Goal: Communication & Community: Answer question/provide support

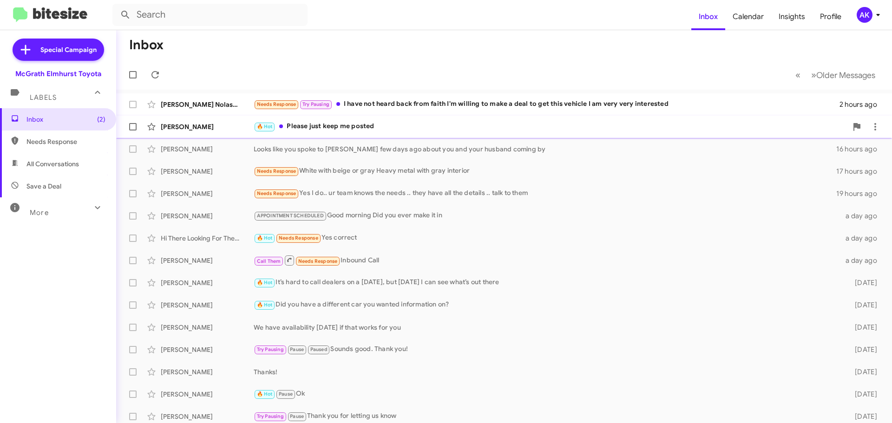
click at [350, 131] on div "🔥 Hot Please just keep me posted" at bounding box center [551, 126] width 594 height 11
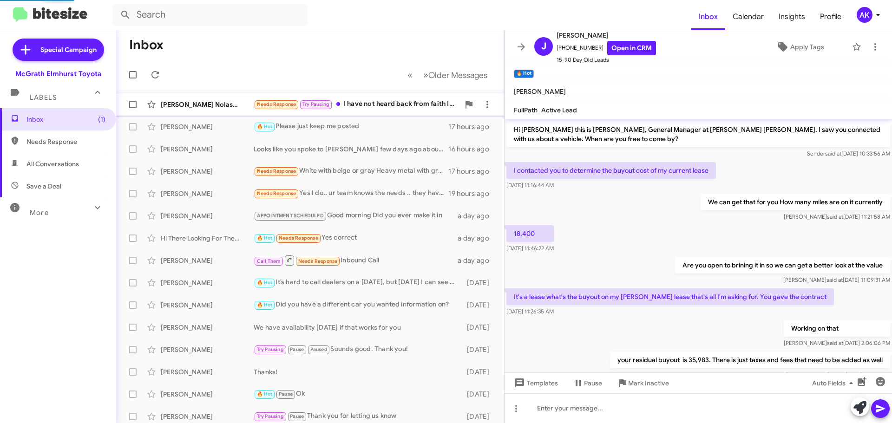
scroll to position [144, 0]
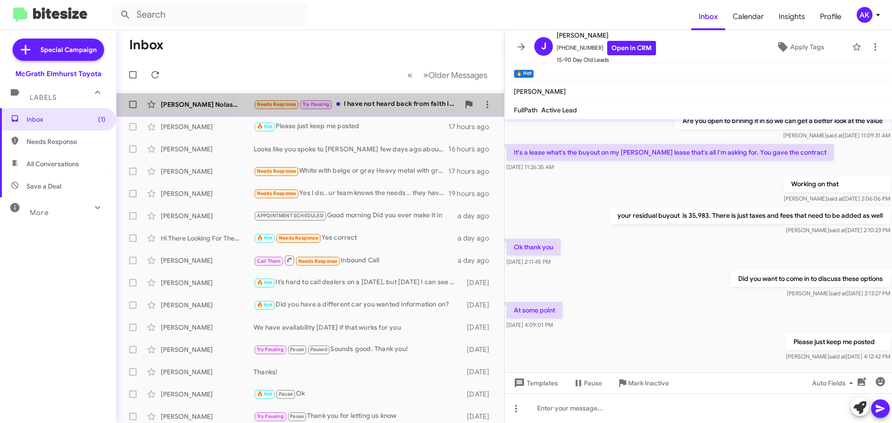
click at [392, 105] on div "Needs Response Try Pausing I have not heard back from faith I'm willing to make…" at bounding box center [357, 104] width 206 height 11
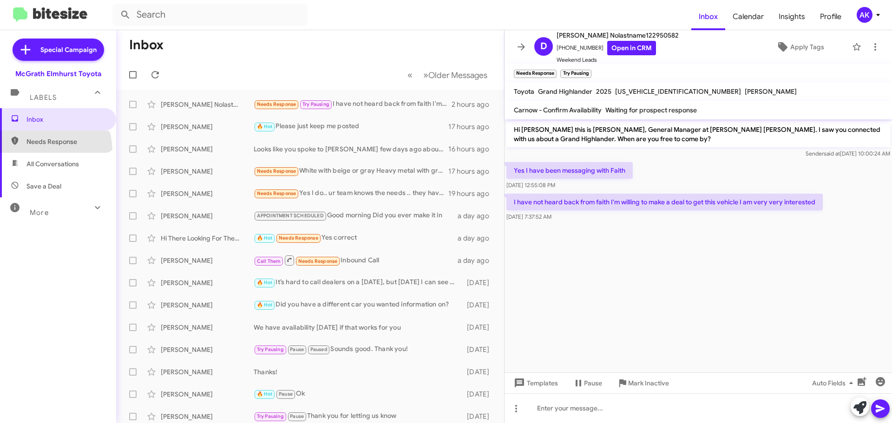
click at [46, 151] on span "Needs Response" at bounding box center [58, 142] width 116 height 22
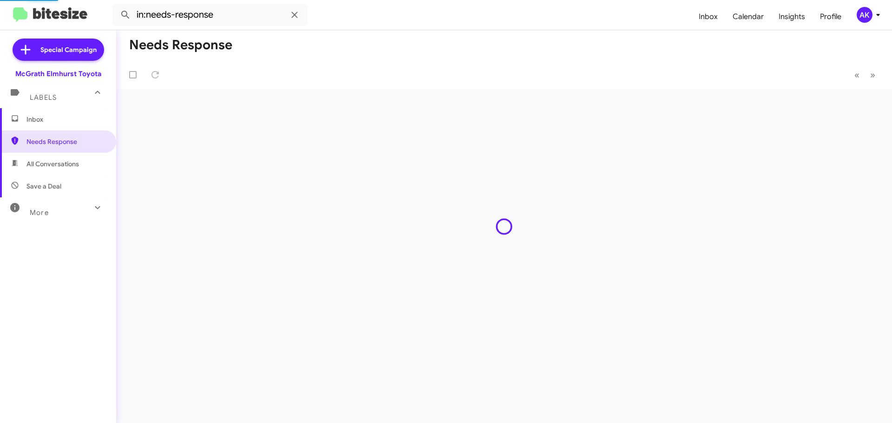
click at [46, 158] on span "All Conversations" at bounding box center [58, 164] width 116 height 22
type input "in:all-conversations"
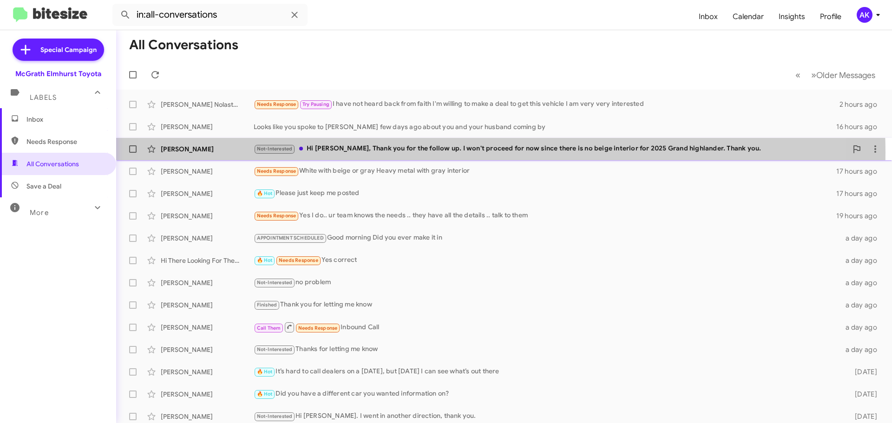
click at [452, 152] on div "Not-Interested Hi Greg, Thank you for the follow up. I won't proceed for now si…" at bounding box center [551, 149] width 594 height 11
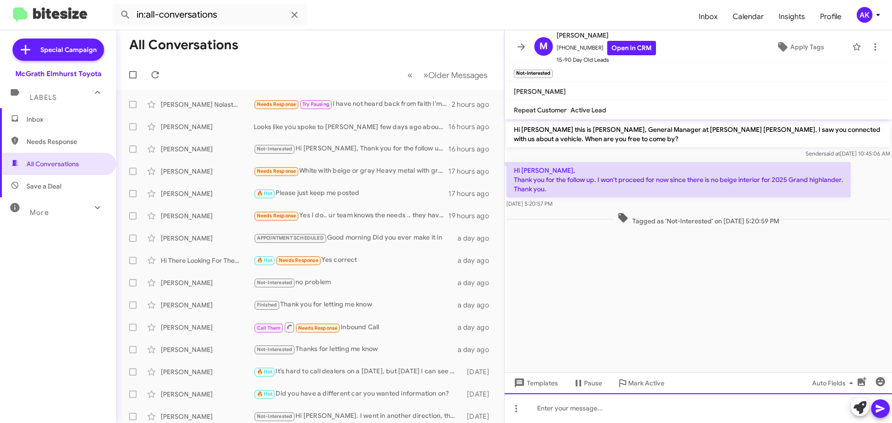
click at [582, 399] on div at bounding box center [698, 409] width 387 height 30
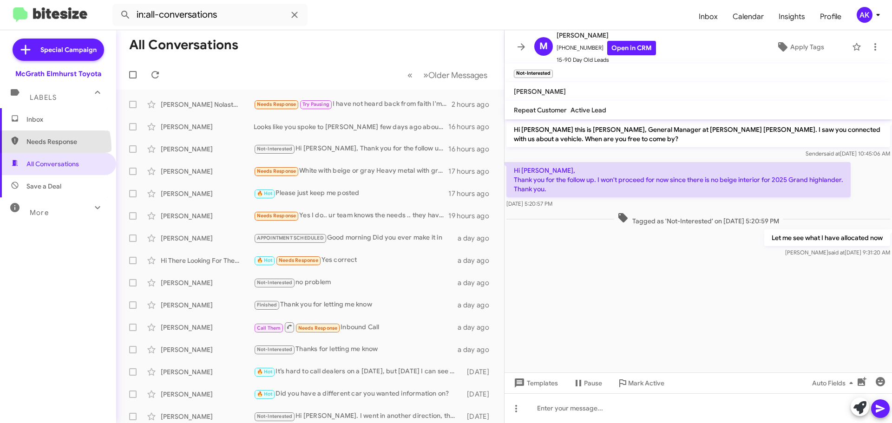
click at [42, 149] on span "Needs Response" at bounding box center [58, 142] width 116 height 22
type input "in:needs-response"
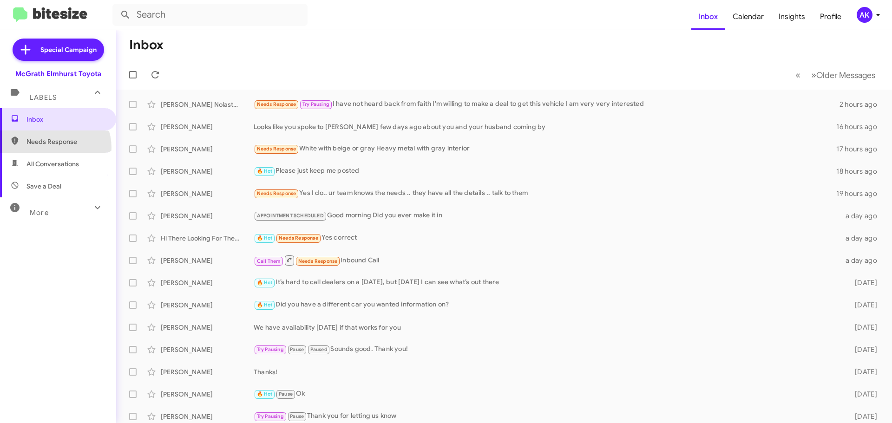
click at [52, 148] on span "Needs Response" at bounding box center [58, 142] width 116 height 22
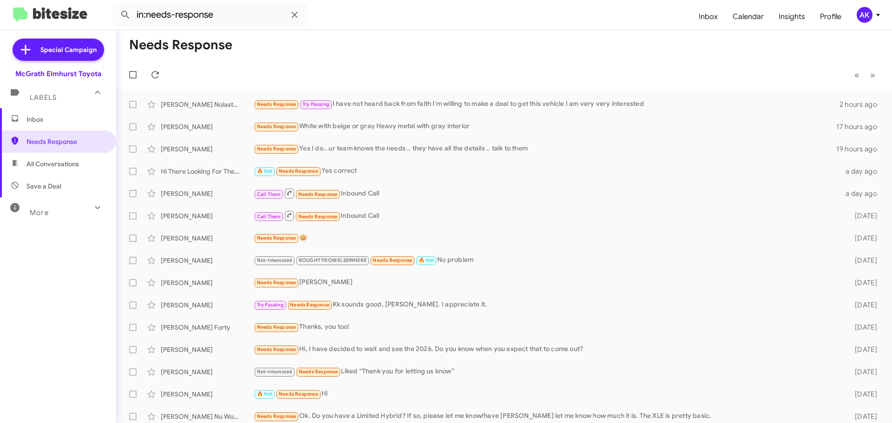
click at [59, 165] on span "All Conversations" at bounding box center [52, 163] width 52 height 9
type input "in:all-conversations"
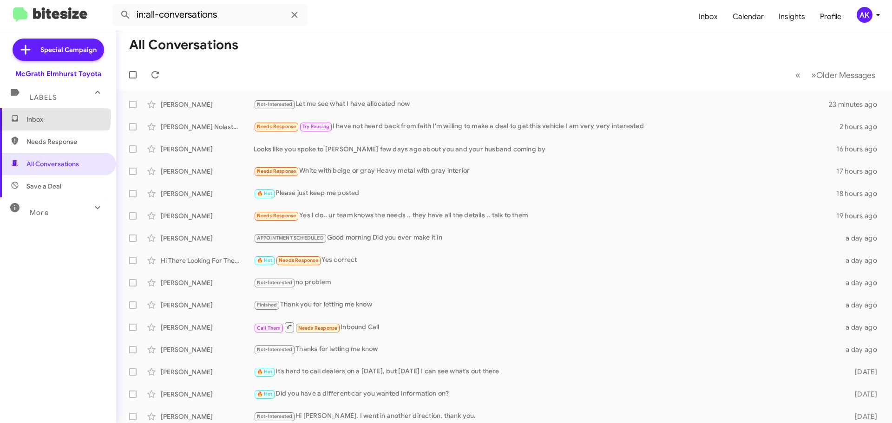
click at [38, 115] on span "Inbox" at bounding box center [65, 119] width 79 height 9
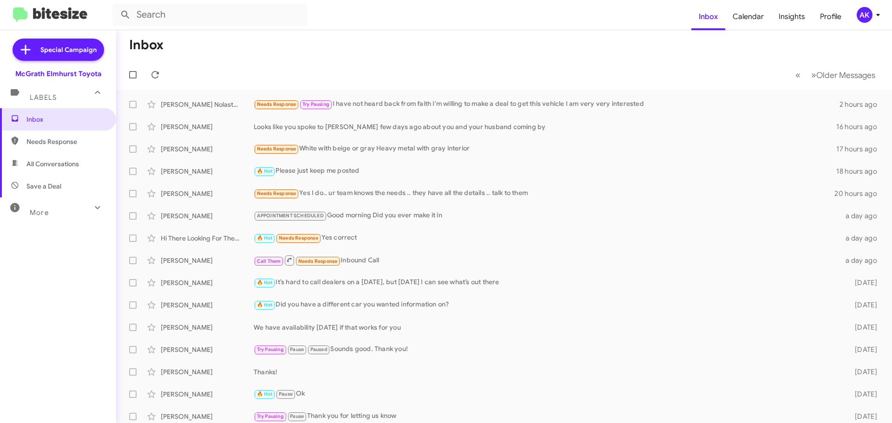
click at [78, 160] on span "All Conversations" at bounding box center [52, 163] width 52 height 9
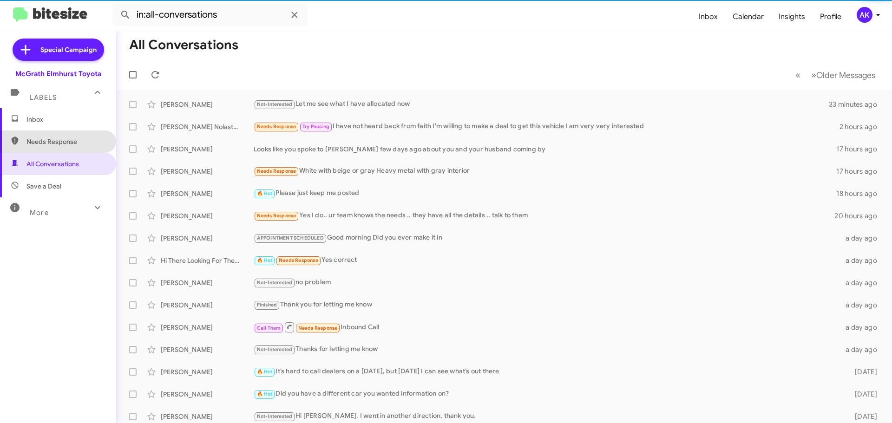
click at [80, 138] on span "Needs Response" at bounding box center [65, 141] width 79 height 9
type input "in:needs-response"
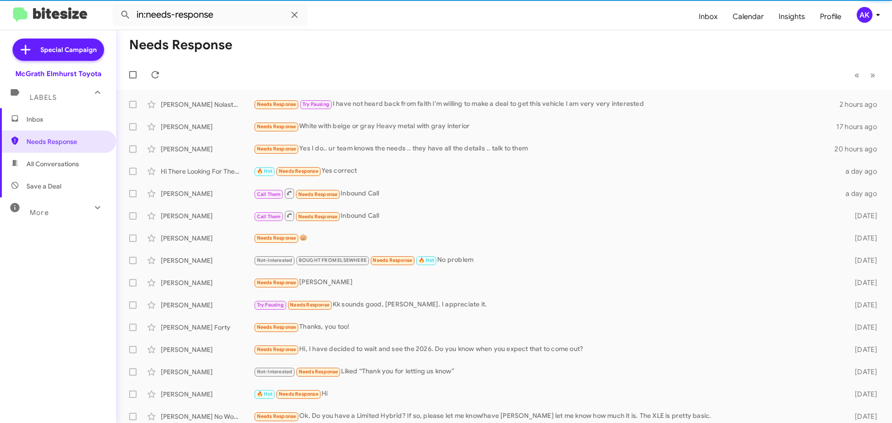
click at [80, 121] on span "Inbox" at bounding box center [65, 119] width 79 height 9
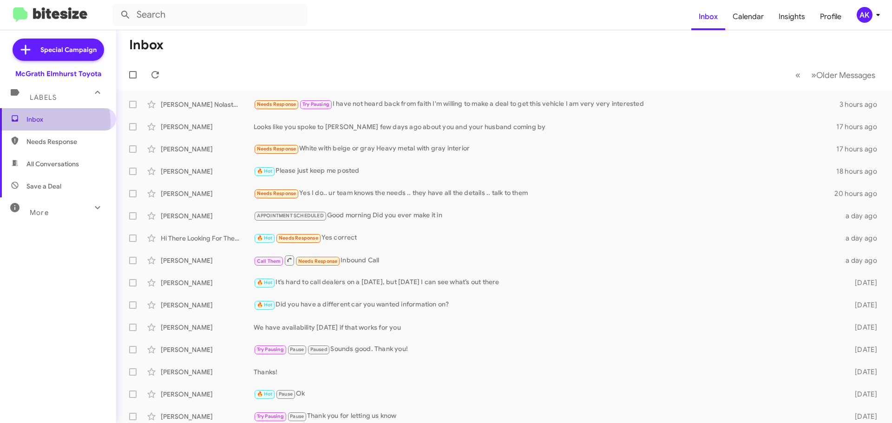
drag, startPoint x: 49, startPoint y: 122, endPoint x: 47, endPoint y: 147, distance: 25.6
click at [49, 122] on span "Inbox" at bounding box center [65, 119] width 79 height 9
click at [47, 146] on span "Needs Response" at bounding box center [65, 141] width 79 height 9
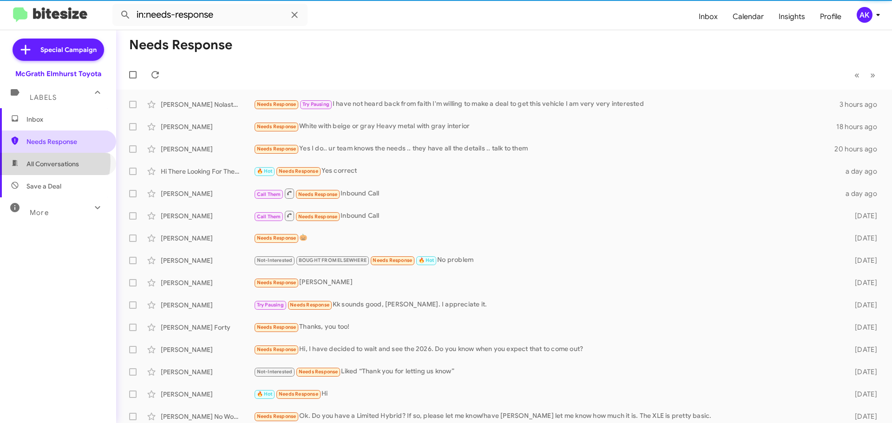
drag, startPoint x: 46, startPoint y: 162, endPoint x: 40, endPoint y: 144, distance: 18.4
click at [45, 162] on span "All Conversations" at bounding box center [52, 163] width 52 height 9
type input "in:all-conversations"
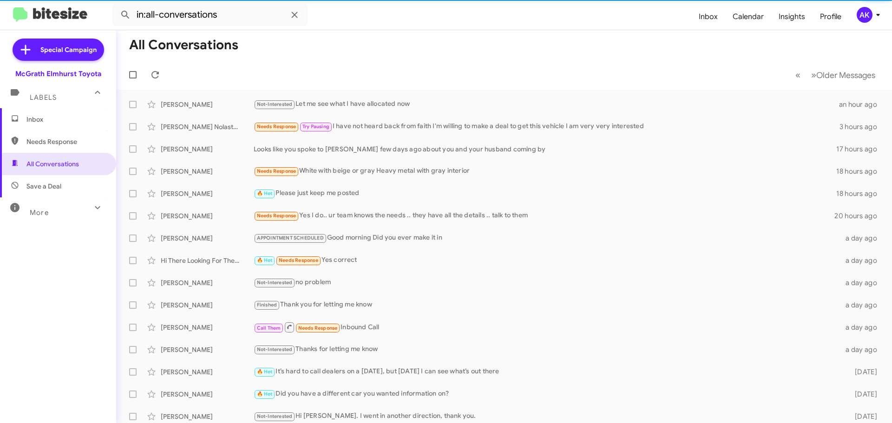
click at [42, 123] on span "Inbox" at bounding box center [65, 119] width 79 height 9
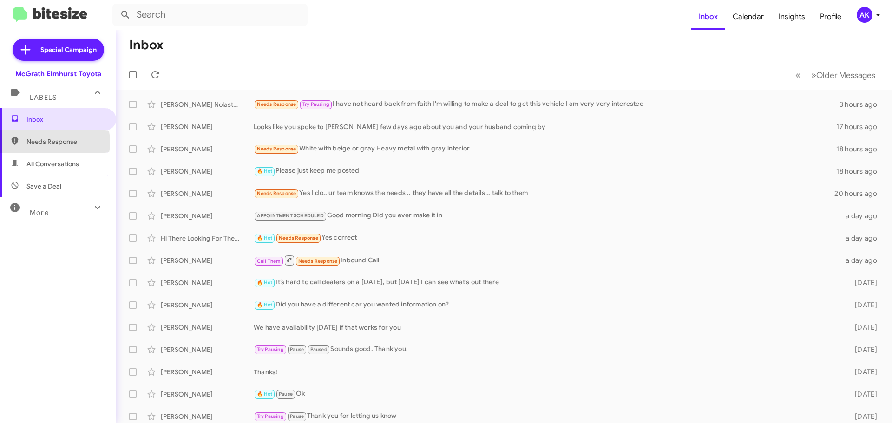
click at [49, 142] on span "Needs Response" at bounding box center [65, 141] width 79 height 9
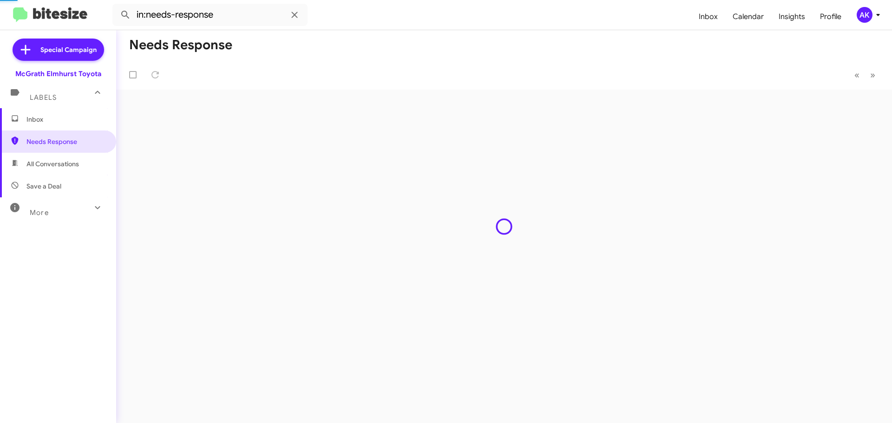
click at [43, 162] on span "All Conversations" at bounding box center [52, 163] width 52 height 9
type input "in:all-conversations"
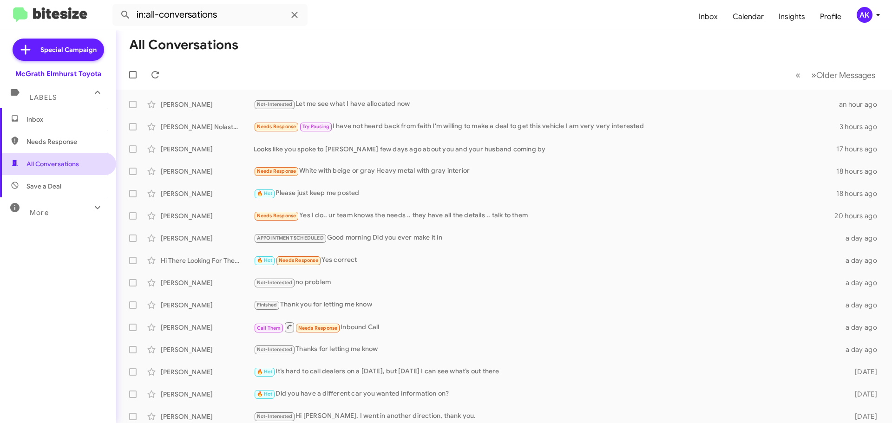
click at [51, 159] on span "All Conversations" at bounding box center [52, 163] width 52 height 9
click at [54, 111] on span "Inbox" at bounding box center [58, 119] width 116 height 22
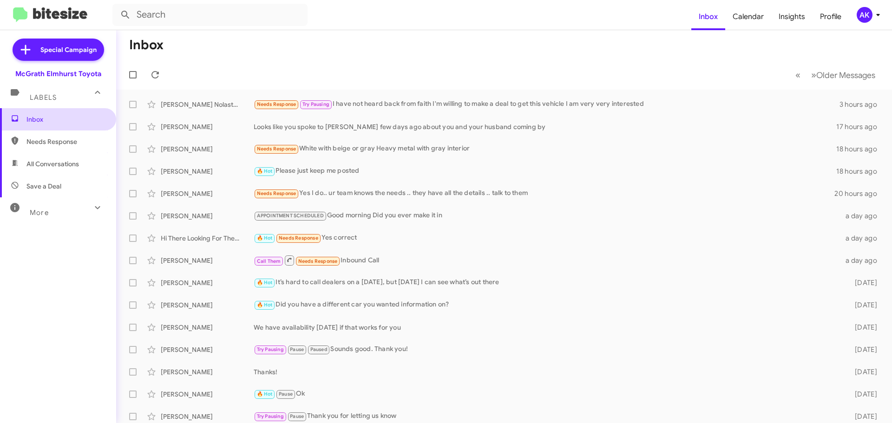
click at [50, 122] on span "Inbox" at bounding box center [65, 119] width 79 height 9
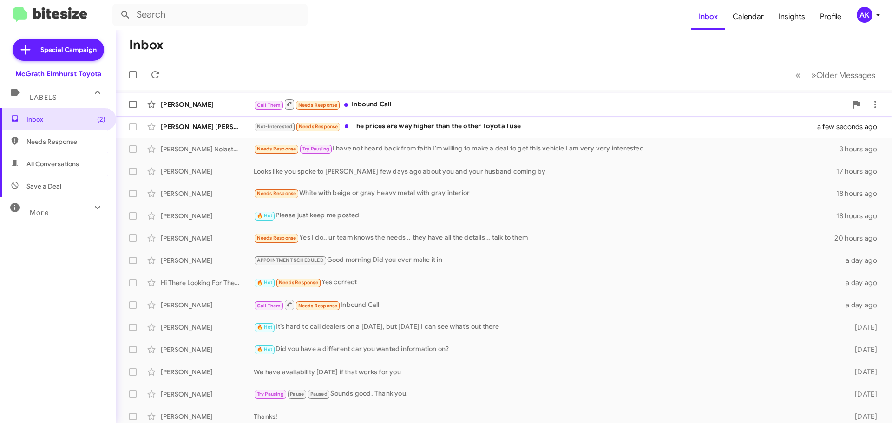
click at [375, 109] on div "Call Them Needs Response Inbound Call" at bounding box center [551, 104] width 594 height 12
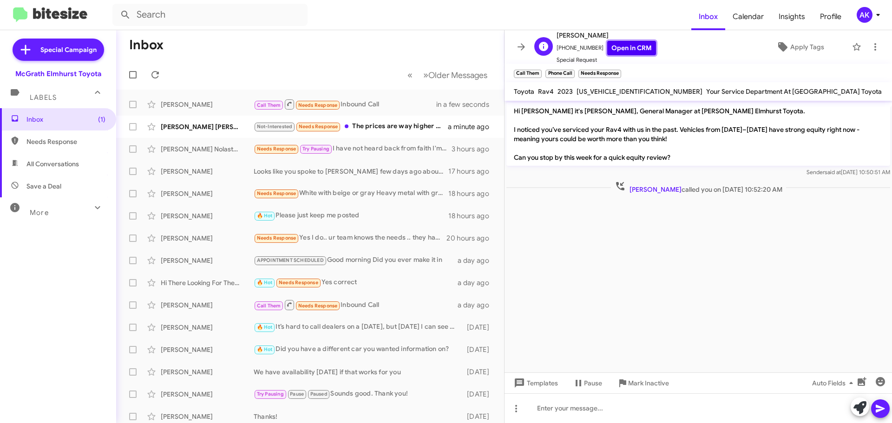
click at [612, 47] on link "Open in CRM" at bounding box center [631, 48] width 49 height 14
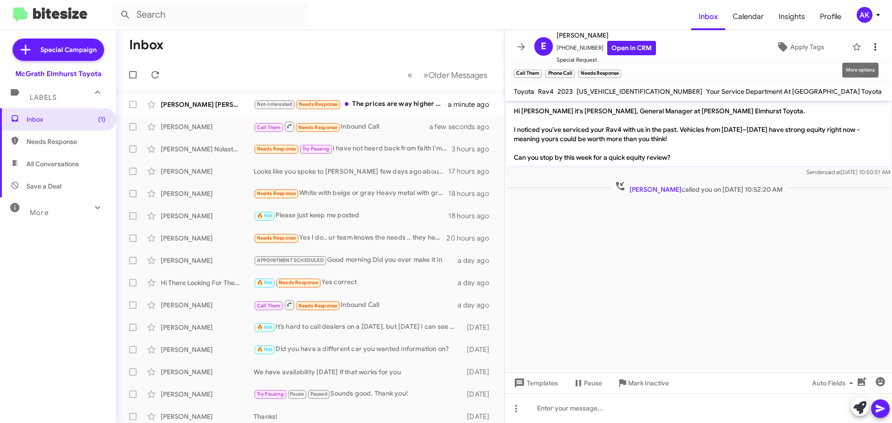
click at [872, 47] on icon at bounding box center [875, 46] width 11 height 11
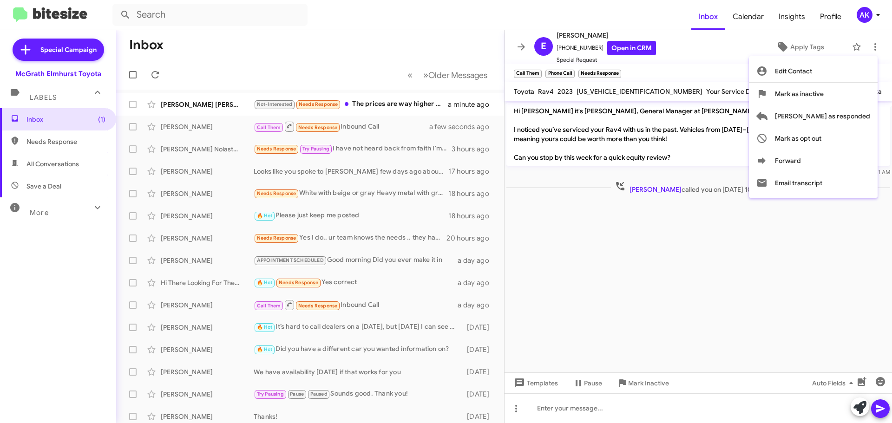
click at [803, 48] on div at bounding box center [446, 211] width 892 height 423
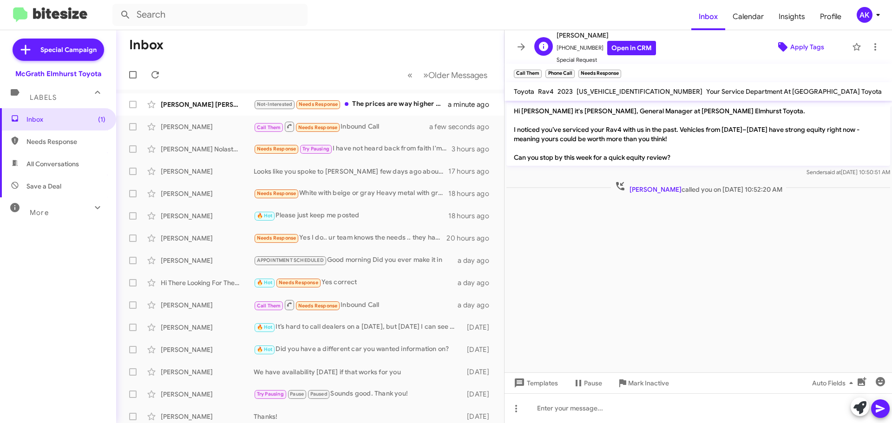
click at [798, 49] on span "Apply Tags" at bounding box center [807, 47] width 34 height 17
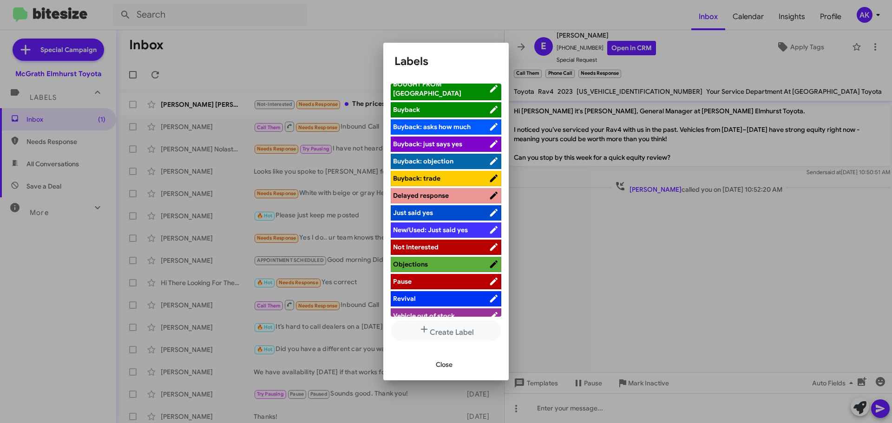
scroll to position [77, 0]
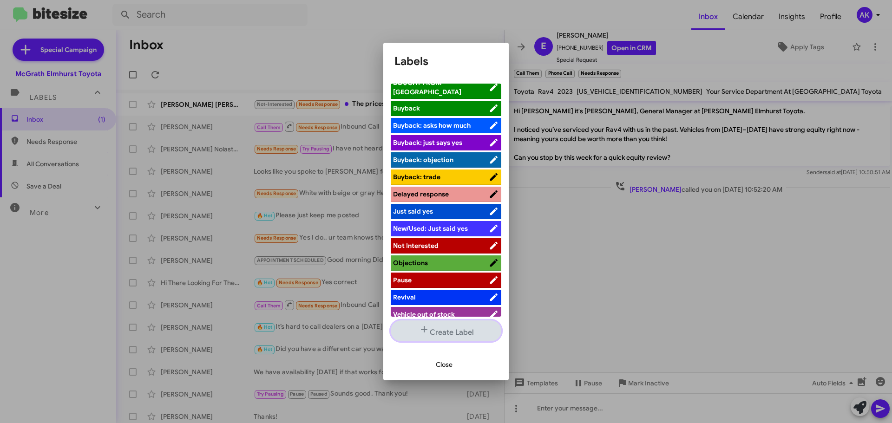
click at [436, 335] on button "Create Label" at bounding box center [446, 331] width 111 height 21
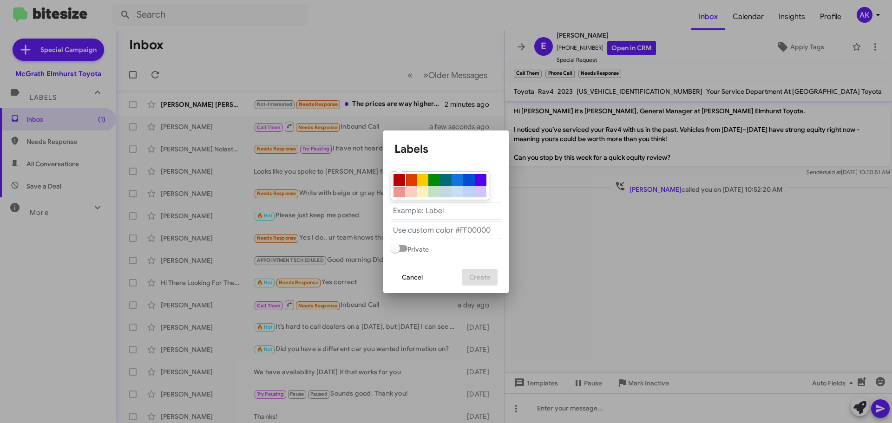
click at [400, 183] on div at bounding box center [400, 180] width 12 height 12
type "#b80000"
click at [436, 211] on "text" at bounding box center [446, 211] width 111 height 18
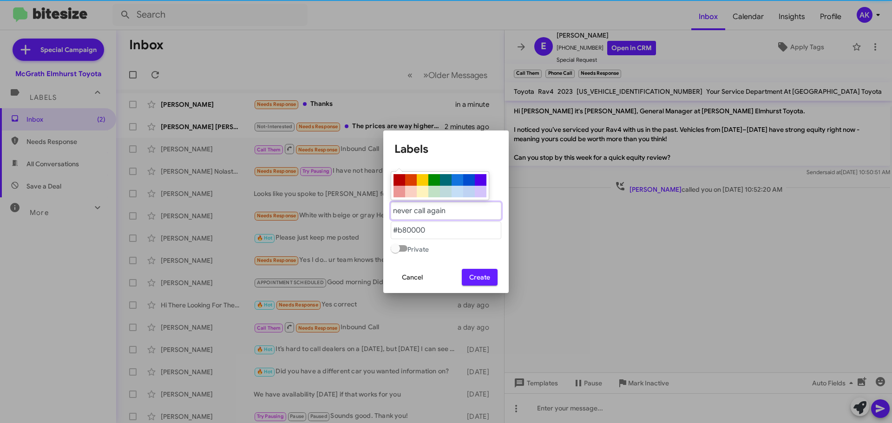
type "never call again"
click at [477, 276] on span "Create" at bounding box center [479, 277] width 21 height 17
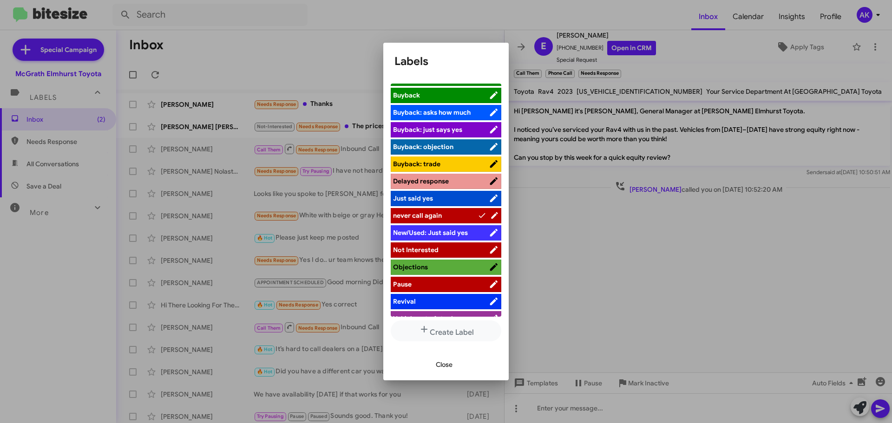
scroll to position [94, 0]
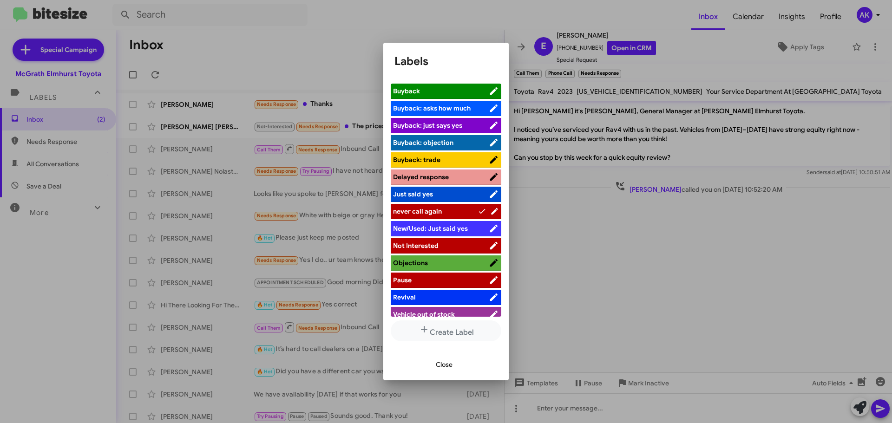
click at [430, 207] on span "never call again" at bounding box center [417, 211] width 49 height 8
click at [445, 364] on span "Close" at bounding box center [444, 364] width 17 height 17
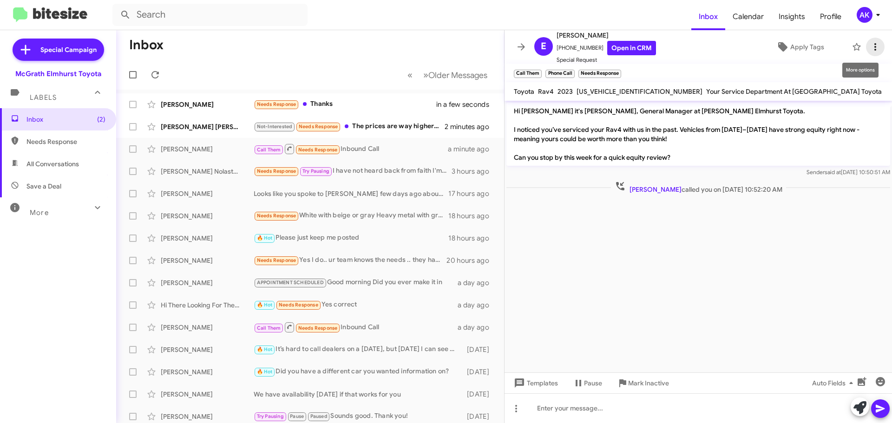
click at [870, 45] on icon at bounding box center [875, 46] width 11 height 11
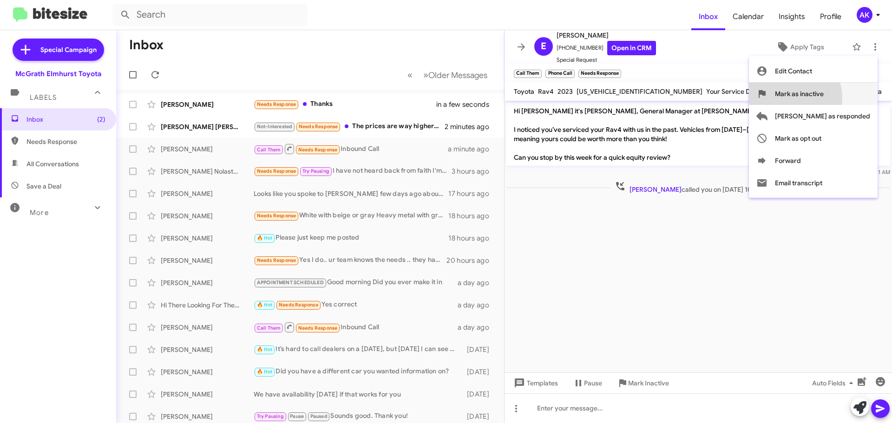
click at [824, 98] on span "Mark as inactive" at bounding box center [799, 94] width 49 height 22
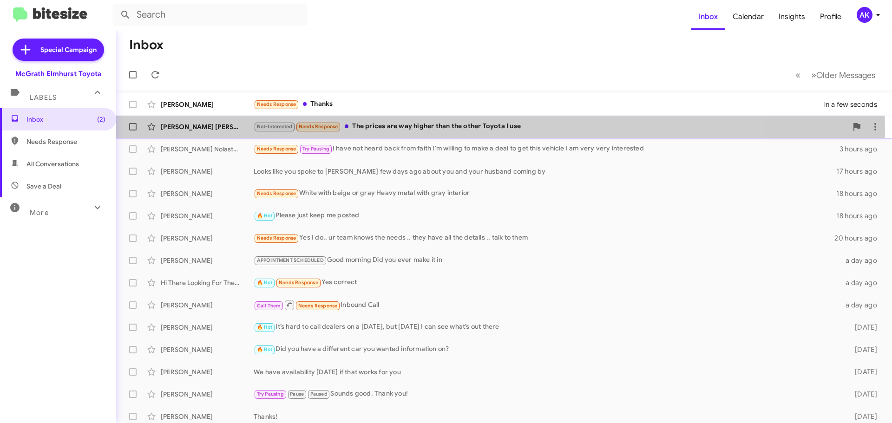
click at [411, 130] on div "Not-Interested Needs Response The prices are way higher than the other Toyota I…" at bounding box center [551, 126] width 594 height 11
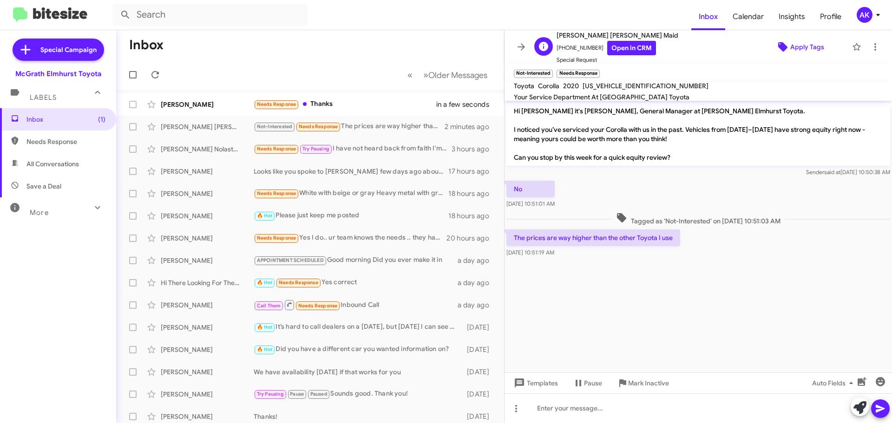
click at [819, 47] on span "Apply Tags" at bounding box center [800, 47] width 80 height 17
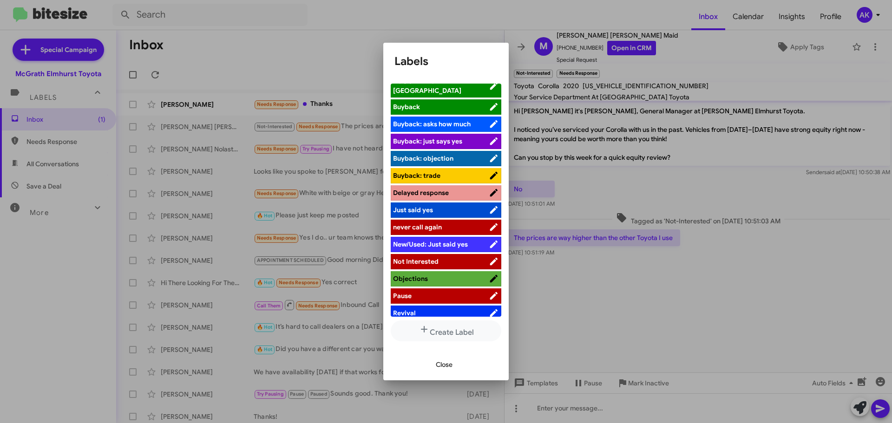
scroll to position [93, 0]
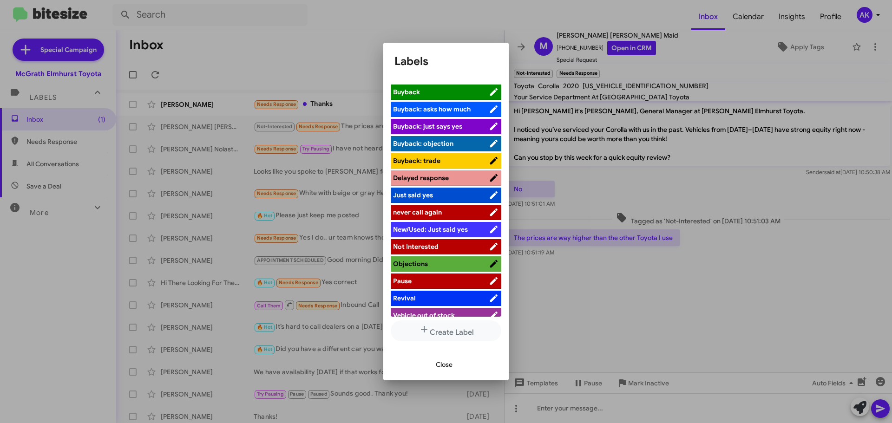
click at [426, 243] on span "Not Interested" at bounding box center [416, 247] width 46 height 8
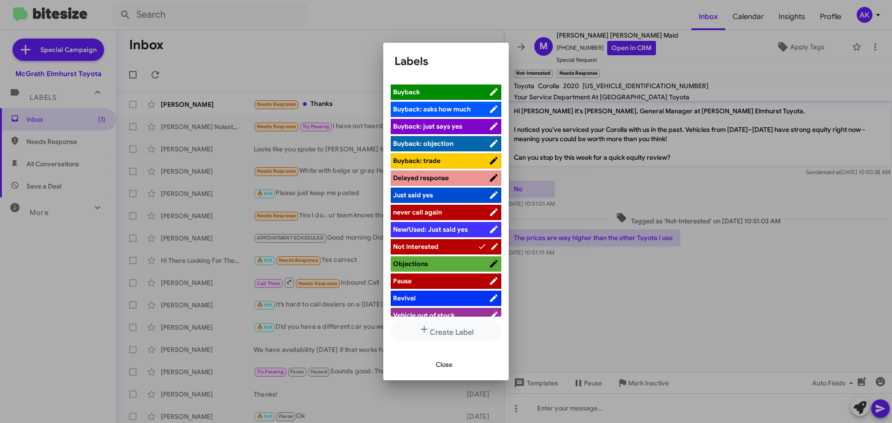
click at [335, 34] on div at bounding box center [446, 211] width 892 height 423
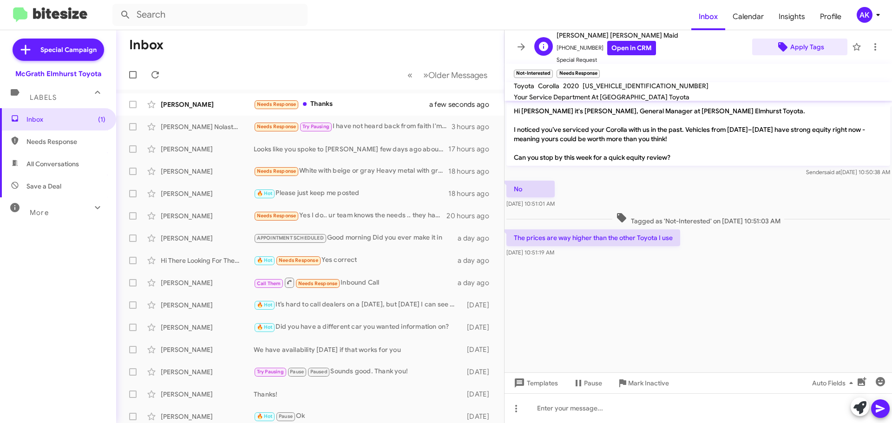
click at [802, 50] on span "Apply Tags" at bounding box center [807, 47] width 34 height 17
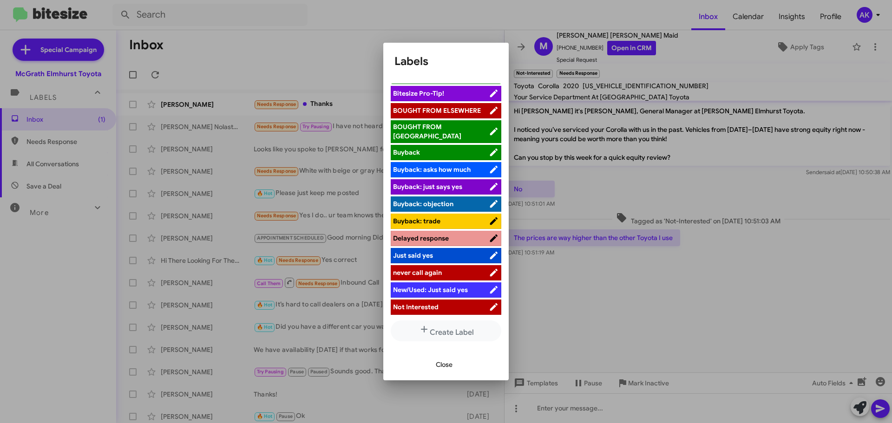
scroll to position [94, 0]
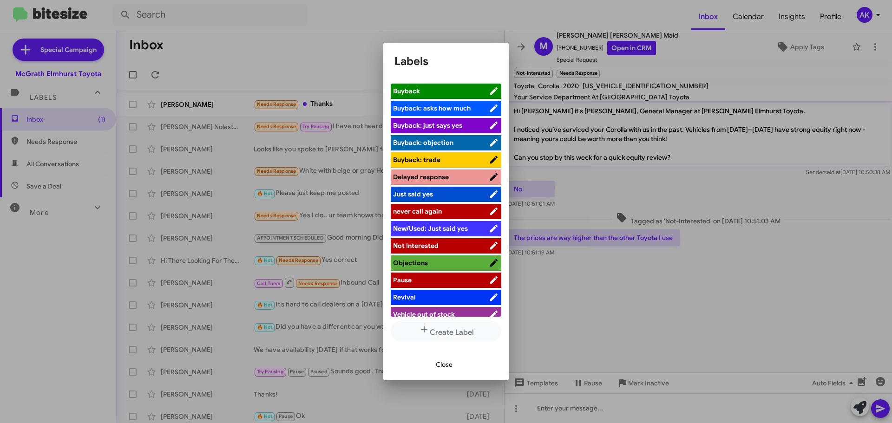
click at [442, 207] on span "never call again" at bounding box center [441, 211] width 96 height 9
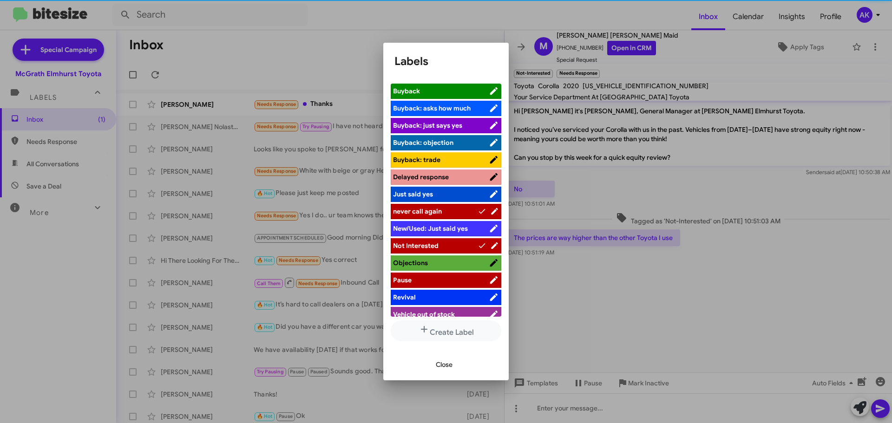
click at [442, 365] on span "Close" at bounding box center [444, 364] width 17 height 17
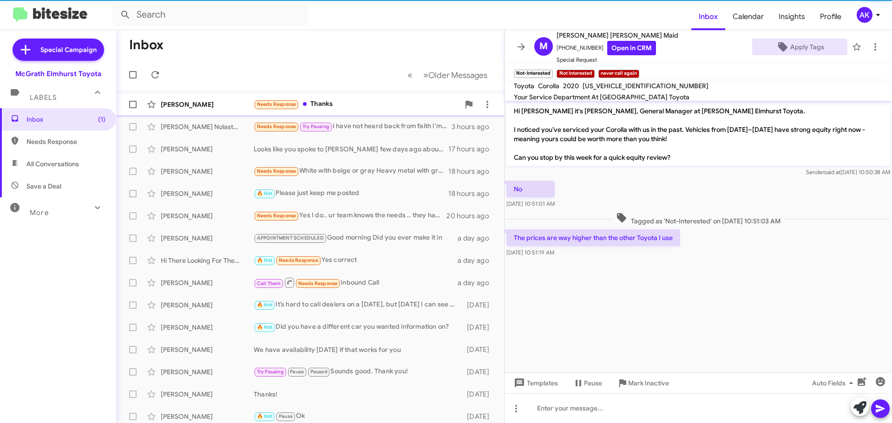
click at [332, 107] on div "Needs Response Thanks" at bounding box center [357, 104] width 206 height 11
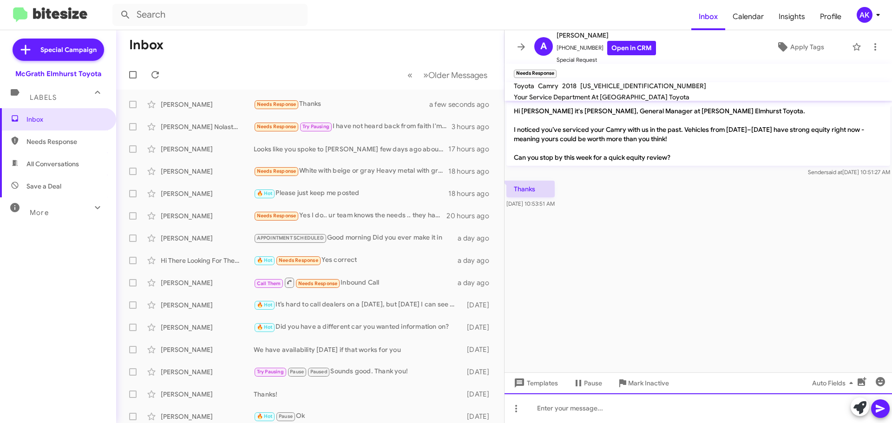
click at [567, 407] on div at bounding box center [698, 409] width 387 height 30
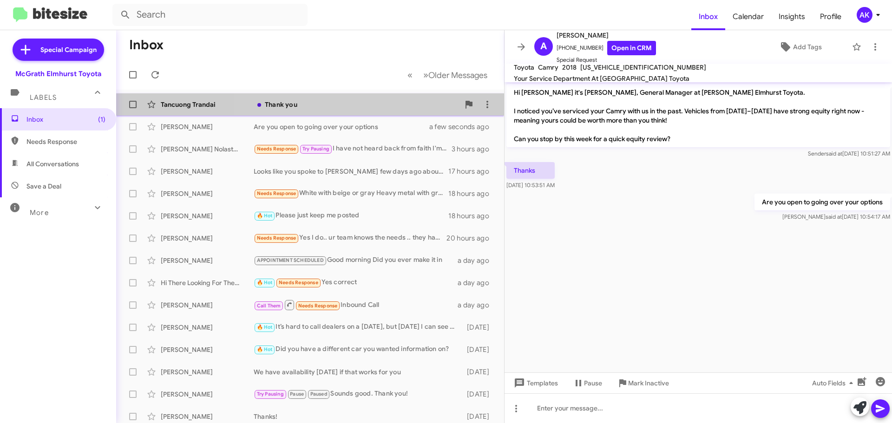
click at [319, 107] on div "Thank you" at bounding box center [357, 104] width 206 height 9
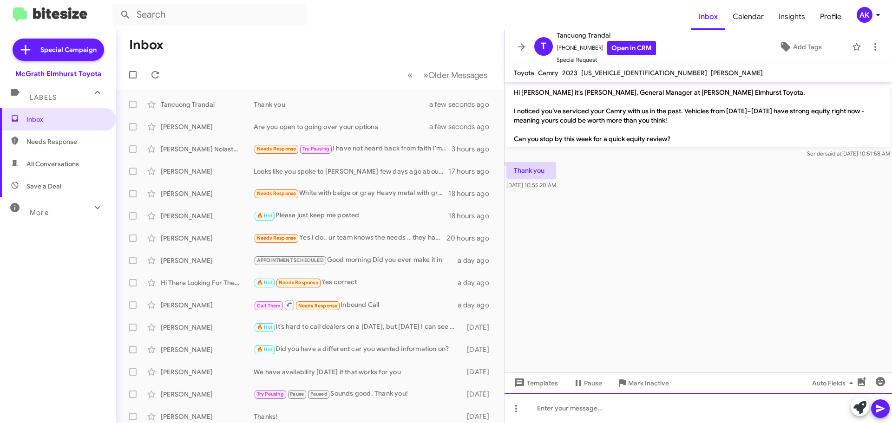
drag, startPoint x: 603, startPoint y: 396, endPoint x: 597, endPoint y: 394, distance: 6.8
click at [600, 397] on div at bounding box center [698, 409] width 387 height 30
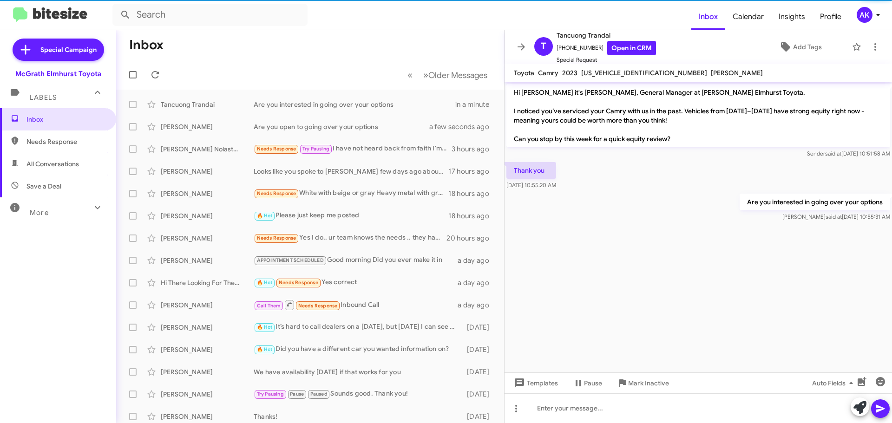
click at [878, 16] on icon at bounding box center [878, 14] width 11 height 11
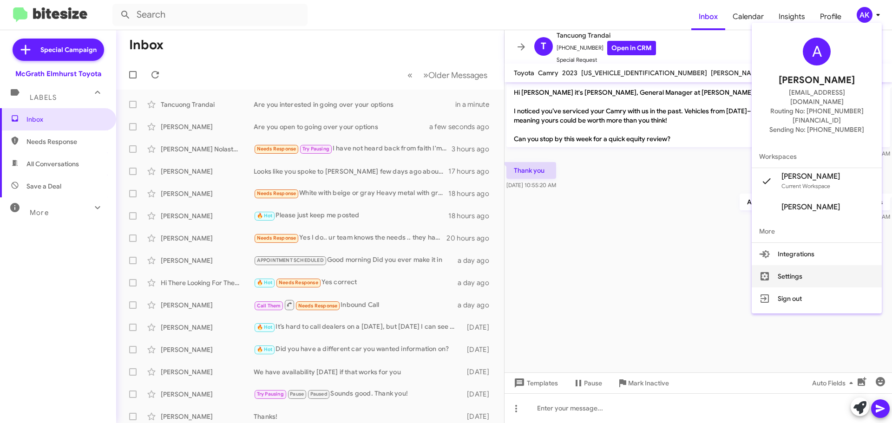
click at [802, 265] on button "Settings" at bounding box center [817, 276] width 130 height 22
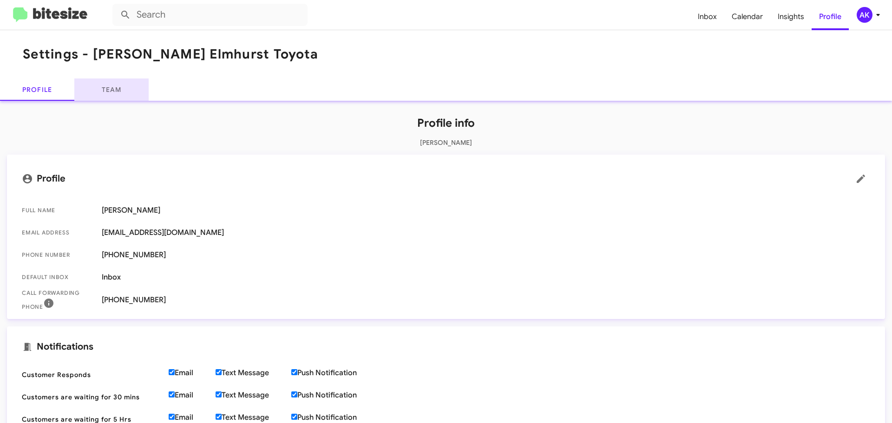
click at [123, 89] on link "Team" at bounding box center [111, 90] width 74 height 22
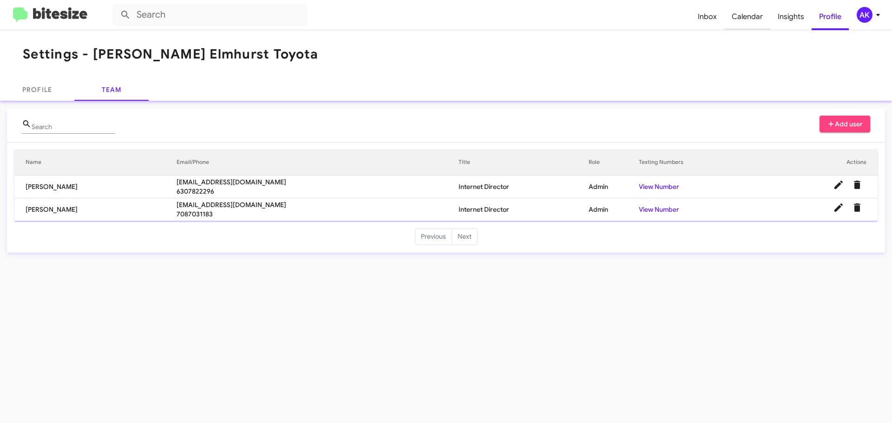
click at [726, 17] on span "Calendar" at bounding box center [747, 16] width 46 height 27
click at [710, 15] on span "Inbox" at bounding box center [707, 16] width 34 height 27
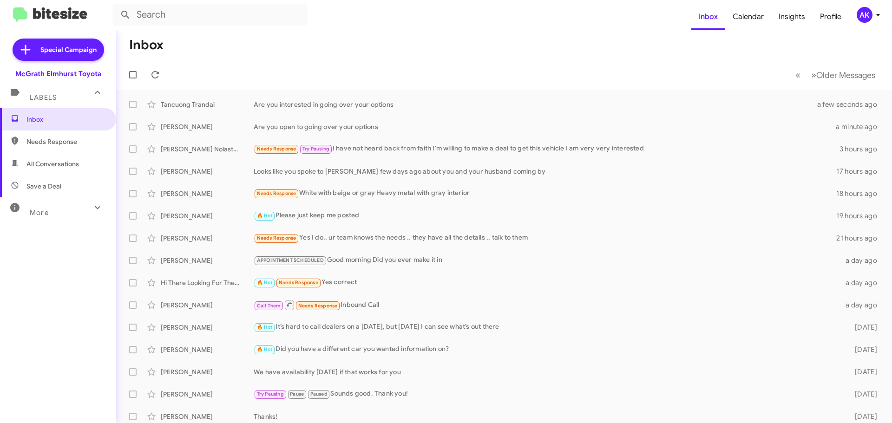
click at [30, 161] on span "All Conversations" at bounding box center [52, 163] width 52 height 9
type input "in:all-conversations"
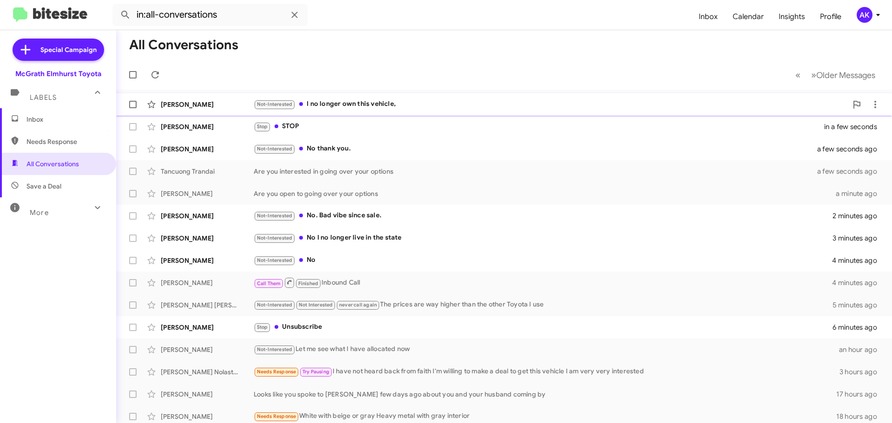
click at [361, 101] on div "Not-Interested I no longer own this vehicle," at bounding box center [551, 104] width 594 height 11
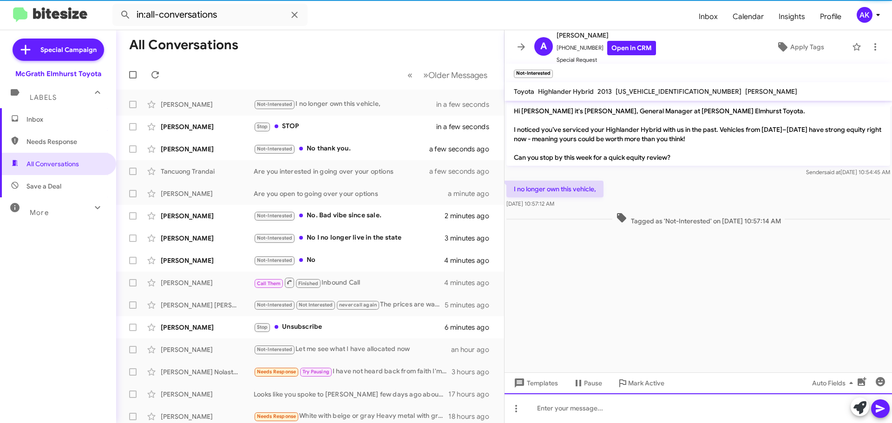
click at [584, 409] on div at bounding box center [698, 409] width 387 height 30
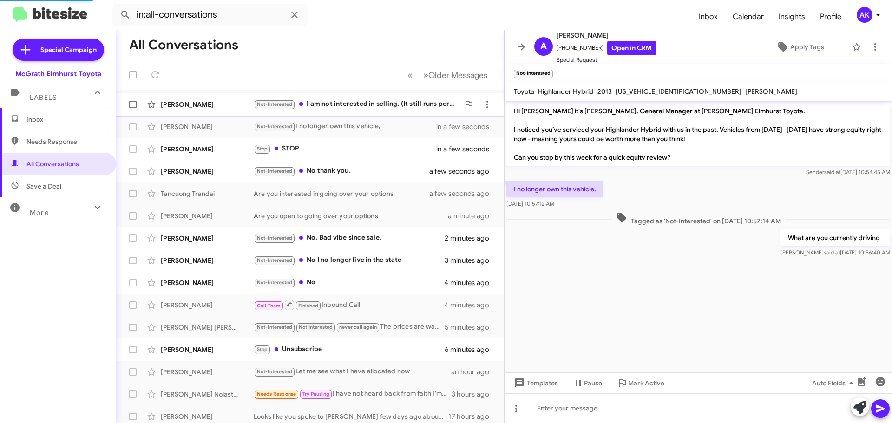
click at [332, 111] on div "Jose Bolanos Not-Interested I am not interested in selling. (It still runs perf…" at bounding box center [310, 104] width 373 height 19
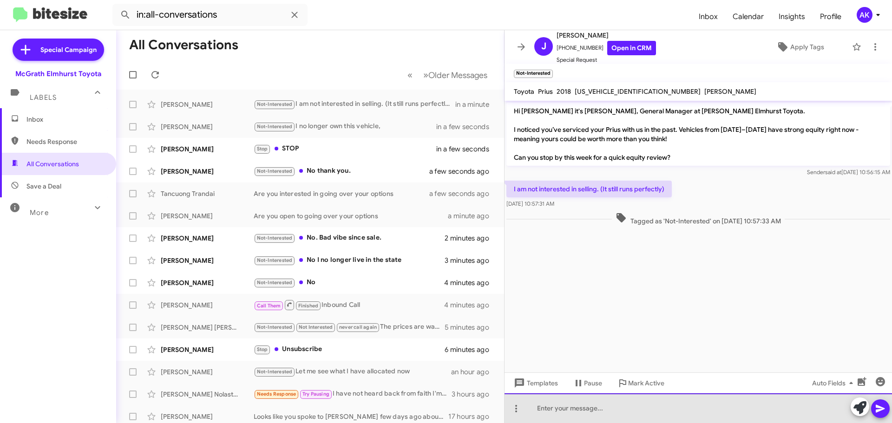
click at [570, 421] on div at bounding box center [698, 409] width 387 height 30
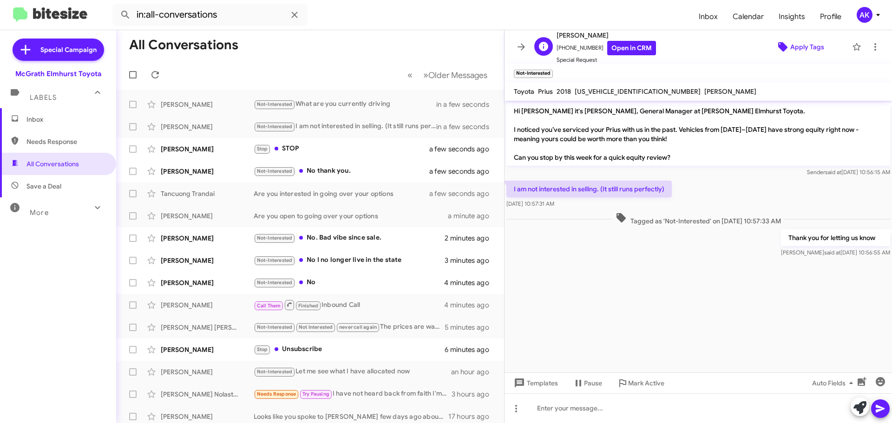
click at [794, 52] on span "Apply Tags" at bounding box center [807, 47] width 34 height 17
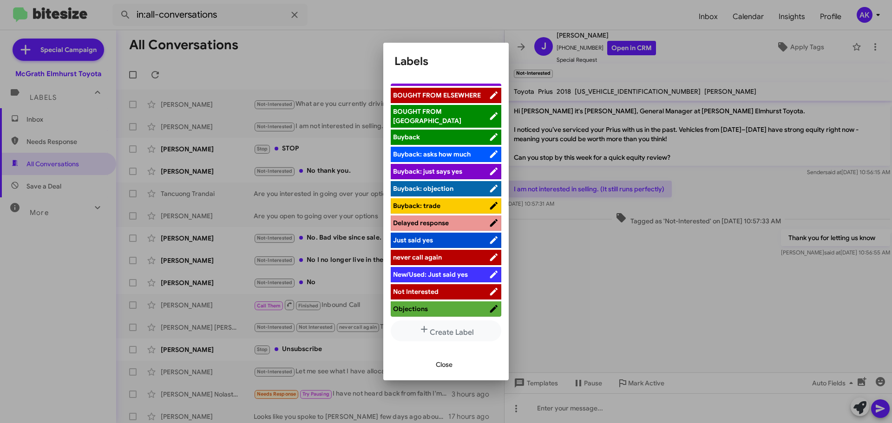
scroll to position [93, 0]
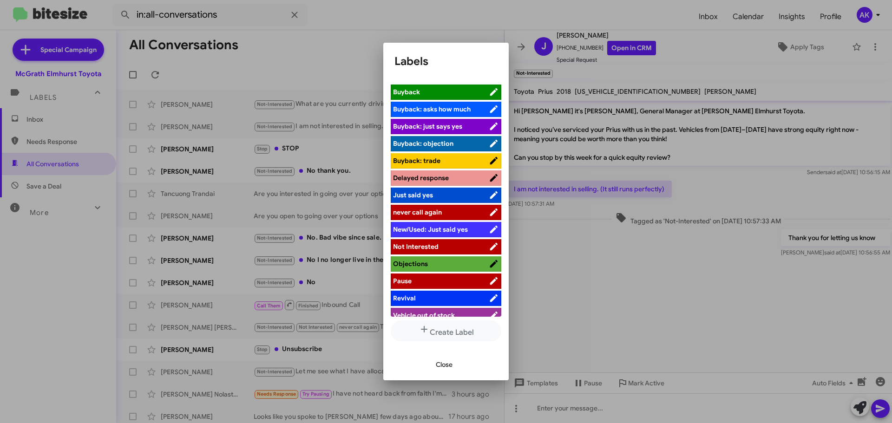
click at [435, 243] on span "Not Interested" at bounding box center [416, 247] width 46 height 8
click at [434, 367] on button "Close" at bounding box center [444, 364] width 32 height 17
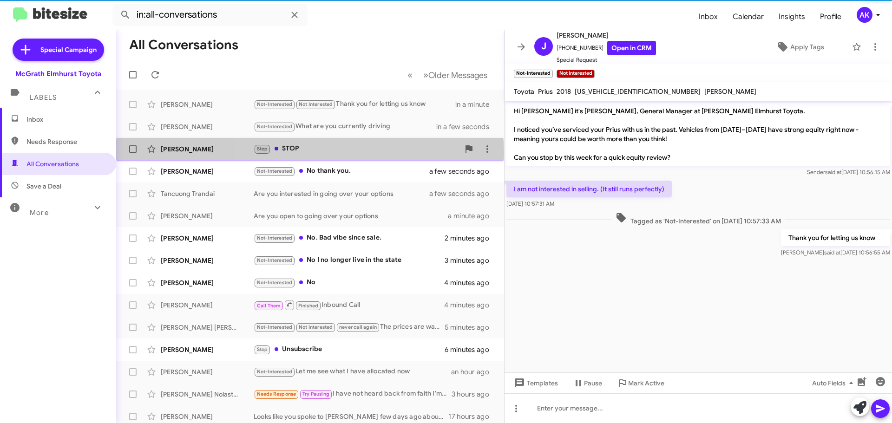
click at [310, 153] on div "Stop STOP" at bounding box center [357, 149] width 206 height 11
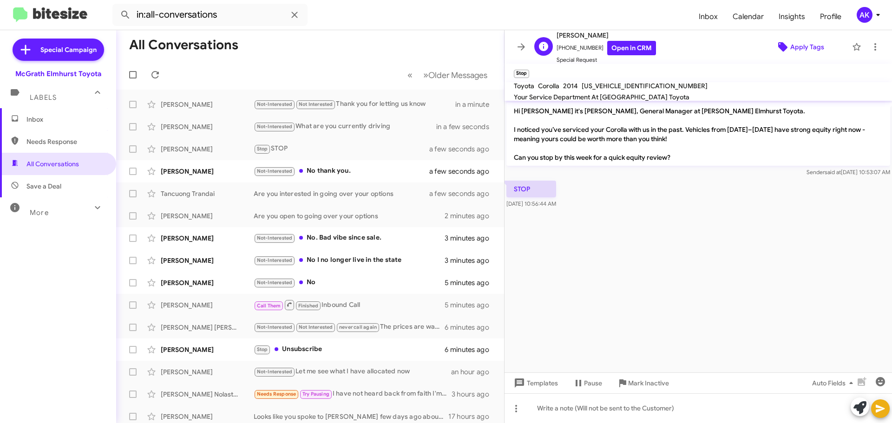
click at [807, 47] on span "Apply Tags" at bounding box center [807, 47] width 34 height 17
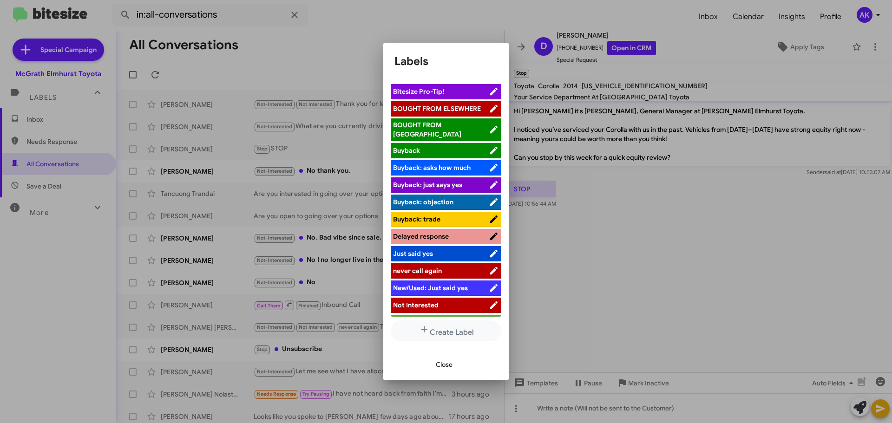
scroll to position [93, 0]
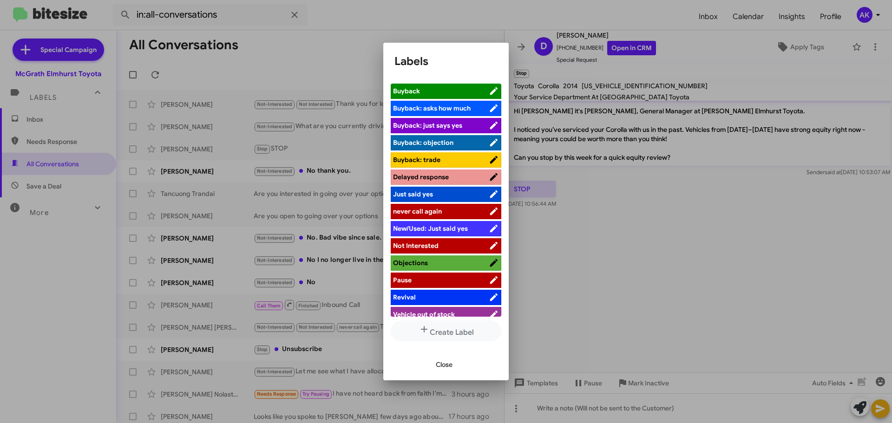
click at [439, 207] on span "never call again" at bounding box center [417, 211] width 49 height 8
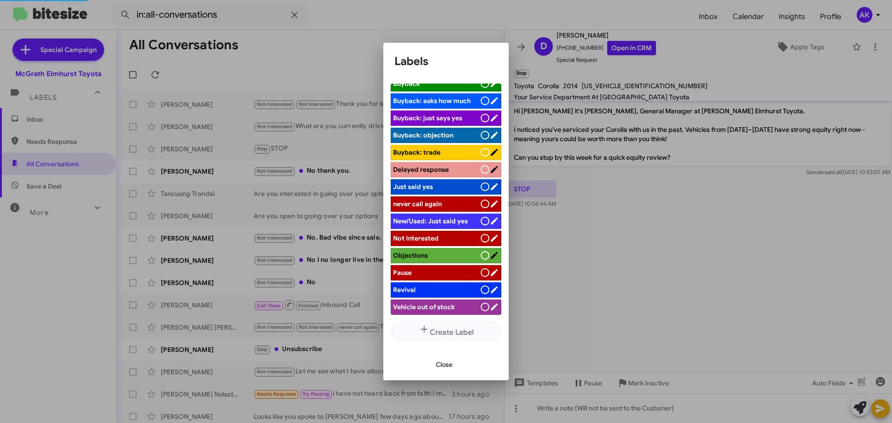
scroll to position [94, 0]
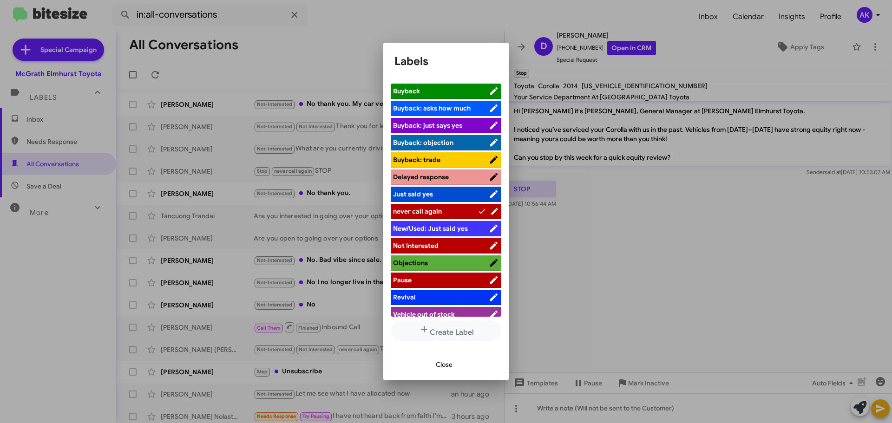
click at [448, 366] on span "Close" at bounding box center [444, 364] width 17 height 17
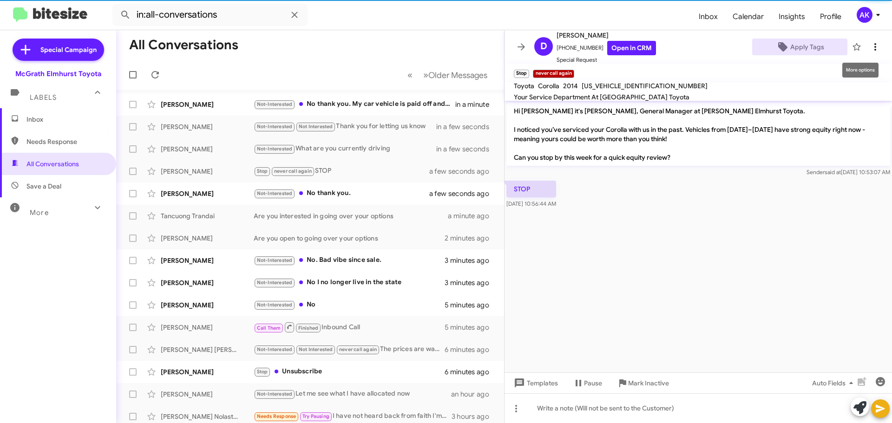
click at [870, 46] on icon at bounding box center [875, 46] width 11 height 11
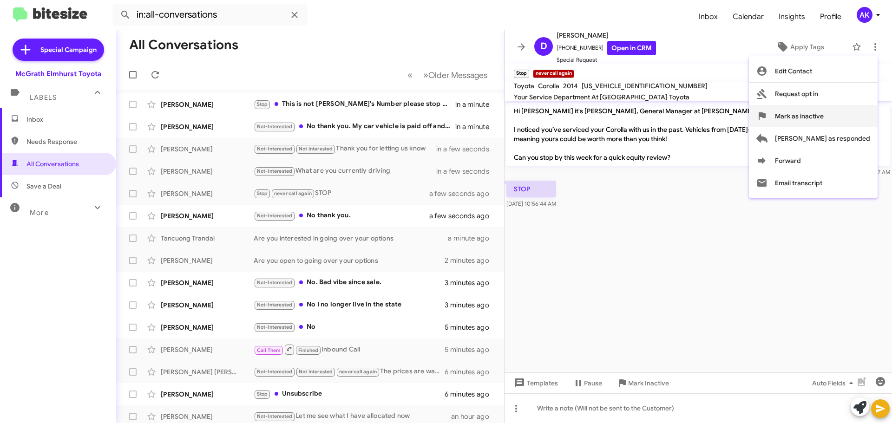
click at [811, 115] on button "Mark as inactive" at bounding box center [813, 116] width 129 height 22
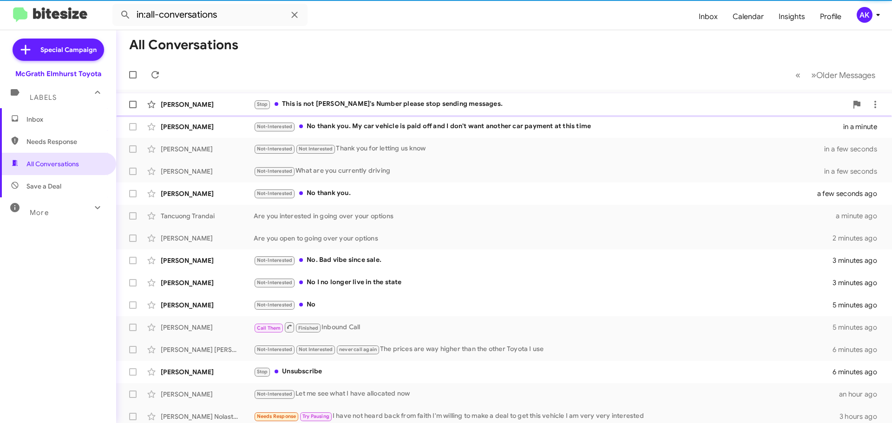
click at [391, 107] on div "Stop This is not Kevin's Number please stop sending messages." at bounding box center [551, 104] width 594 height 11
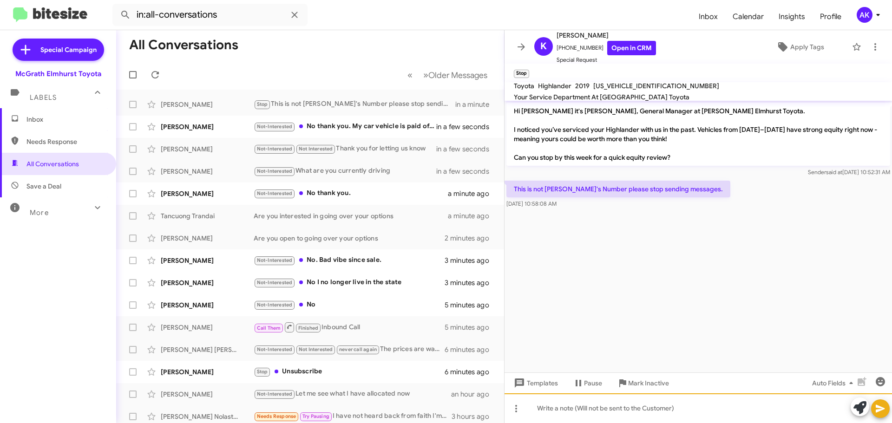
click at [597, 412] on div at bounding box center [698, 409] width 387 height 30
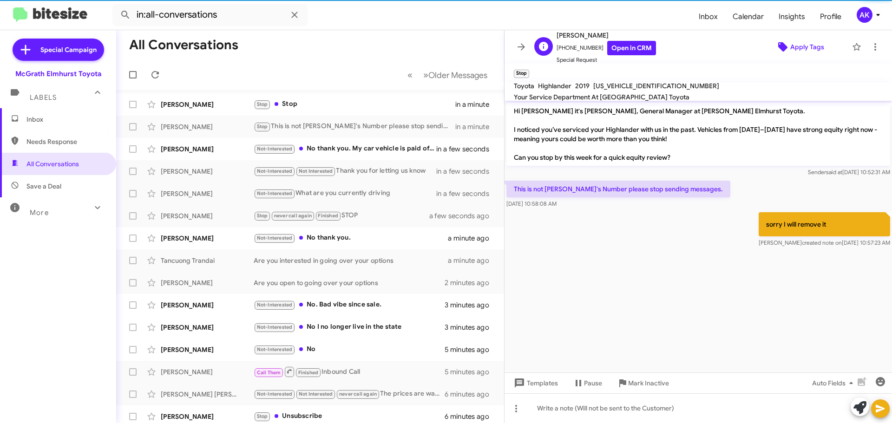
click at [799, 47] on span "Apply Tags" at bounding box center [807, 47] width 34 height 17
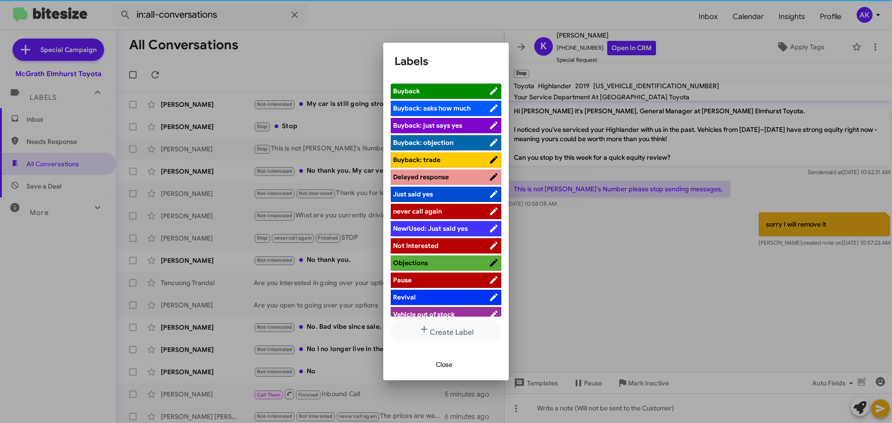
click at [444, 207] on span "never call again" at bounding box center [441, 211] width 96 height 9
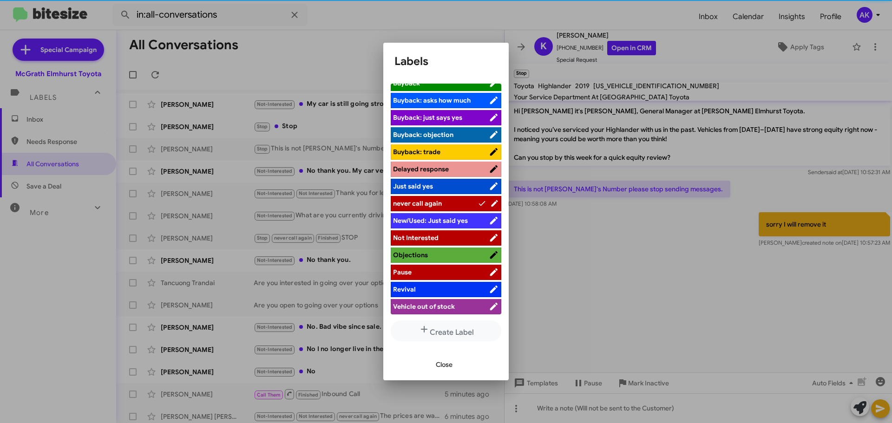
scroll to position [94, 0]
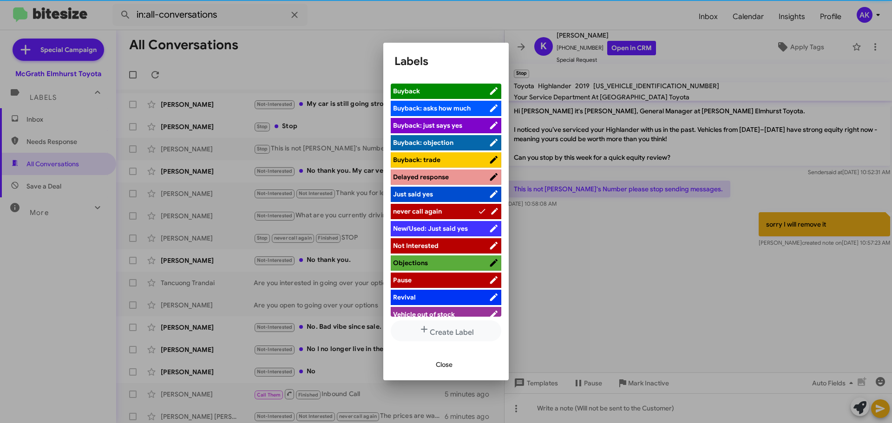
click at [453, 363] on span "Close" at bounding box center [444, 364] width 17 height 17
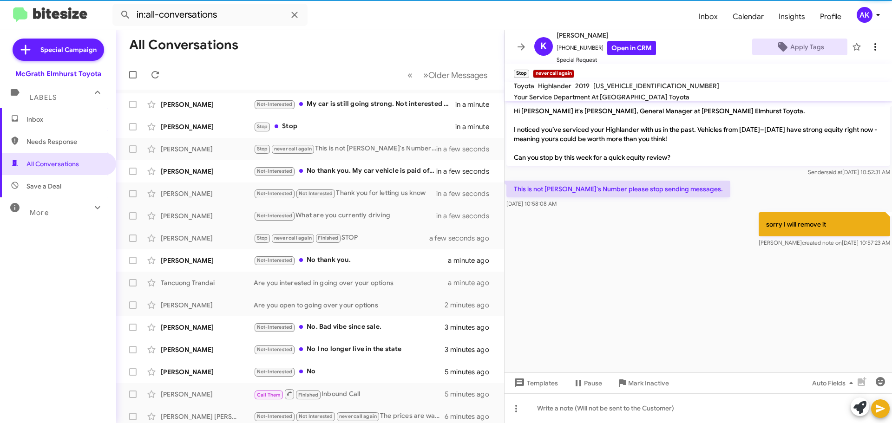
click at [873, 46] on span at bounding box center [875, 46] width 19 height 11
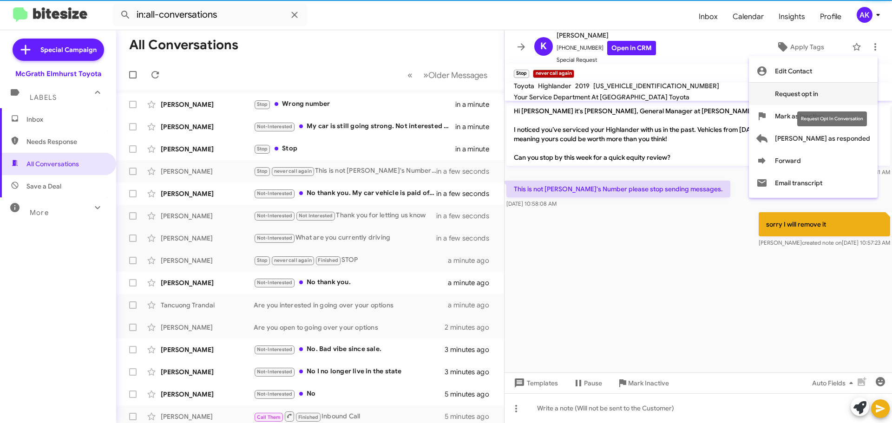
click at [825, 120] on div "Request Opt In Conversation" at bounding box center [832, 119] width 70 height 15
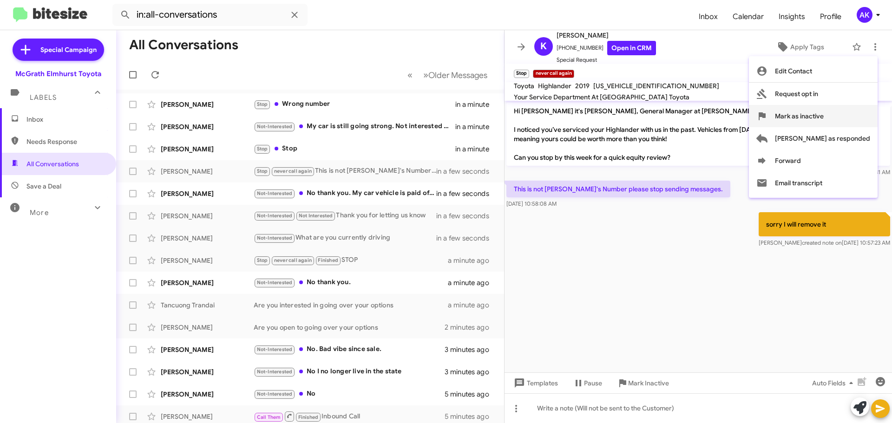
click at [766, 115] on icon at bounding box center [762, 116] width 7 height 8
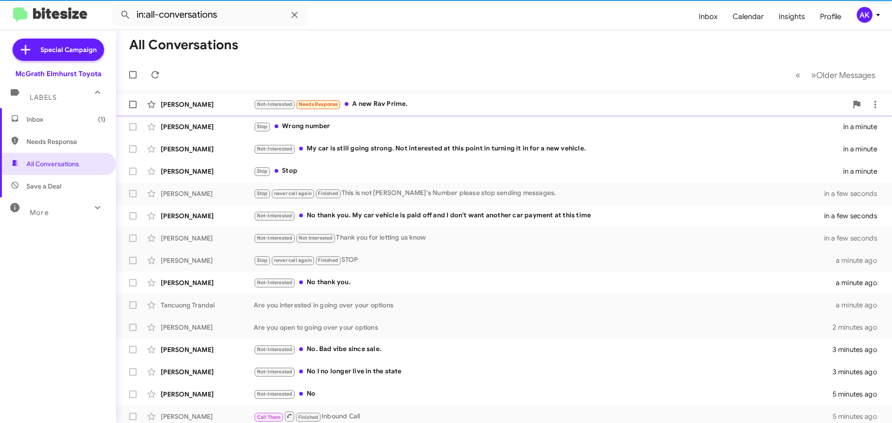
click at [349, 108] on div "Not-Interested Needs Response A new Rav Prime." at bounding box center [551, 104] width 594 height 11
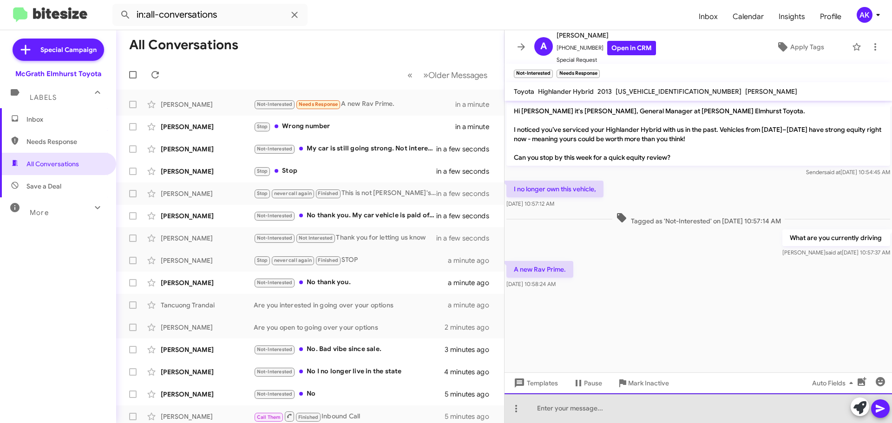
click at [576, 417] on div at bounding box center [698, 409] width 387 height 30
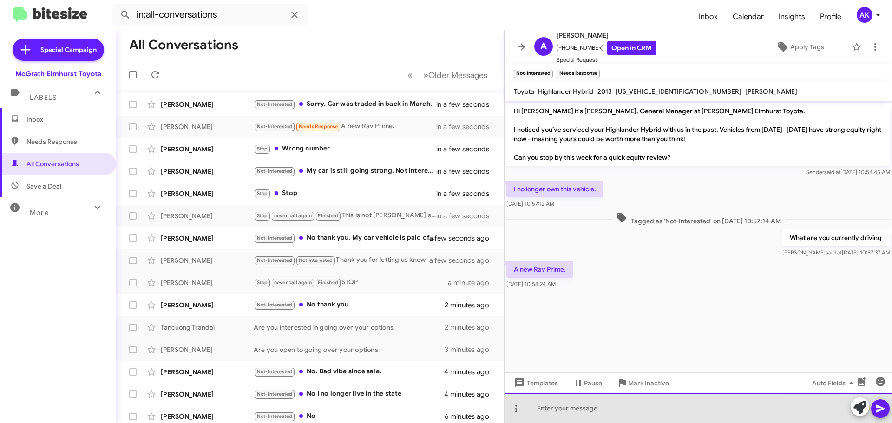
click at [601, 409] on div at bounding box center [698, 409] width 387 height 30
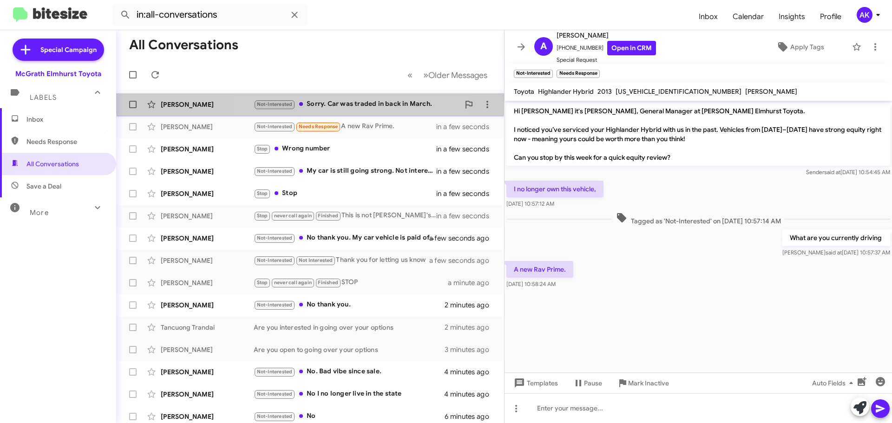
click at [353, 98] on div "Maridel Canaday Not-Interested Sorry. Car was traded in back in March. in a few…" at bounding box center [310, 104] width 373 height 19
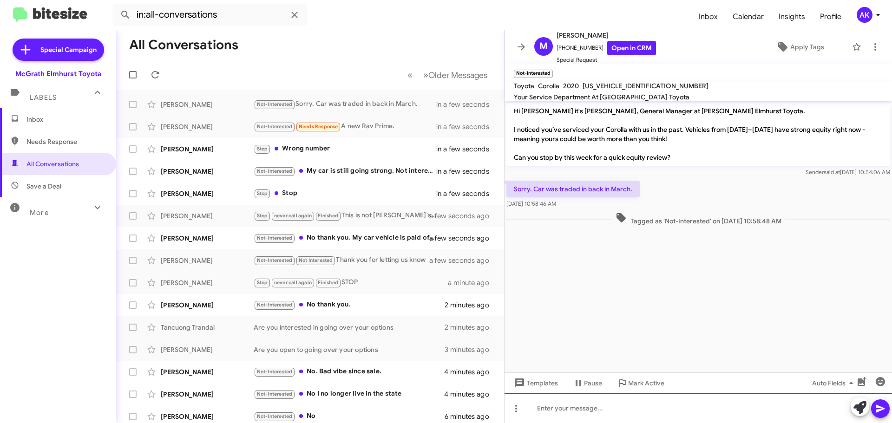
click at [565, 408] on div at bounding box center [698, 409] width 387 height 30
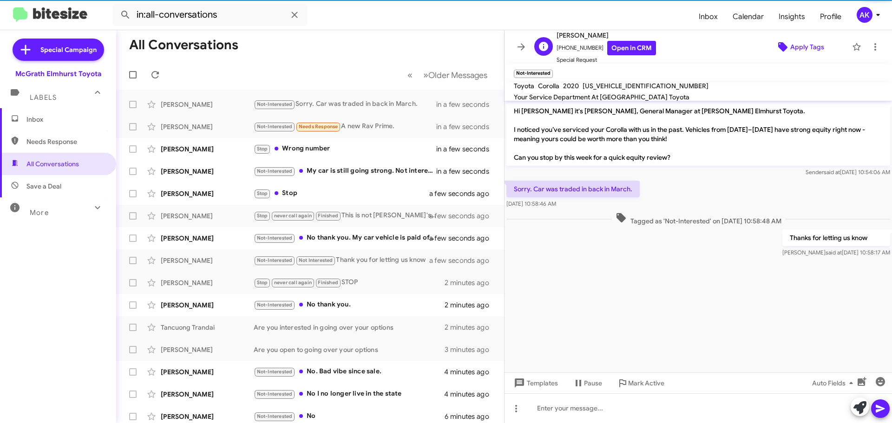
click at [803, 45] on span "Apply Tags" at bounding box center [807, 47] width 34 height 17
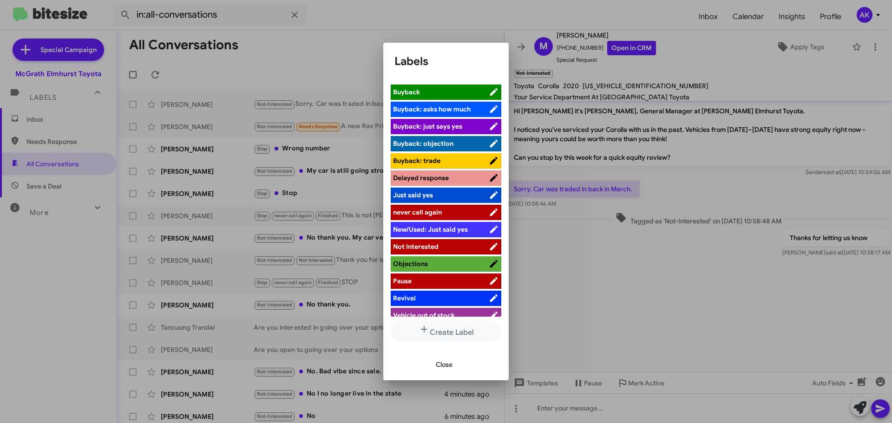
click at [428, 243] on span "Not Interested" at bounding box center [416, 247] width 46 height 8
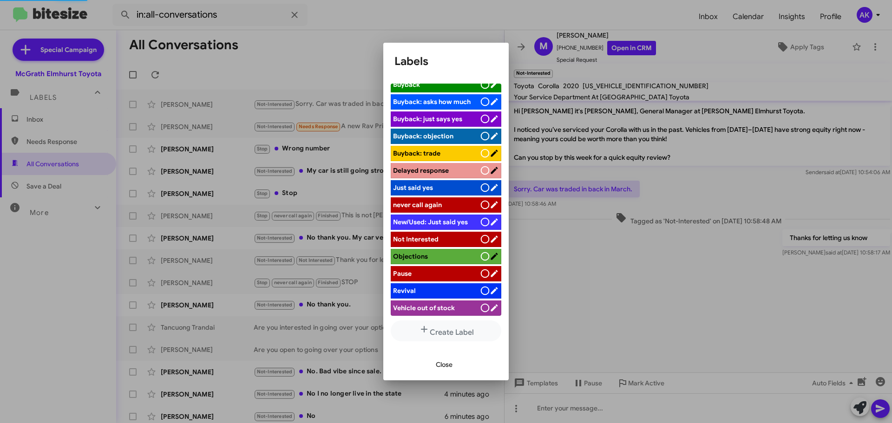
scroll to position [93, 0]
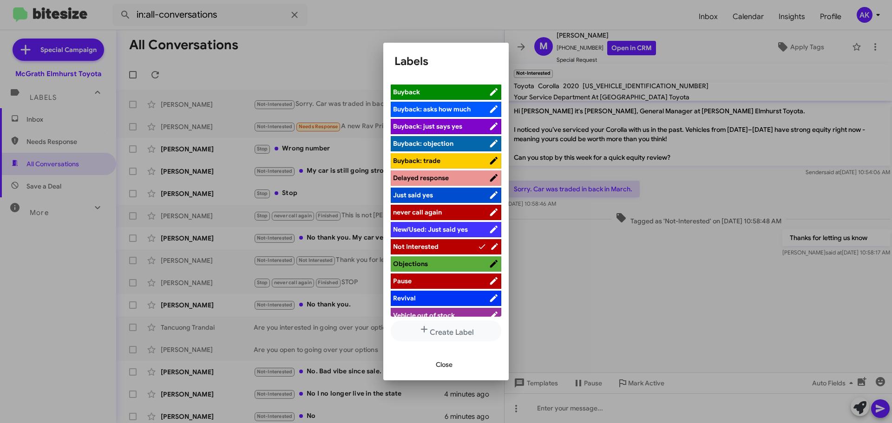
click at [453, 368] on button "Close" at bounding box center [444, 364] width 32 height 17
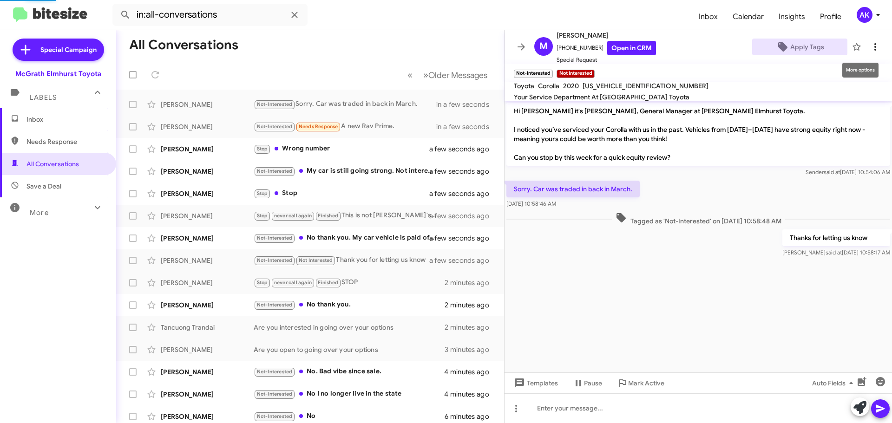
click at [870, 49] on icon at bounding box center [875, 46] width 11 height 11
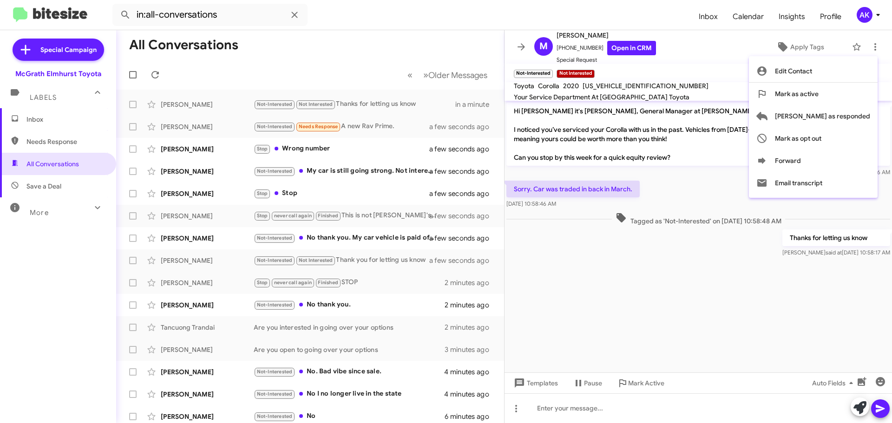
click at [300, 69] on div at bounding box center [446, 211] width 892 height 423
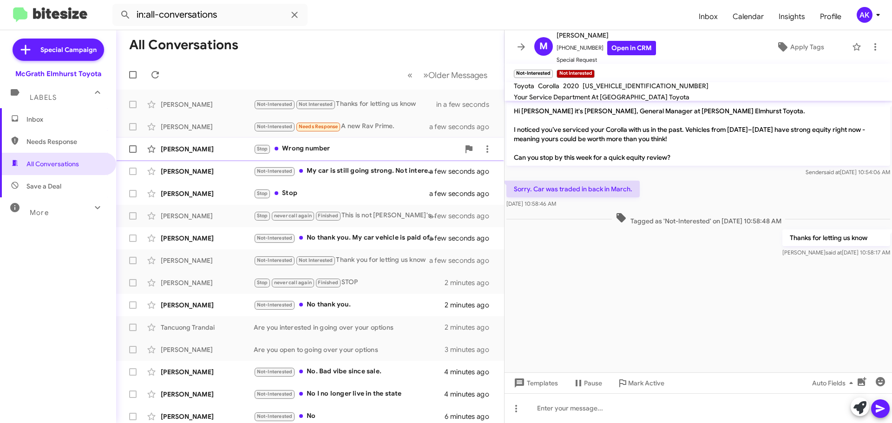
click at [325, 148] on div "Stop Wrong number" at bounding box center [357, 149] width 206 height 11
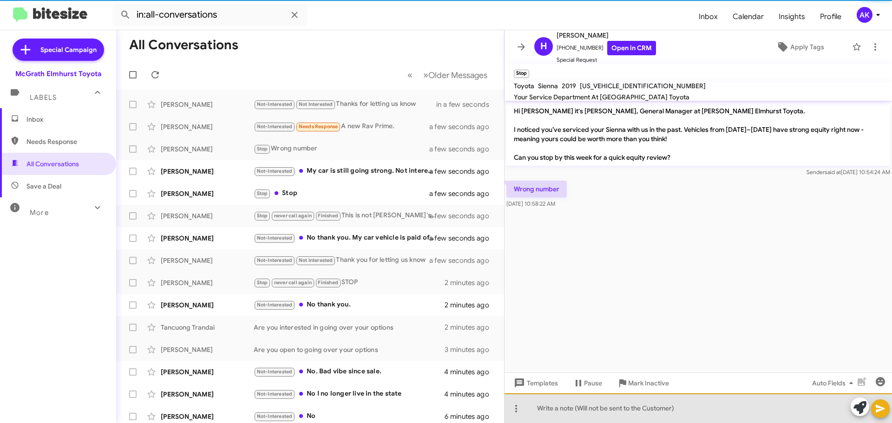
drag, startPoint x: 582, startPoint y: 401, endPoint x: 577, endPoint y: 396, distance: 7.2
click at [578, 405] on div at bounding box center [698, 409] width 387 height 30
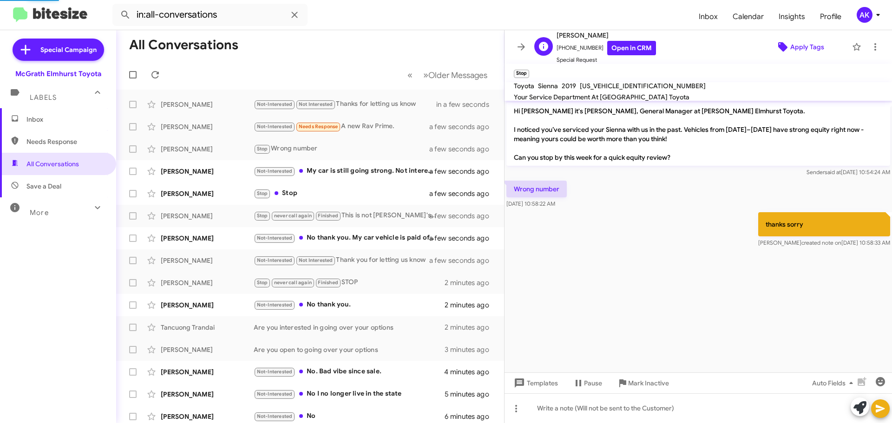
click at [801, 49] on span "Apply Tags" at bounding box center [807, 47] width 34 height 17
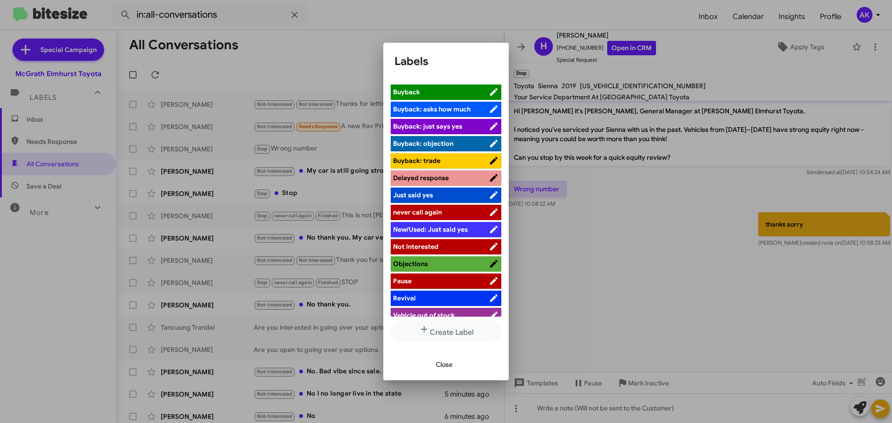
scroll to position [94, 0]
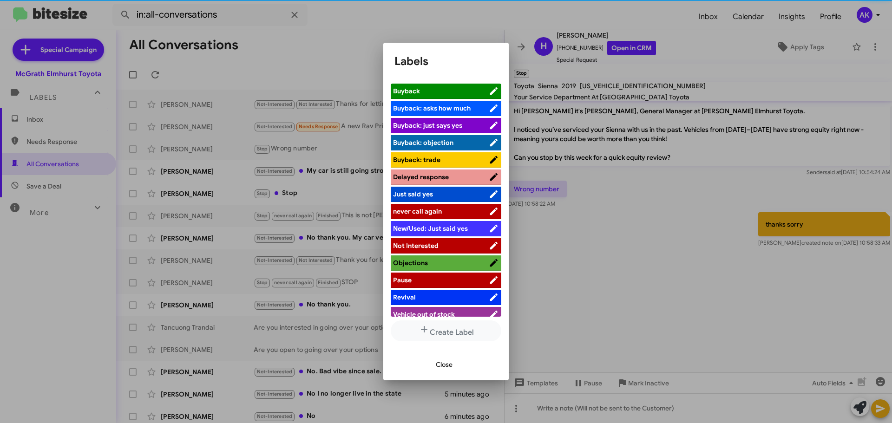
click at [424, 209] on span "never call again" at bounding box center [441, 211] width 96 height 9
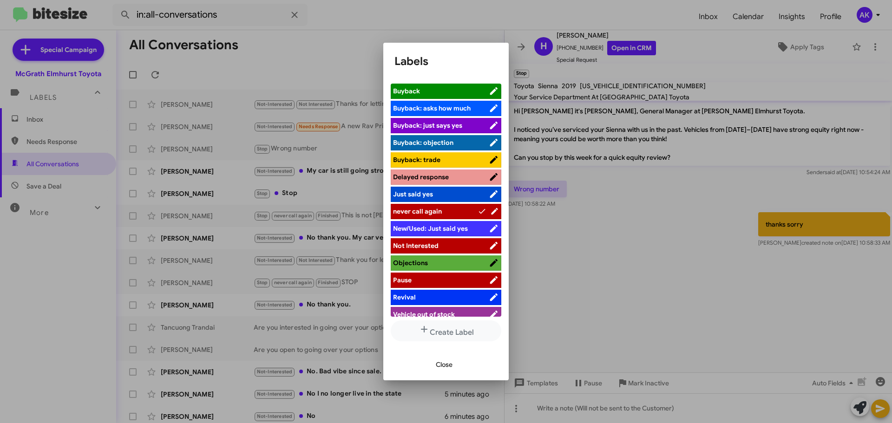
click at [433, 368] on button "Close" at bounding box center [444, 364] width 32 height 17
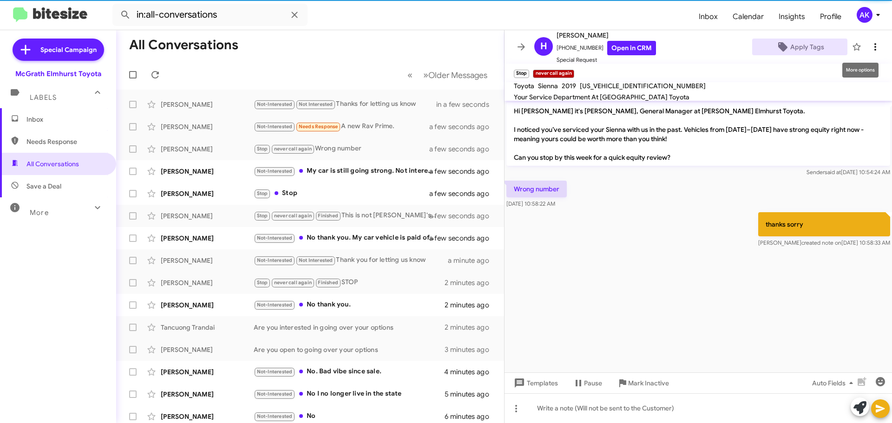
click at [872, 44] on icon at bounding box center [875, 46] width 11 height 11
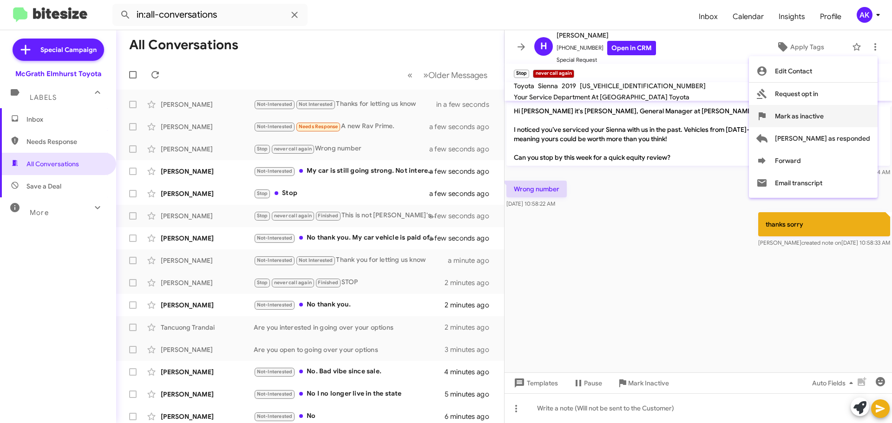
click at [824, 111] on span "Mark as inactive" at bounding box center [799, 116] width 49 height 22
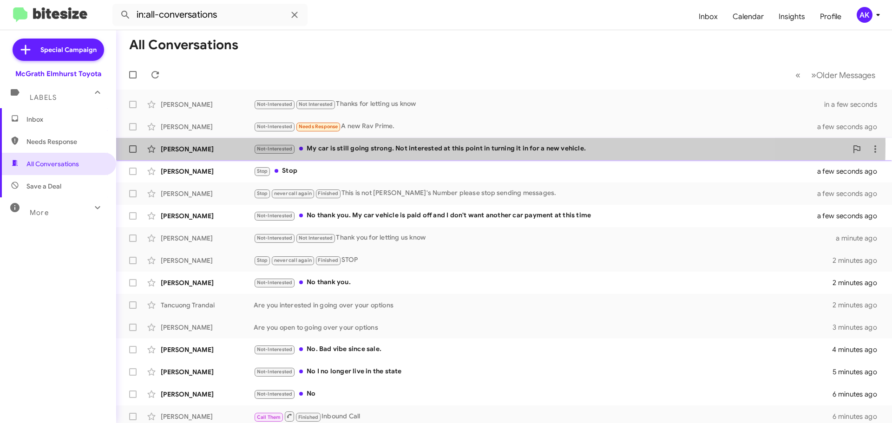
click at [358, 144] on div "Not-Interested My car is still going strong. Not interested at this point in tu…" at bounding box center [551, 149] width 594 height 11
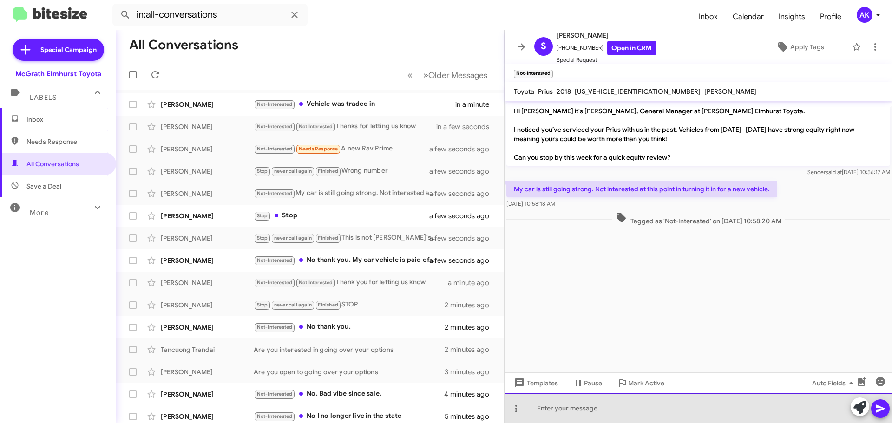
click at [631, 407] on div at bounding box center [698, 409] width 387 height 30
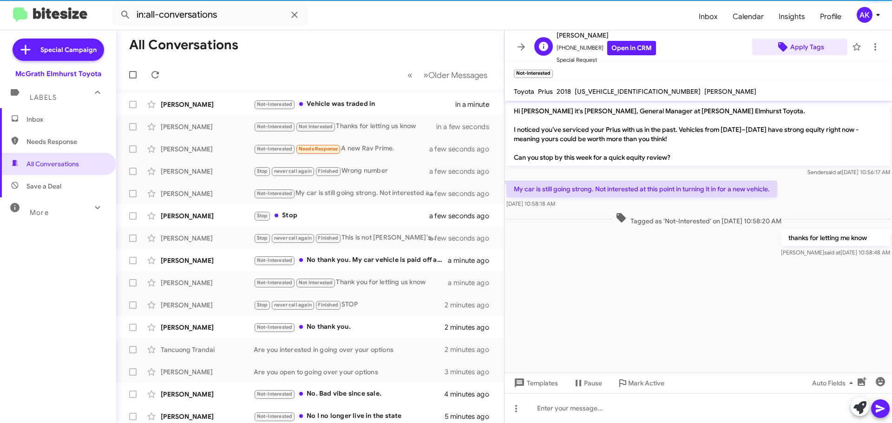
click at [815, 46] on span "Apply Tags" at bounding box center [807, 47] width 34 height 17
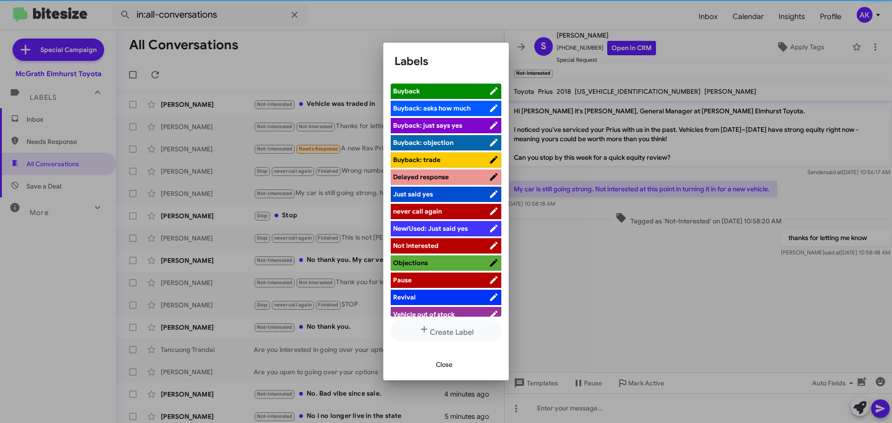
click at [441, 258] on span "Objections" at bounding box center [441, 262] width 96 height 9
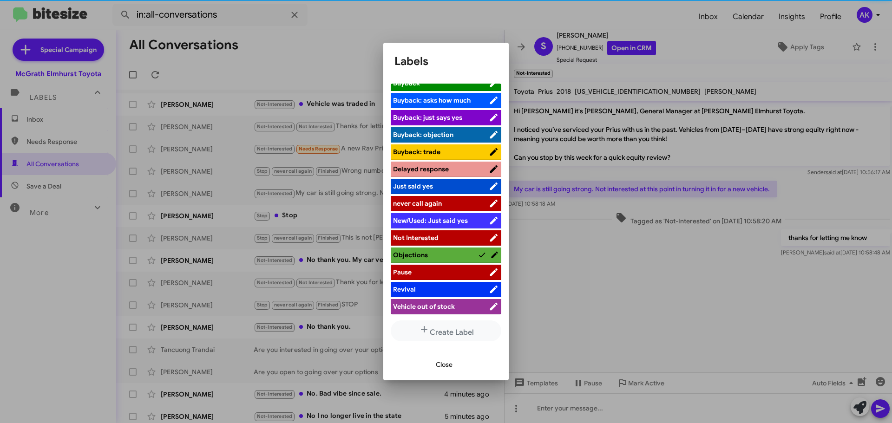
scroll to position [94, 0]
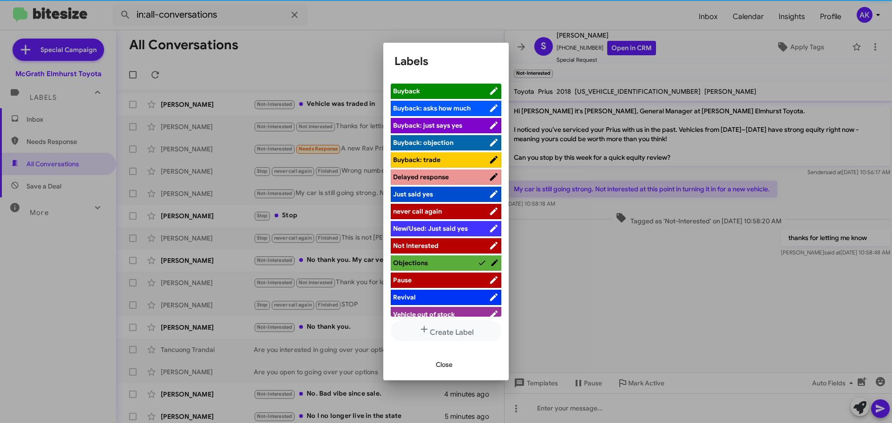
click at [439, 364] on span "Close" at bounding box center [444, 364] width 17 height 17
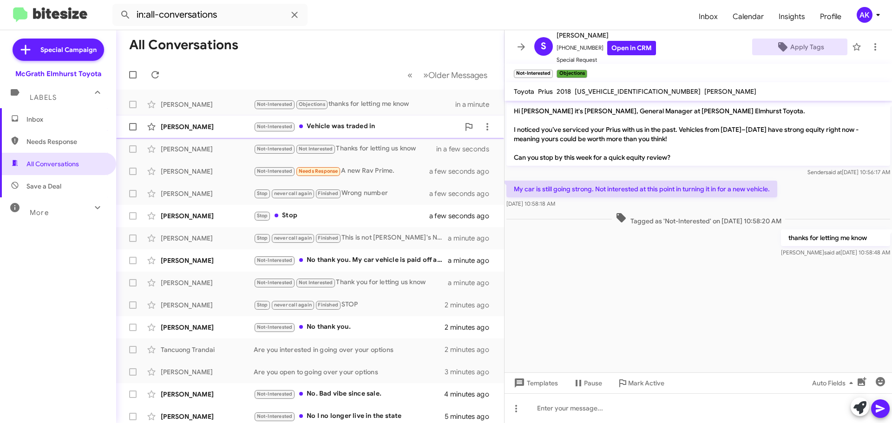
click at [355, 123] on div "Not-Interested Vehicle was traded in" at bounding box center [357, 126] width 206 height 11
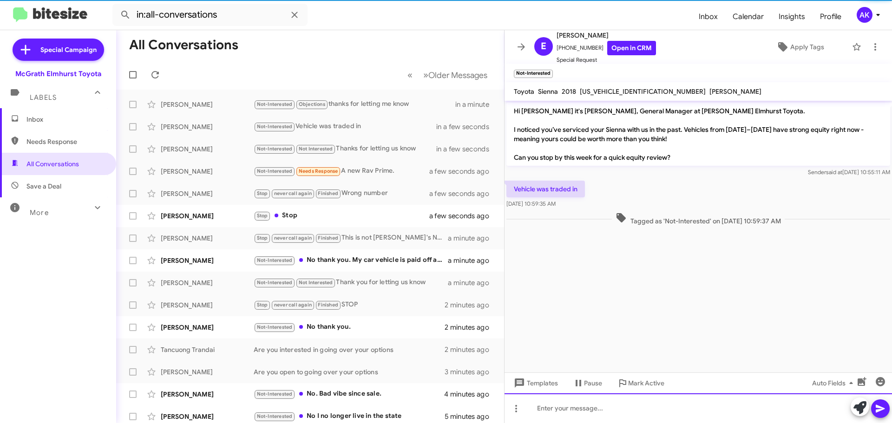
click at [558, 414] on div at bounding box center [698, 409] width 387 height 30
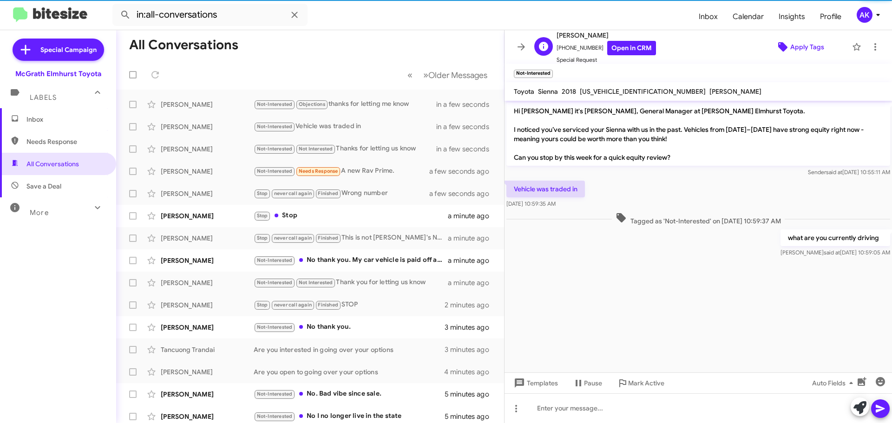
click at [790, 46] on span "Apply Tags" at bounding box center [807, 47] width 34 height 17
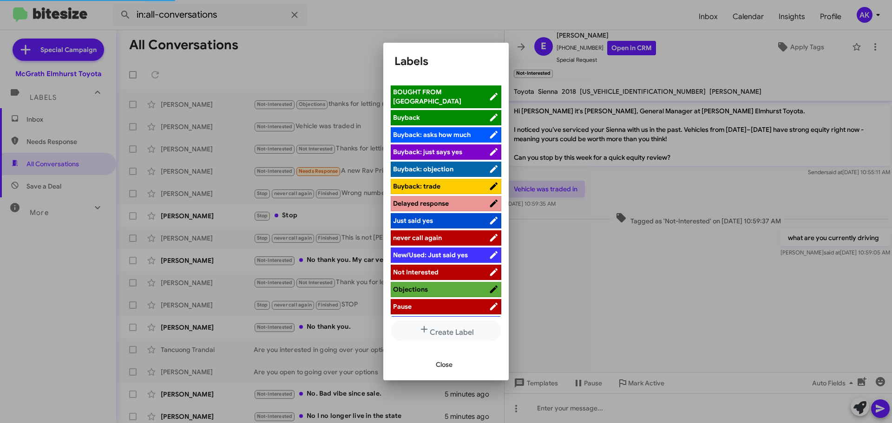
scroll to position [94, 0]
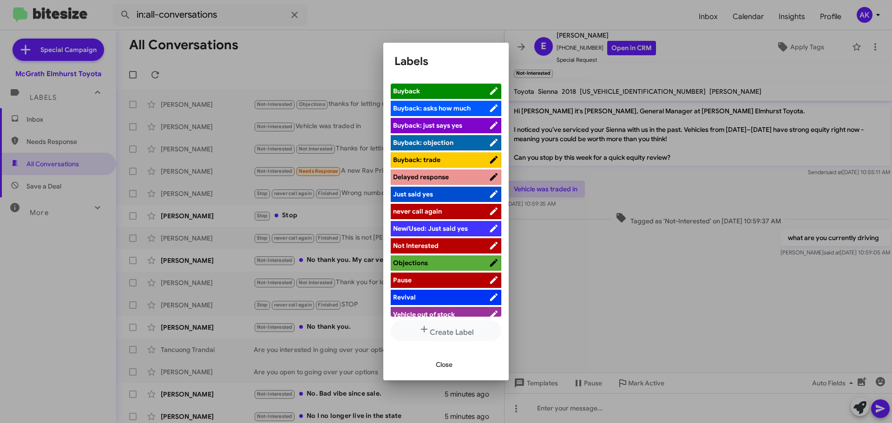
click at [441, 242] on span "Not Interested" at bounding box center [441, 245] width 96 height 9
click at [440, 365] on span "Close" at bounding box center [444, 364] width 17 height 17
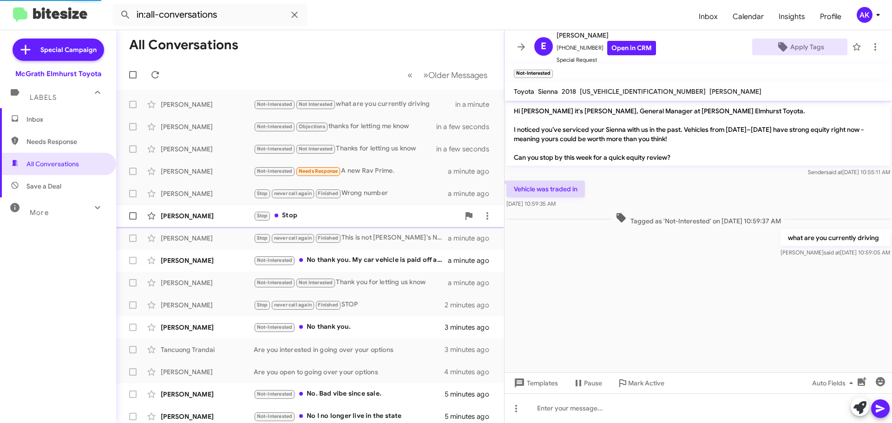
click at [312, 213] on div "Stop Stop" at bounding box center [357, 215] width 206 height 11
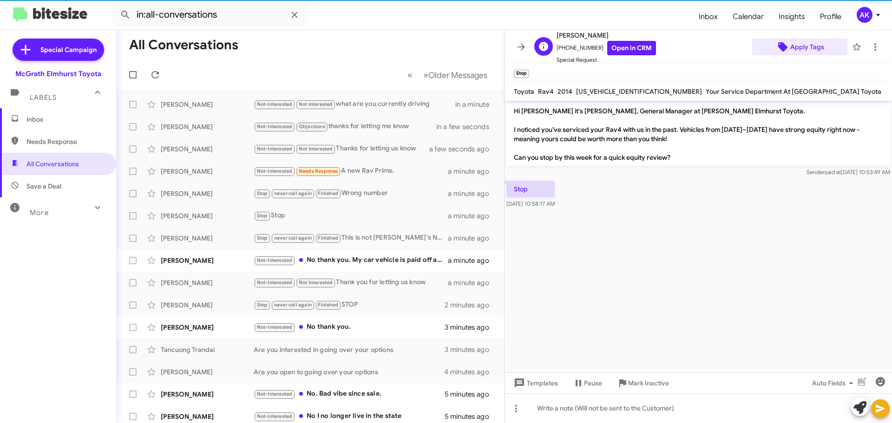
click at [806, 48] on span "Apply Tags" at bounding box center [807, 47] width 34 height 17
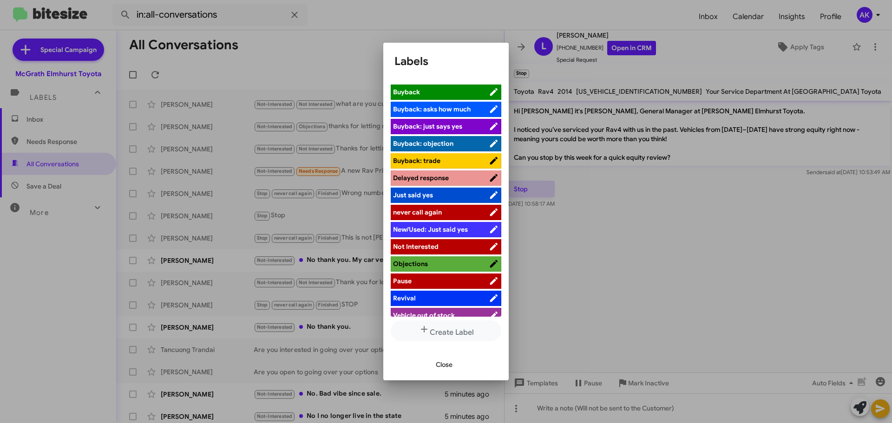
click at [428, 208] on span "never call again" at bounding box center [417, 212] width 49 height 8
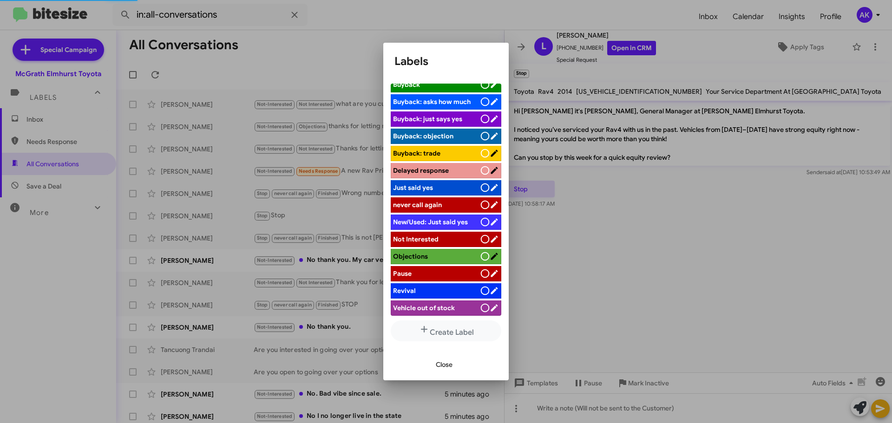
scroll to position [93, 0]
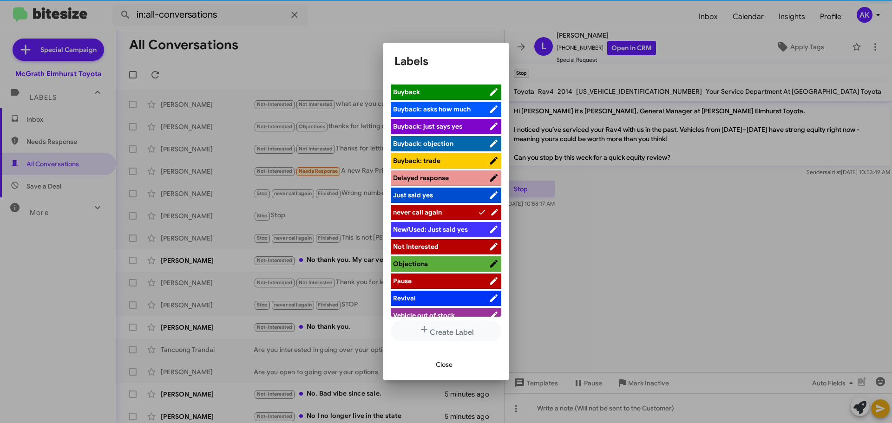
click at [866, 45] on div at bounding box center [446, 211] width 892 height 423
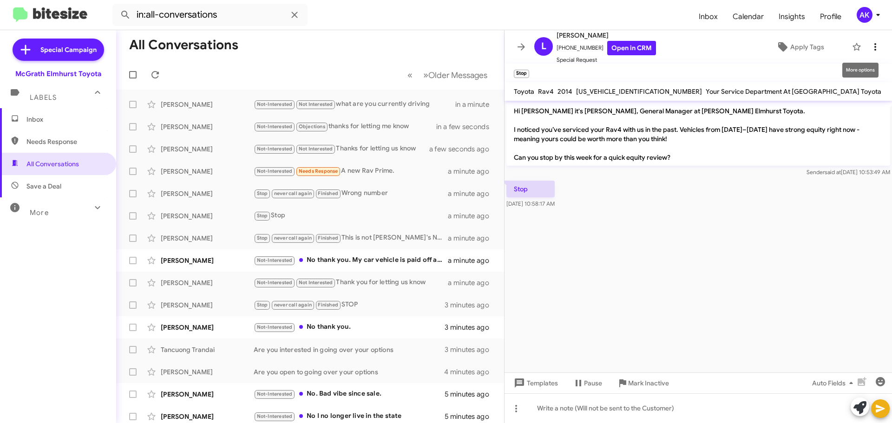
click at [870, 46] on icon at bounding box center [875, 46] width 11 height 11
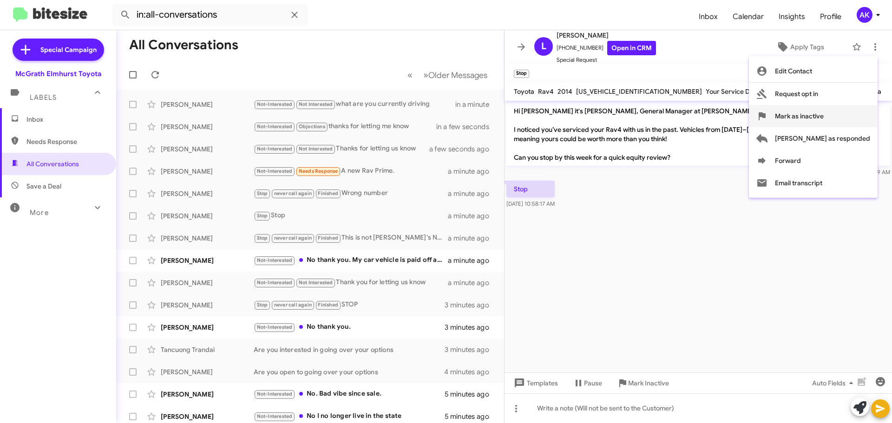
click at [824, 114] on span "Mark as inactive" at bounding box center [799, 116] width 49 height 22
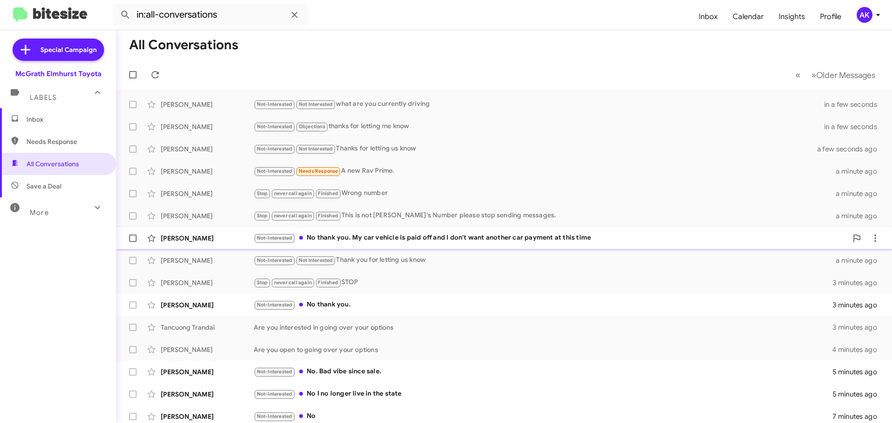
click at [323, 237] on div "Not-Interested No thank you. My car vehicle is paid off and I don't want anothe…" at bounding box center [551, 238] width 594 height 11
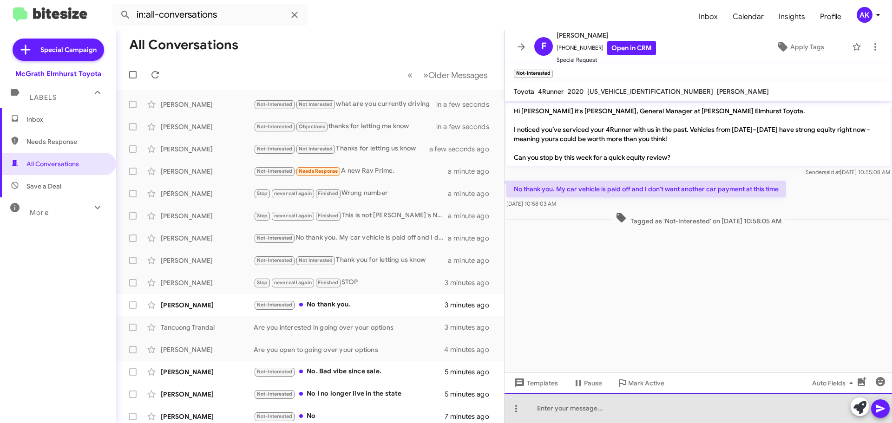
click at [583, 409] on div at bounding box center [698, 409] width 387 height 30
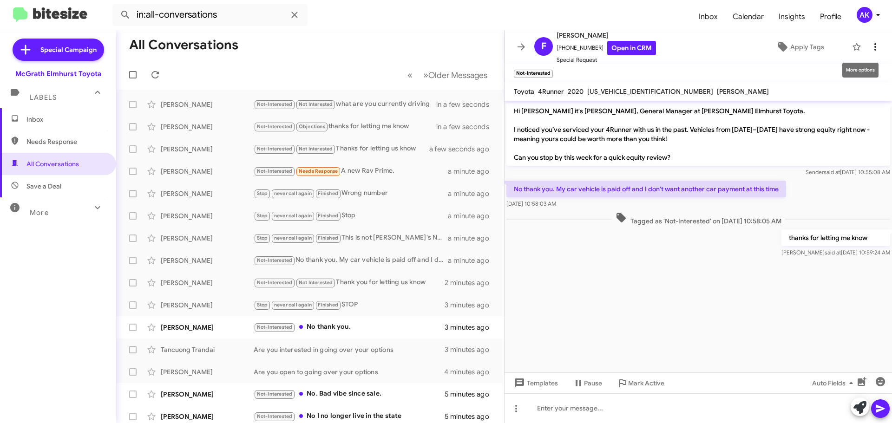
click at [870, 48] on icon at bounding box center [875, 46] width 11 height 11
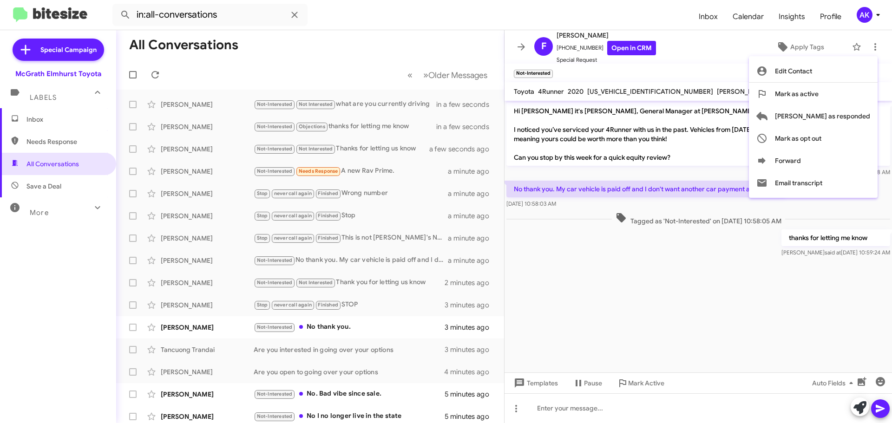
click at [797, 38] on div at bounding box center [446, 211] width 892 height 423
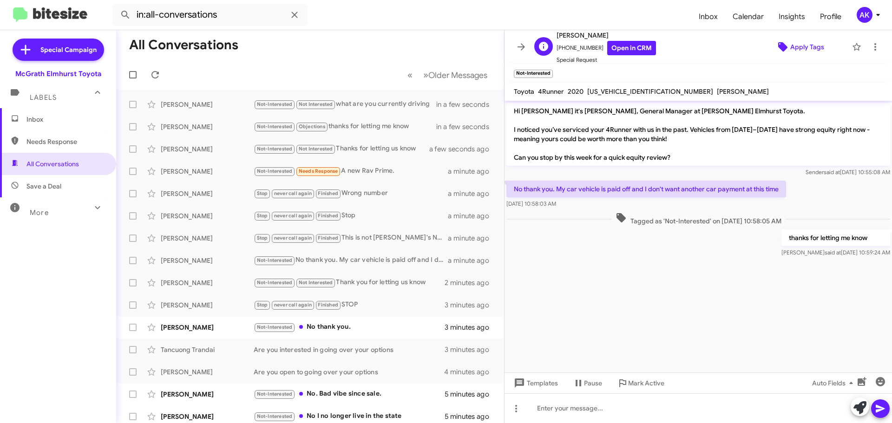
click at [798, 46] on span "Apply Tags" at bounding box center [807, 47] width 34 height 17
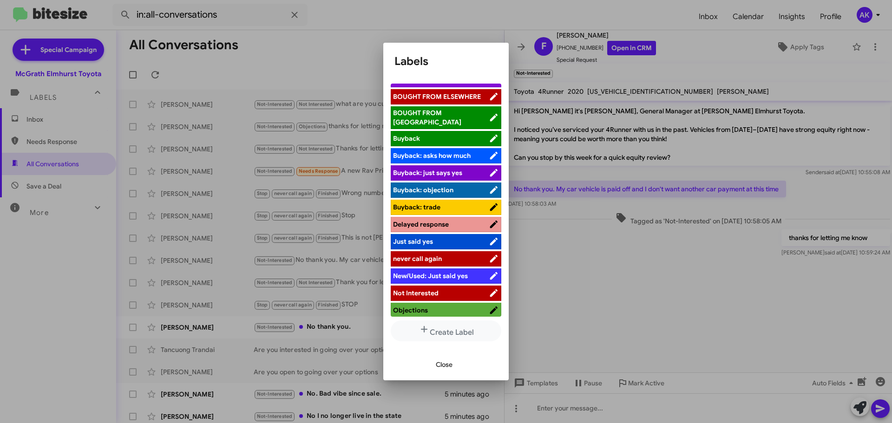
scroll to position [93, 0]
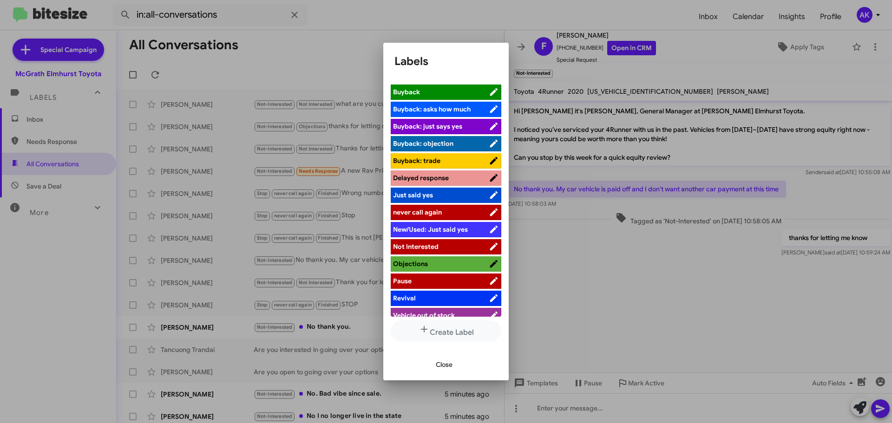
click at [427, 259] on span "Objections" at bounding box center [441, 263] width 96 height 9
click at [315, 328] on div at bounding box center [446, 211] width 892 height 423
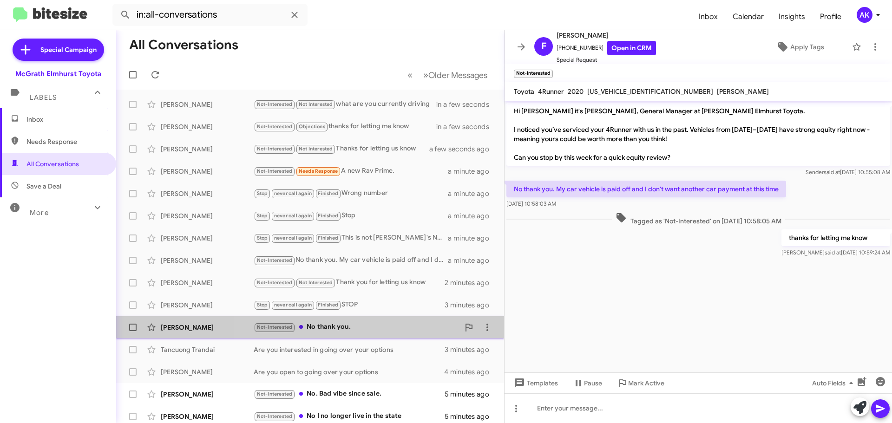
click at [320, 327] on div "Not-Interested No thank you." at bounding box center [357, 327] width 206 height 11
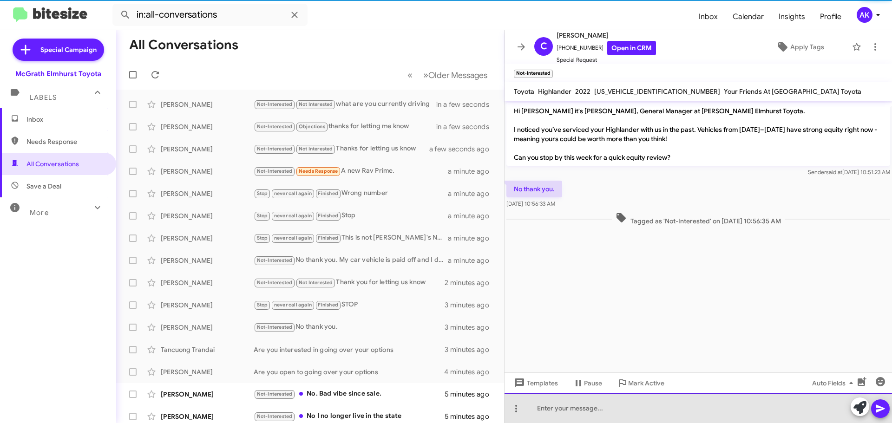
click at [600, 413] on div at bounding box center [698, 409] width 387 height 30
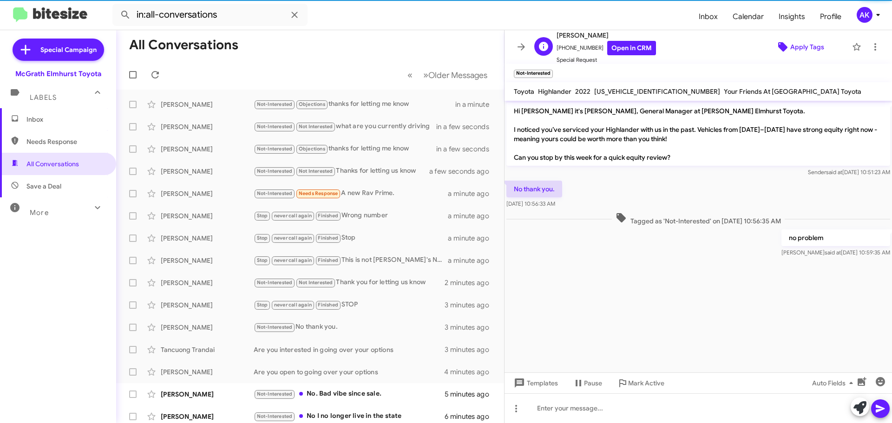
click at [802, 48] on span "Apply Tags" at bounding box center [807, 47] width 34 height 17
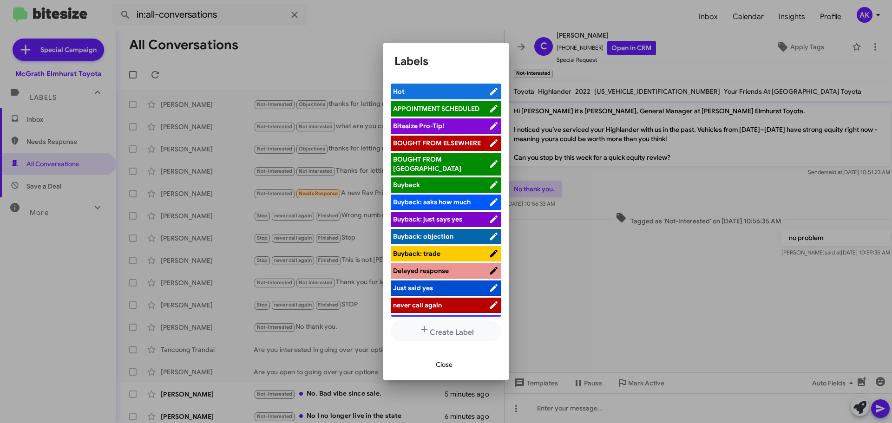
scroll to position [46, 0]
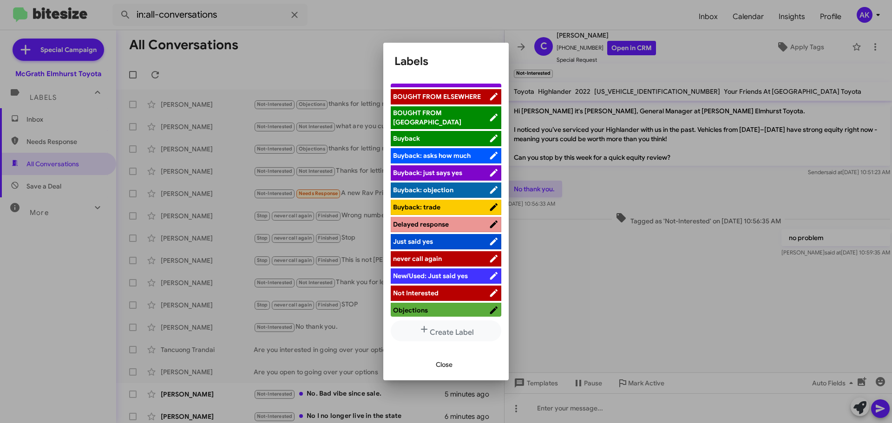
click at [405, 303] on li "Objections" at bounding box center [446, 310] width 111 height 15
click at [335, 393] on div at bounding box center [446, 211] width 892 height 423
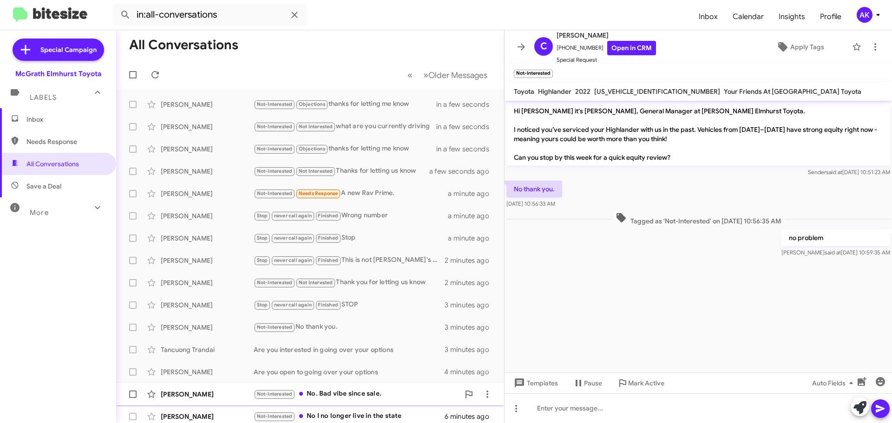
click at [335, 393] on div "Not-Interested No. Bad vibe since sale." at bounding box center [357, 394] width 206 height 11
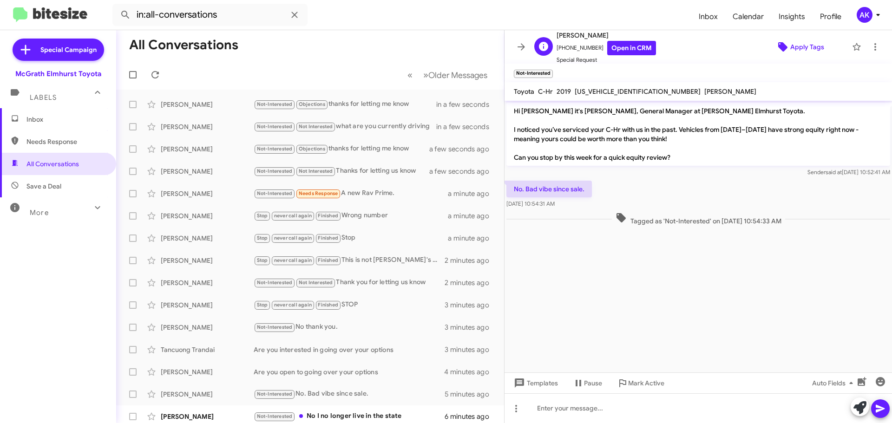
click at [821, 50] on span "Apply Tags" at bounding box center [800, 47] width 80 height 17
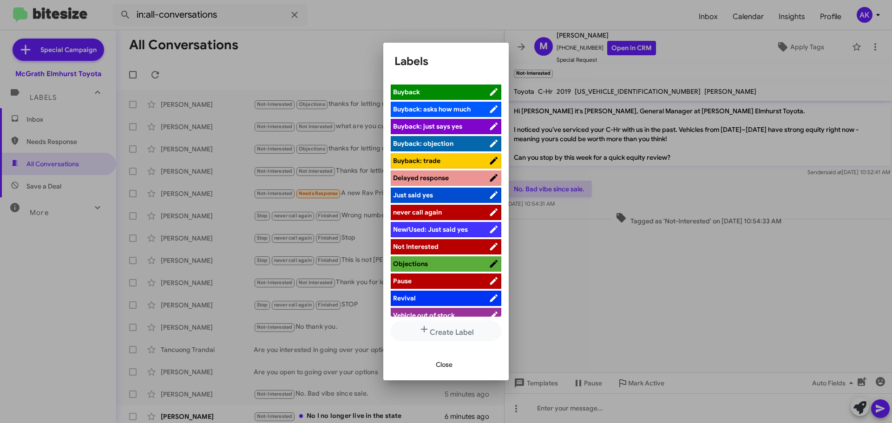
click at [437, 208] on span "never call again" at bounding box center [417, 212] width 49 height 8
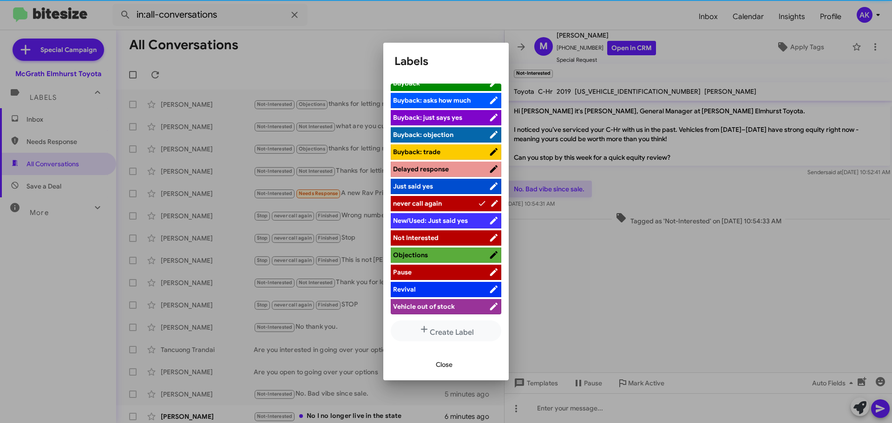
scroll to position [93, 0]
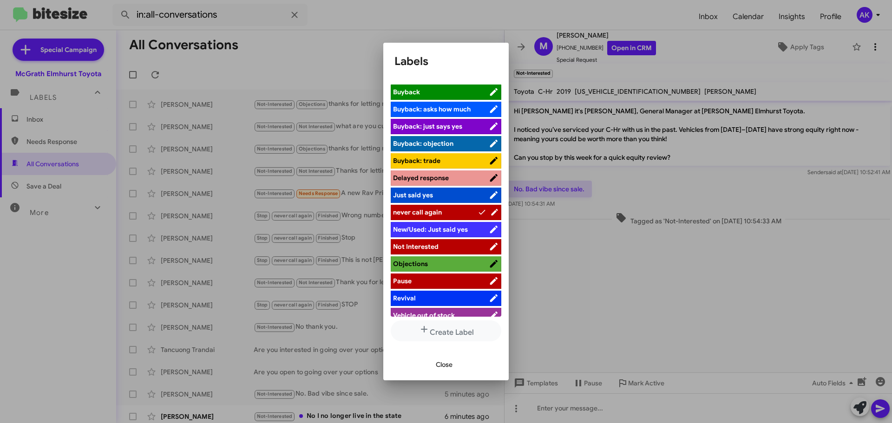
drag, startPoint x: 871, startPoint y: 48, endPoint x: 865, endPoint y: 49, distance: 6.1
click at [869, 48] on div at bounding box center [446, 211] width 892 height 423
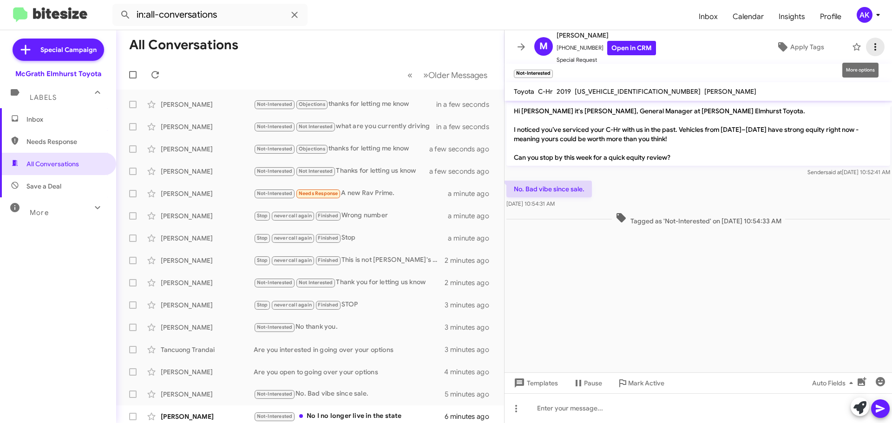
click at [870, 47] on icon at bounding box center [875, 46] width 11 height 11
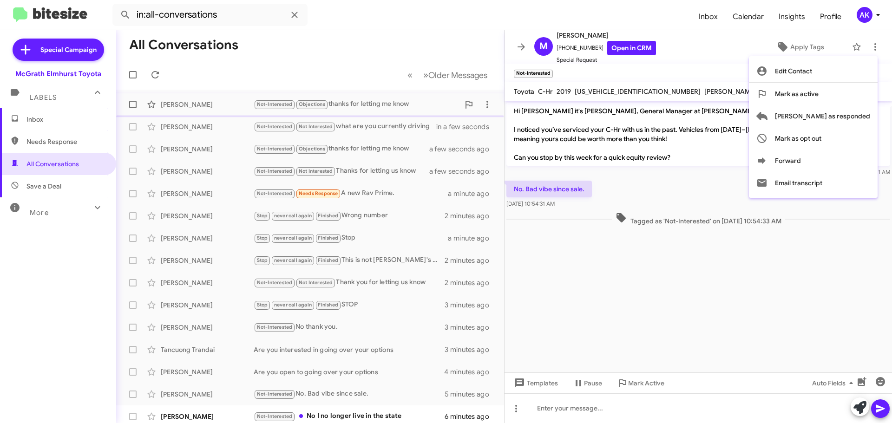
click at [819, 97] on span "Mark as active" at bounding box center [797, 94] width 44 height 22
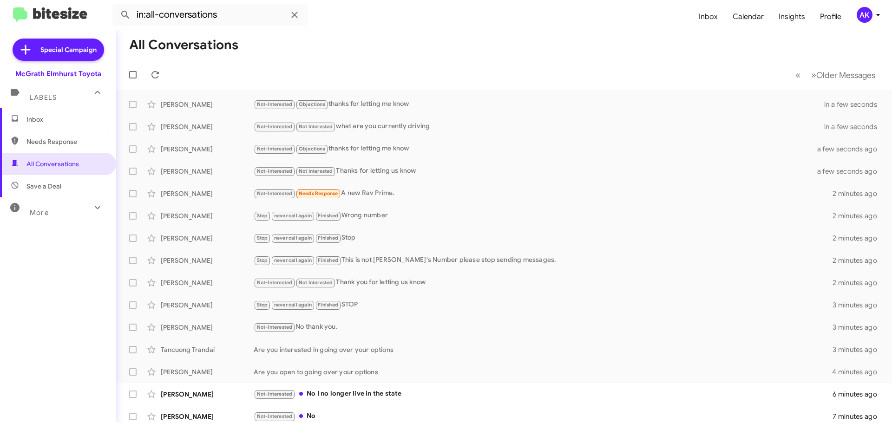
click at [80, 122] on span "Inbox" at bounding box center [65, 119] width 79 height 9
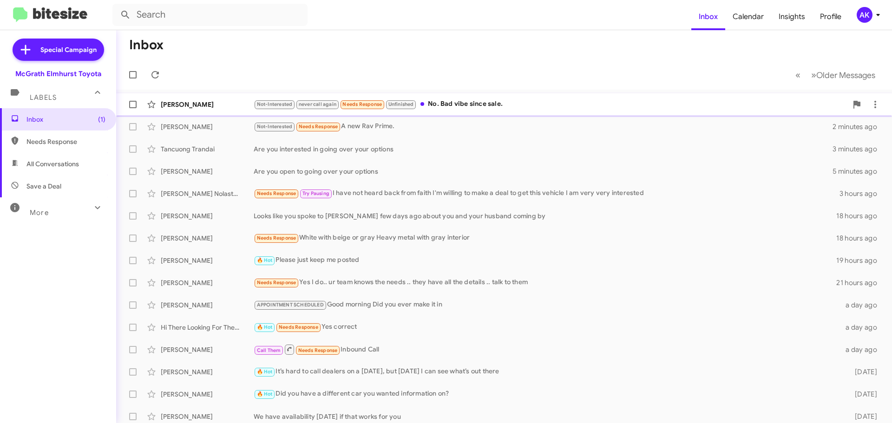
click at [419, 104] on div "Not-Interested never call again Needs Response Unfinished No. Bad vibe since sa…" at bounding box center [551, 104] width 594 height 11
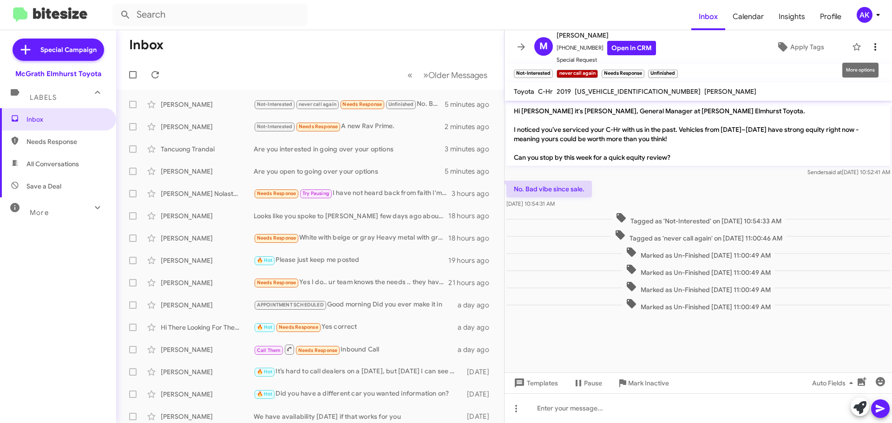
click at [866, 40] on button at bounding box center [875, 47] width 19 height 19
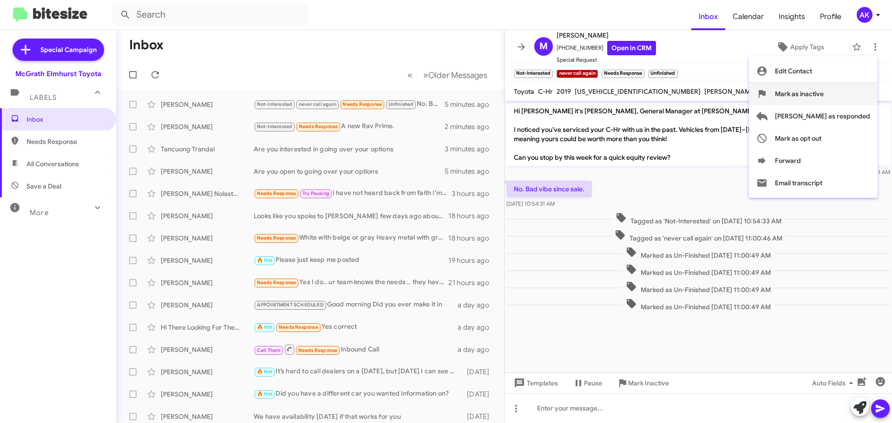
click at [824, 97] on span "Mark as inactive" at bounding box center [799, 94] width 49 height 22
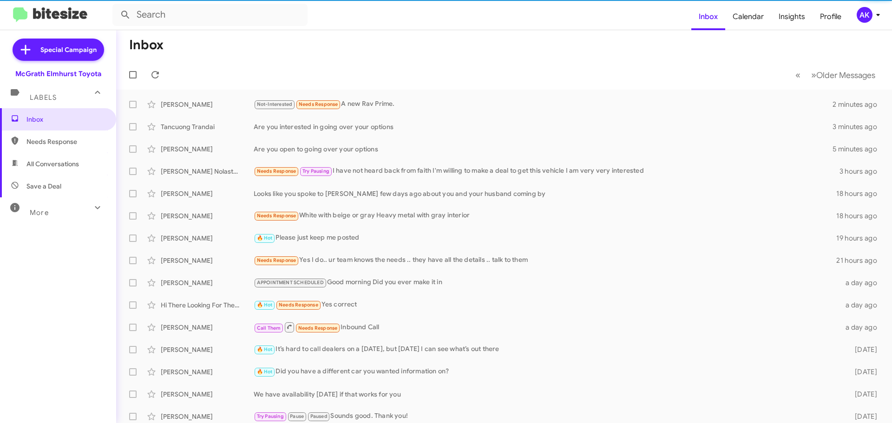
click at [47, 140] on span "Needs Response" at bounding box center [65, 141] width 79 height 9
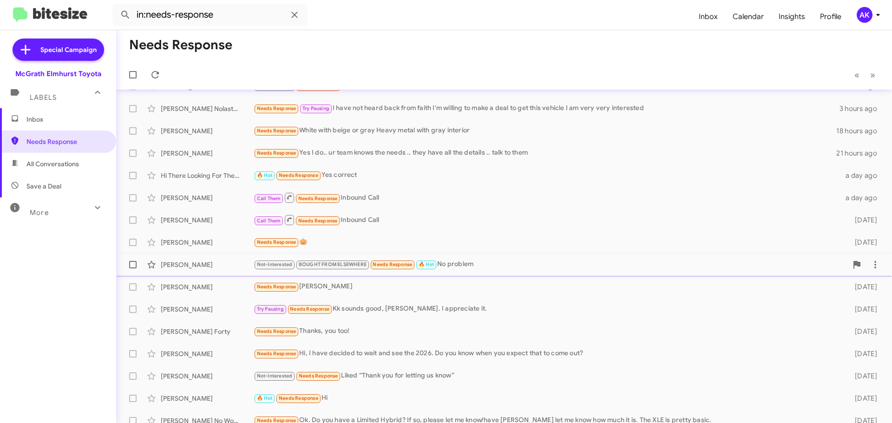
scroll to position [27, 0]
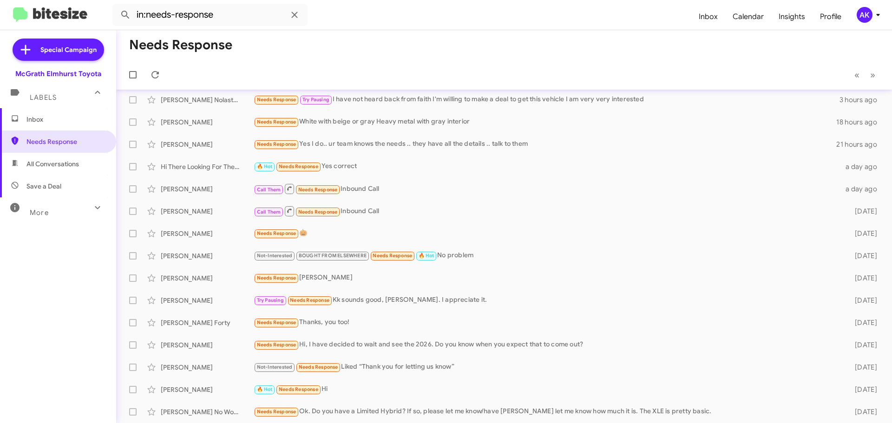
click at [26, 155] on span "All Conversations" at bounding box center [58, 164] width 116 height 22
type input "in:all-conversations"
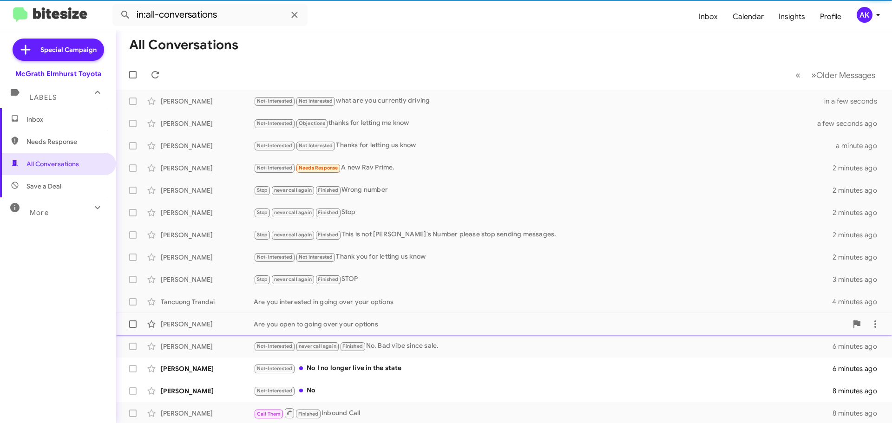
scroll to position [116, 0]
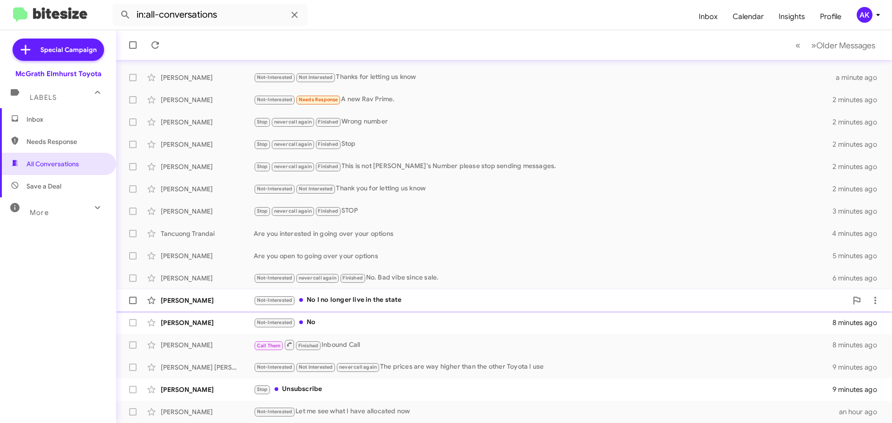
click at [333, 301] on div "Not-Interested No I no longer live in the state" at bounding box center [551, 300] width 594 height 11
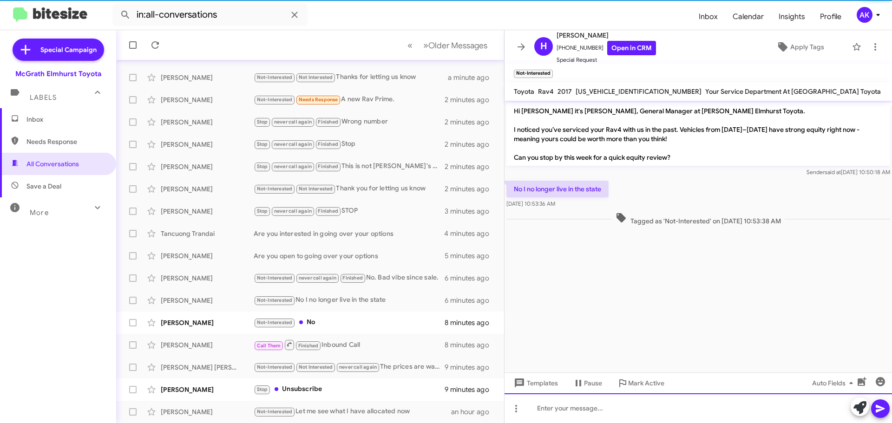
click at [637, 412] on div at bounding box center [698, 409] width 387 height 30
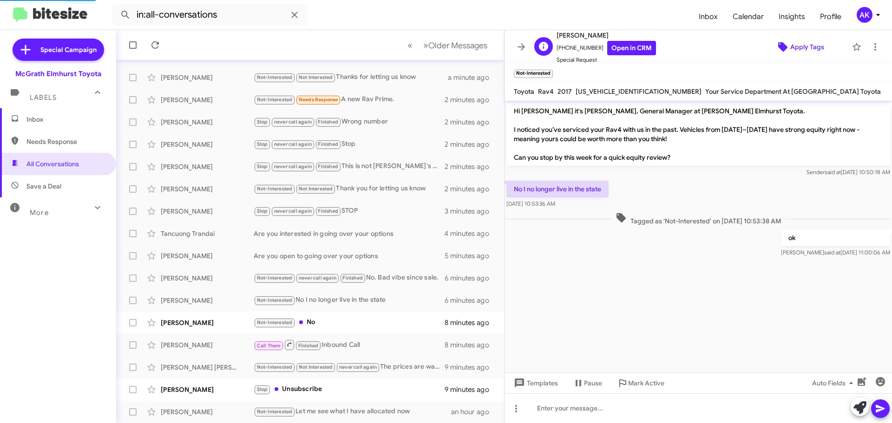
click at [794, 51] on span "Apply Tags" at bounding box center [807, 47] width 34 height 17
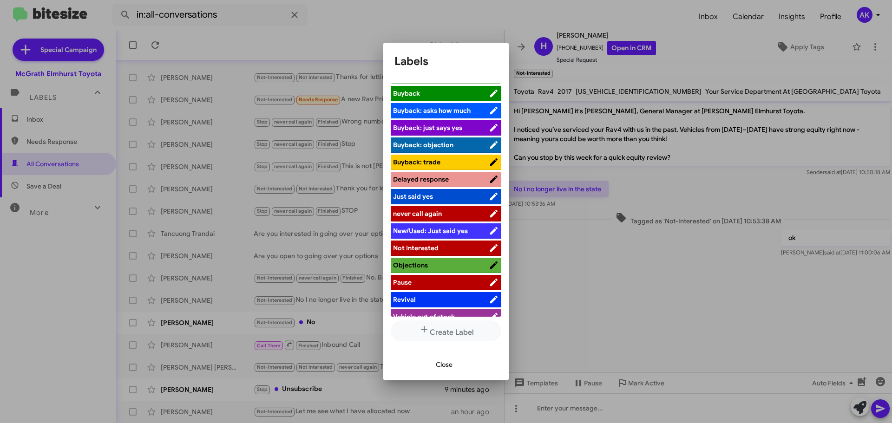
scroll to position [94, 0]
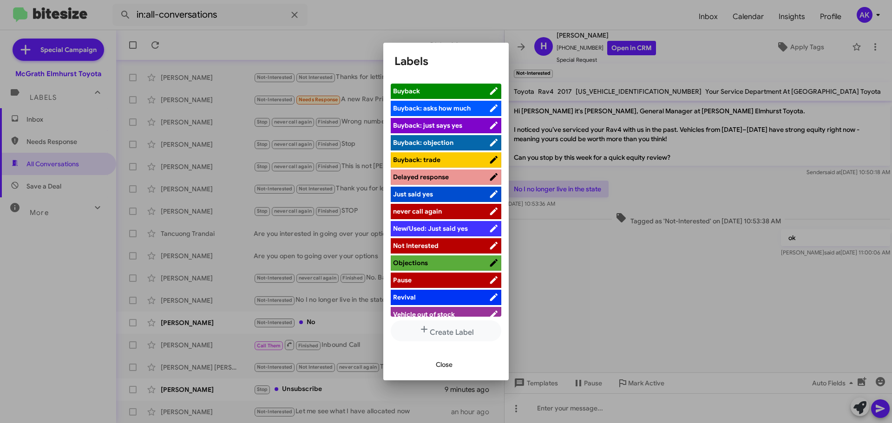
click at [440, 244] on li "Not Interested" at bounding box center [446, 245] width 111 height 15
click at [464, 241] on span "Not Interested" at bounding box center [441, 245] width 96 height 9
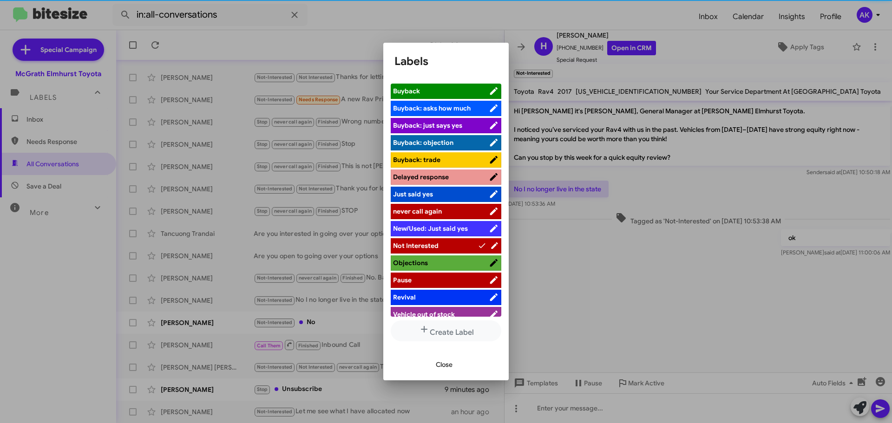
click at [858, 46] on div at bounding box center [446, 211] width 892 height 423
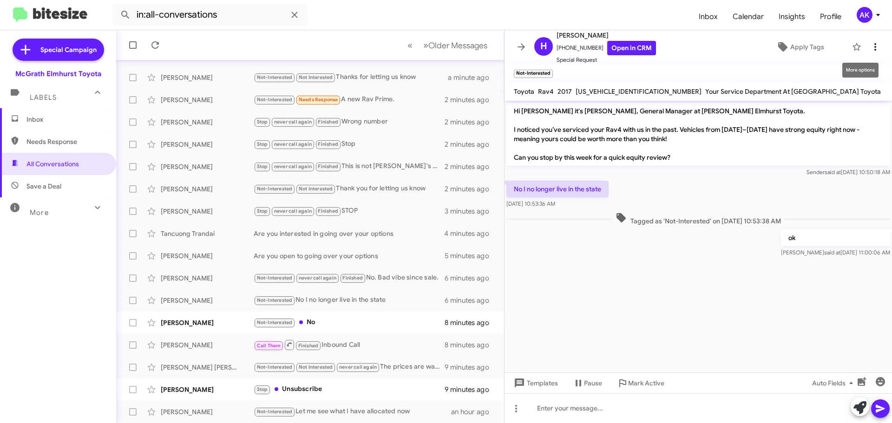
click at [870, 46] on icon at bounding box center [875, 46] width 11 height 11
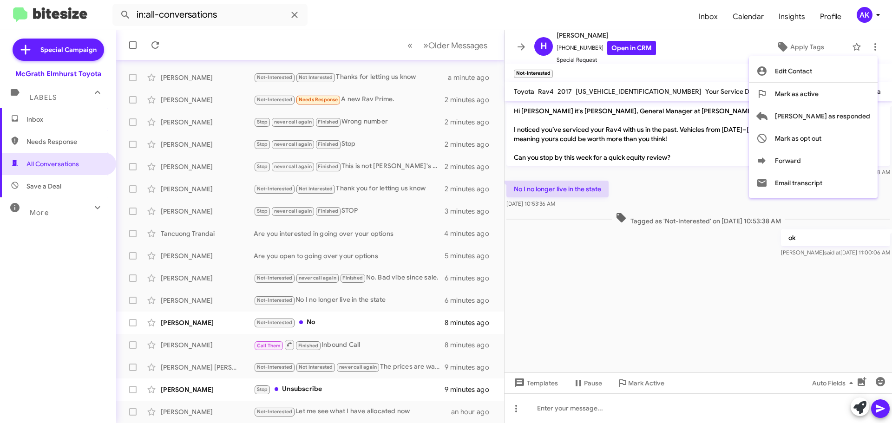
click at [313, 322] on div at bounding box center [446, 211] width 892 height 423
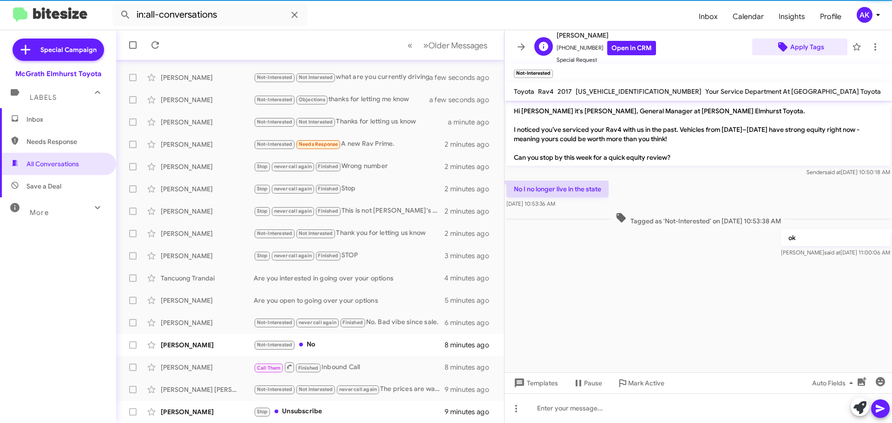
click at [808, 49] on span "Apply Tags" at bounding box center [807, 47] width 34 height 17
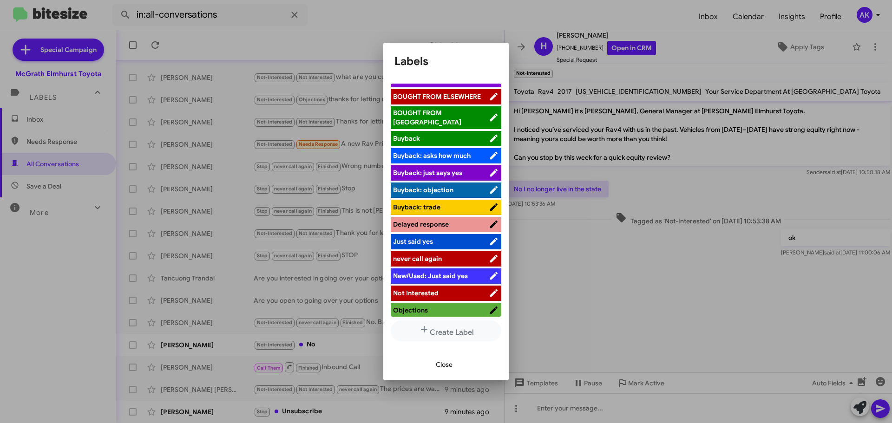
click at [437, 289] on span "Not Interested" at bounding box center [416, 293] width 46 height 8
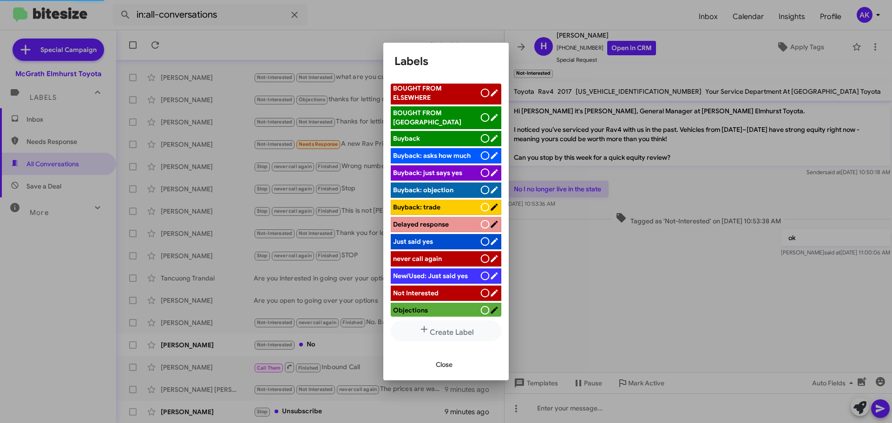
scroll to position [46, 0]
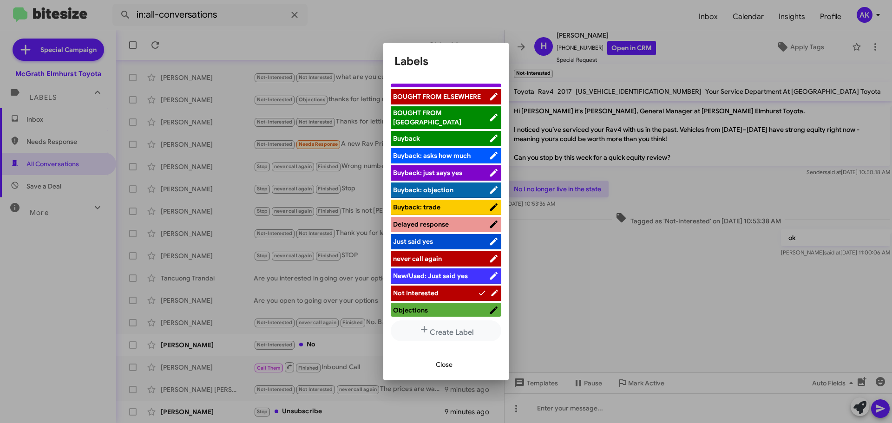
click at [302, 412] on div at bounding box center [446, 211] width 892 height 423
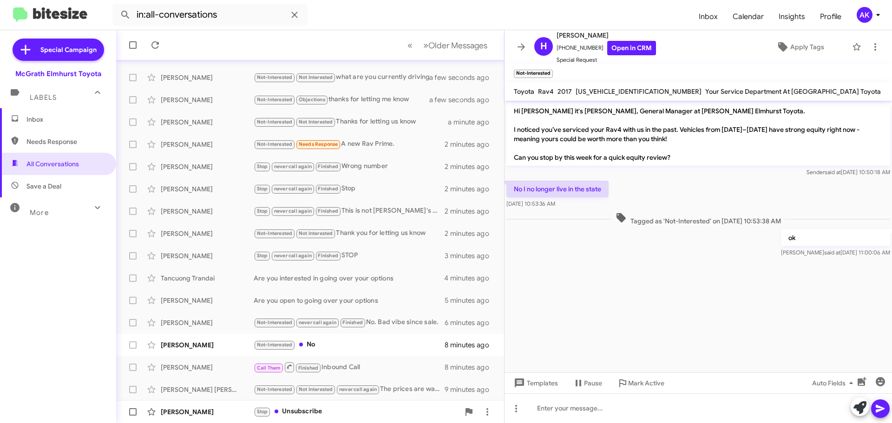
click at [298, 412] on div "Stop Unsubscribe" at bounding box center [357, 412] width 206 height 11
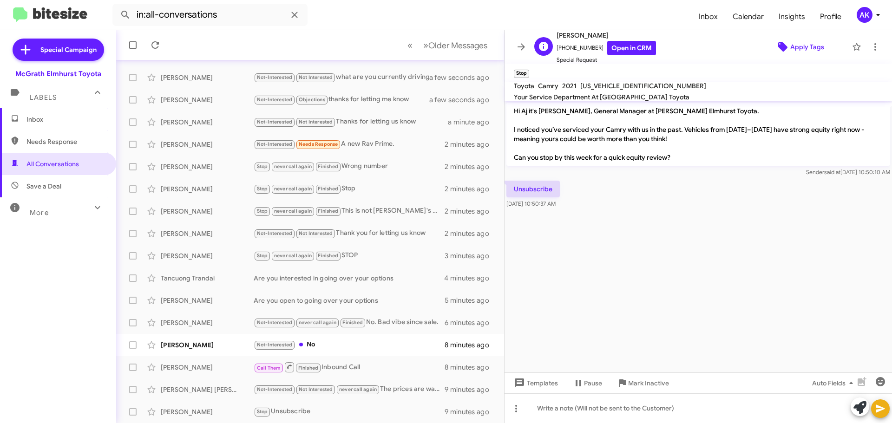
drag, startPoint x: 794, startPoint y: 59, endPoint x: 807, endPoint y: 42, distance: 21.8
click at [793, 55] on div "A Aj Blahut +12053941569 Open in CRM Special Request Apply Tags" at bounding box center [689, 47] width 317 height 35
click at [807, 42] on span "Apply Tags" at bounding box center [807, 47] width 34 height 17
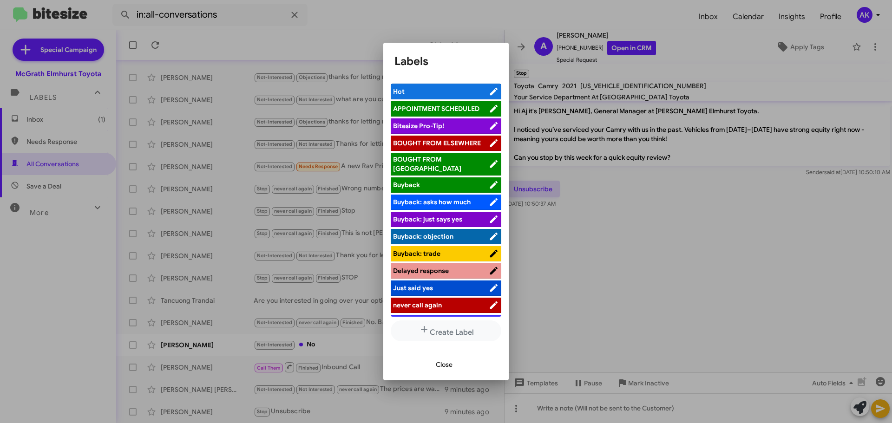
click at [421, 301] on span "never call again" at bounding box center [417, 305] width 49 height 8
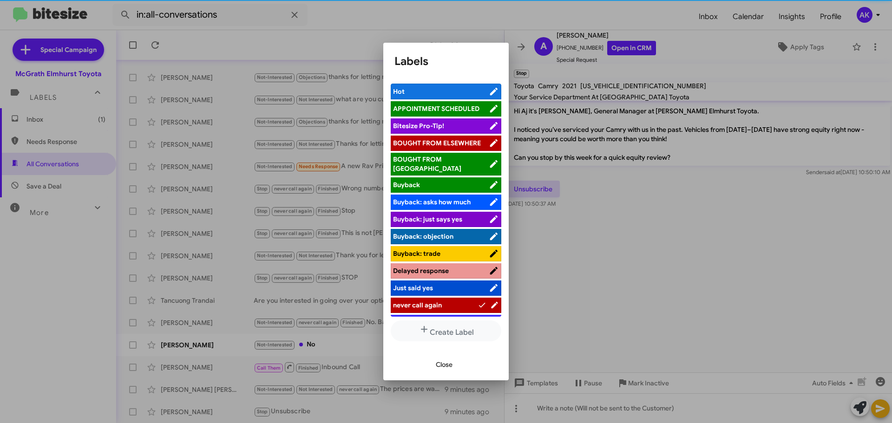
drag, startPoint x: 311, startPoint y: 344, endPoint x: 319, endPoint y: 349, distance: 9.8
click at [311, 345] on div at bounding box center [446, 211] width 892 height 423
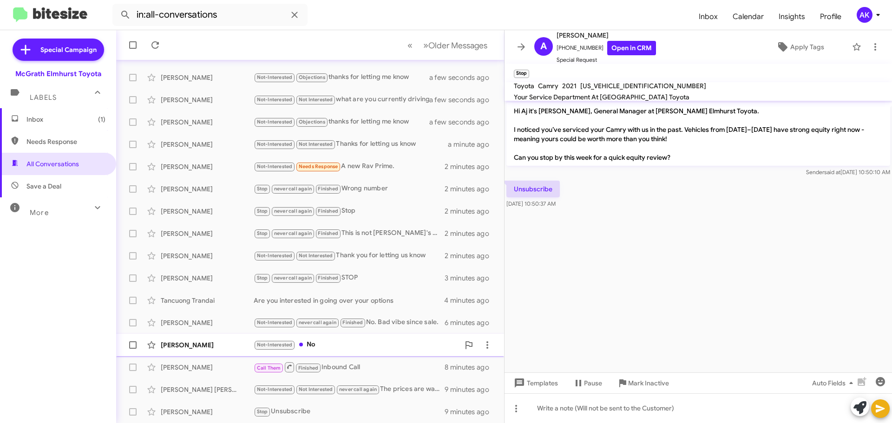
click at [323, 348] on div "Not-Interested No" at bounding box center [357, 345] width 206 height 11
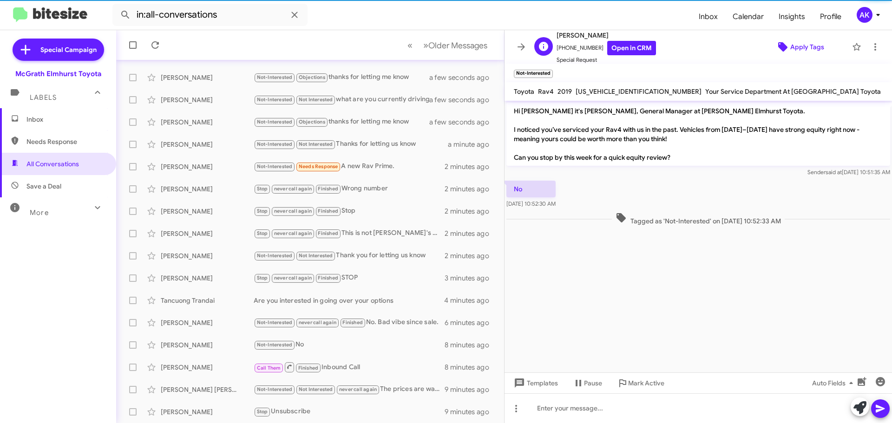
click at [802, 55] on span "Apply Tags" at bounding box center [807, 47] width 34 height 17
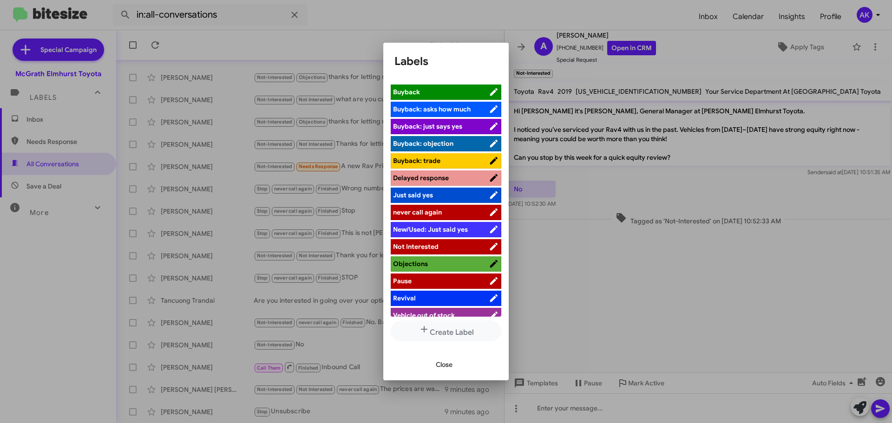
click at [450, 242] on span "Not Interested" at bounding box center [441, 246] width 96 height 9
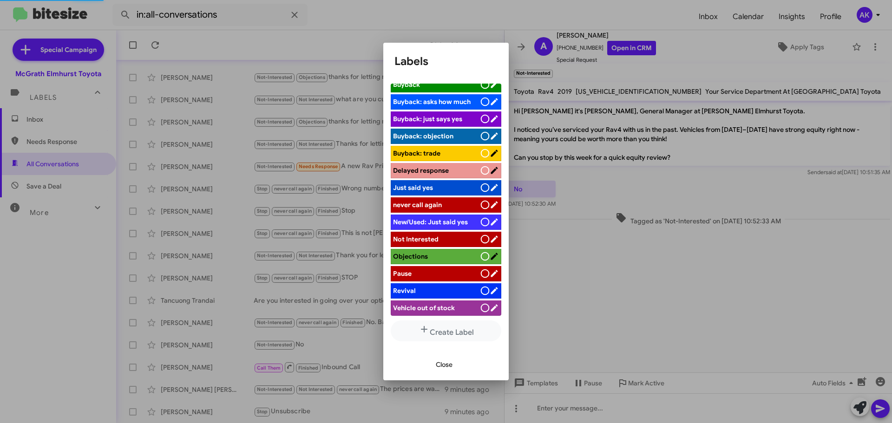
scroll to position [93, 0]
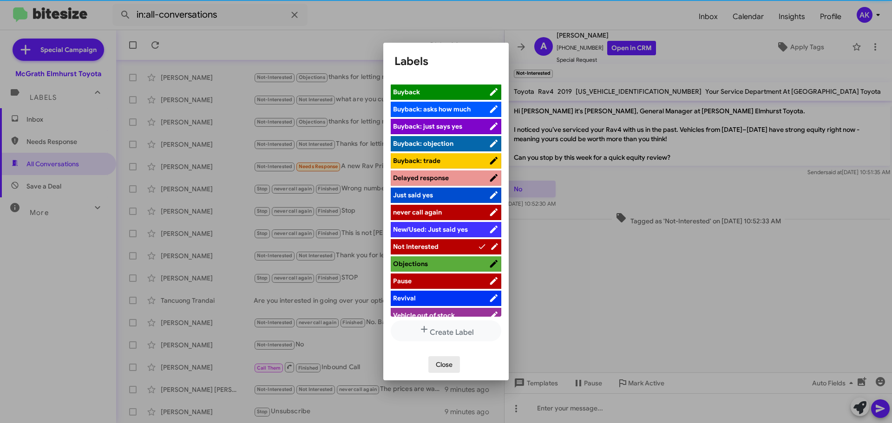
click at [447, 362] on span "Close" at bounding box center [444, 364] width 17 height 17
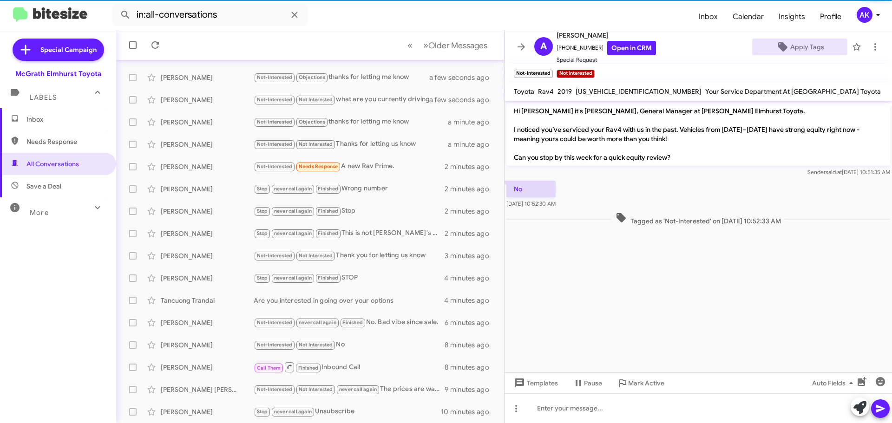
click at [46, 127] on span "Inbox" at bounding box center [58, 119] width 116 height 22
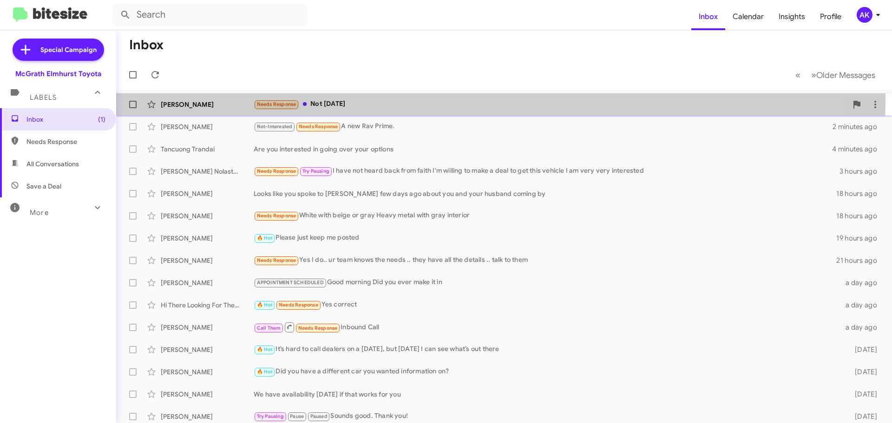
click at [333, 99] on div "Needs Response Not today" at bounding box center [551, 104] width 594 height 11
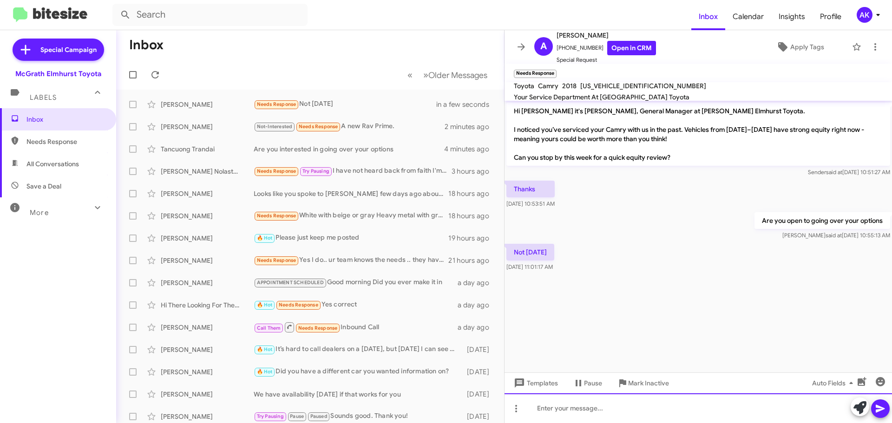
click at [572, 413] on div at bounding box center [698, 409] width 387 height 30
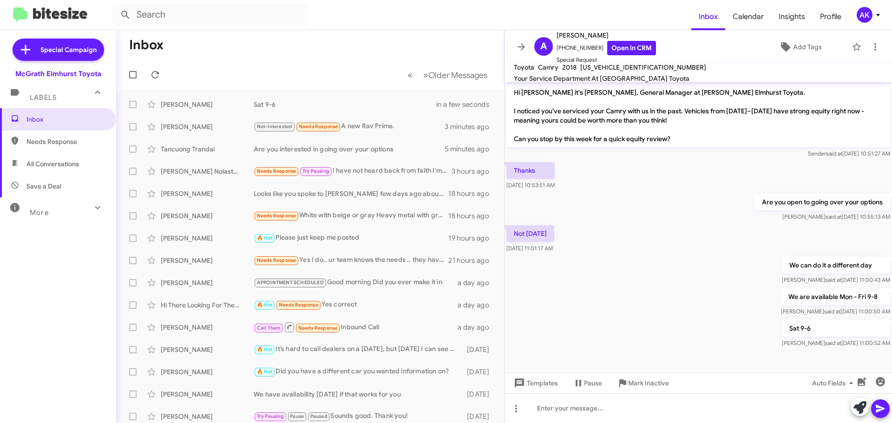
click at [65, 158] on span "All Conversations" at bounding box center [58, 164] width 116 height 22
type input "in:all-conversations"
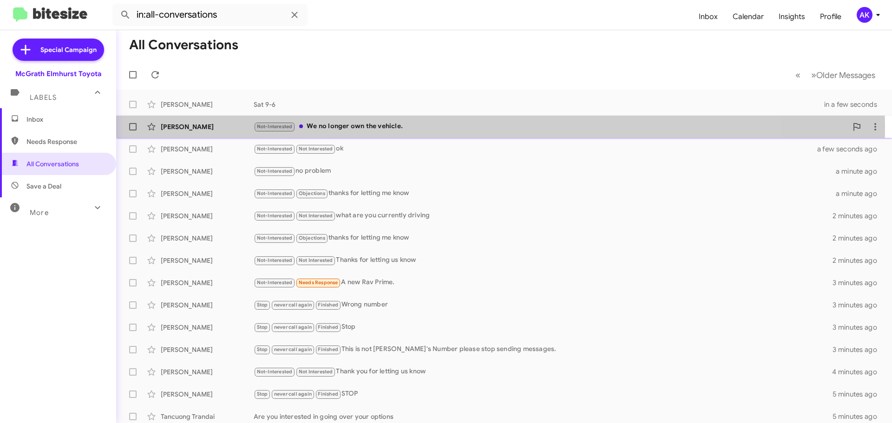
click at [361, 129] on div "Not-Interested We no longer own the vehicle." at bounding box center [551, 126] width 594 height 11
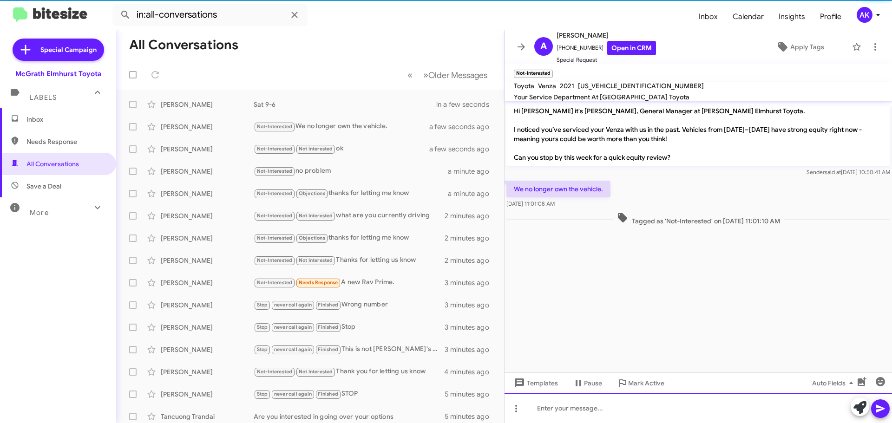
click at [611, 408] on div at bounding box center [698, 409] width 387 height 30
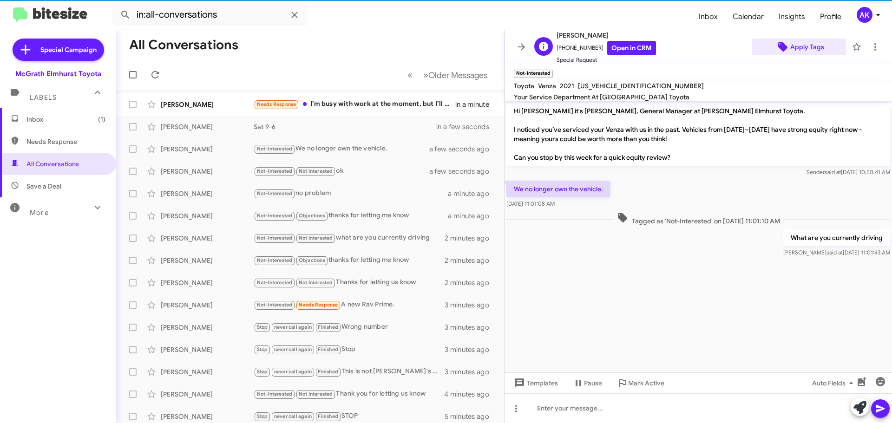
click at [781, 50] on icon at bounding box center [782, 46] width 11 height 11
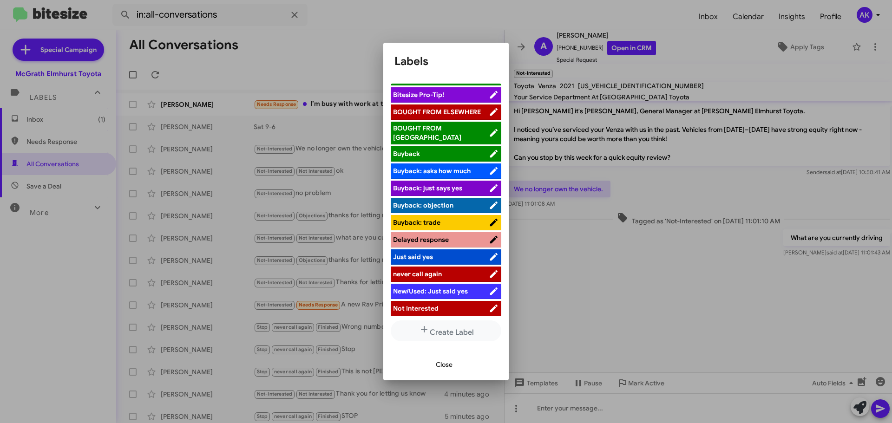
scroll to position [93, 0]
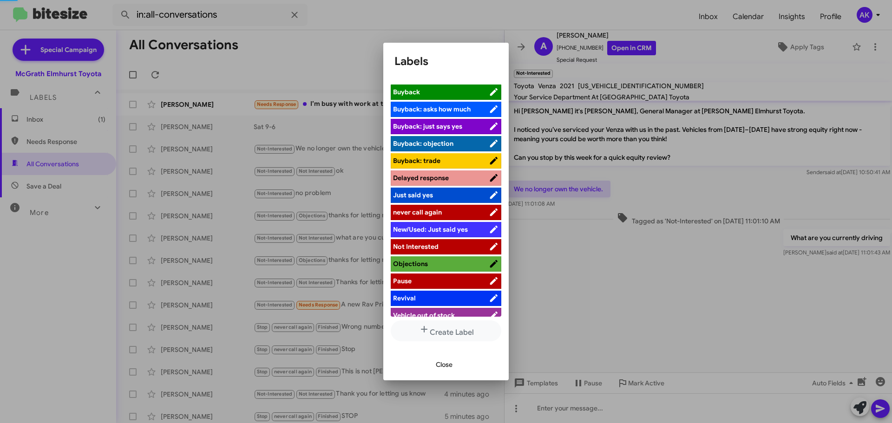
click at [439, 243] on span "Not Interested" at bounding box center [441, 246] width 96 height 9
click at [323, 104] on div at bounding box center [446, 211] width 892 height 423
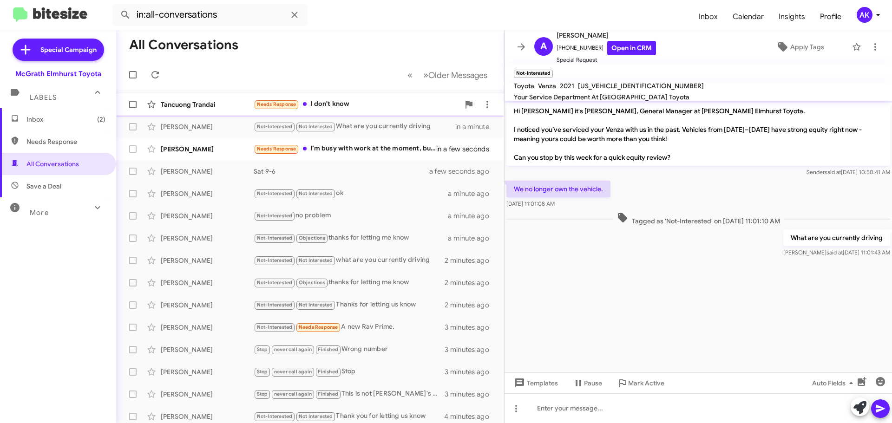
click at [325, 104] on div "Needs Response I don't know" at bounding box center [357, 104] width 206 height 11
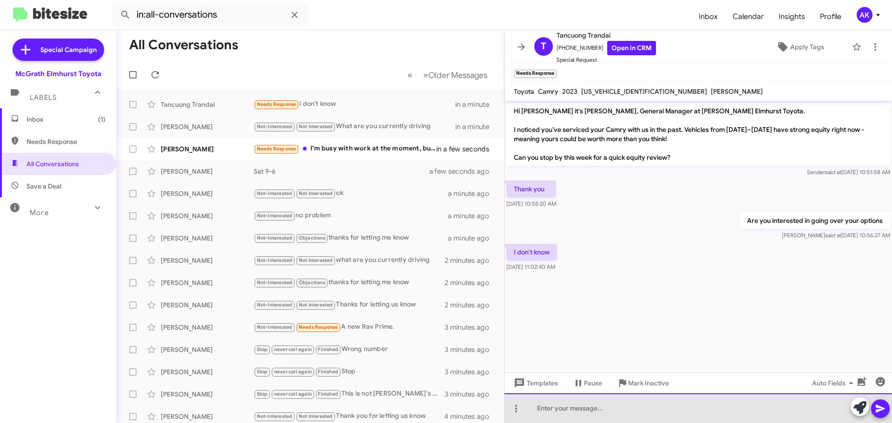
click at [575, 414] on div at bounding box center [698, 409] width 387 height 30
click at [574, 409] on div at bounding box center [698, 409] width 387 height 30
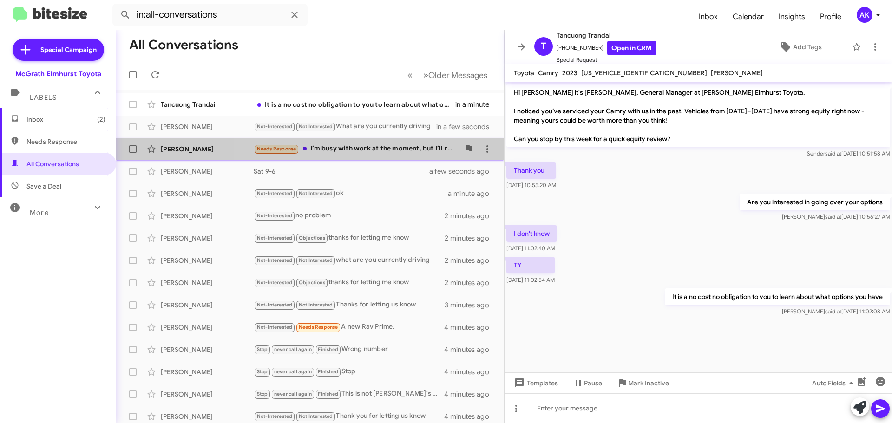
click at [329, 147] on div "Needs Response I’m busy with work at the moment, but I’ll reach out when I have…" at bounding box center [357, 149] width 206 height 11
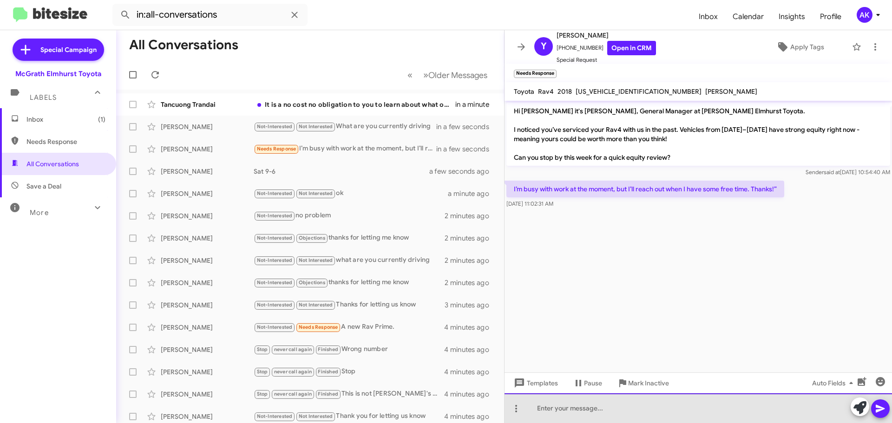
click at [548, 411] on div at bounding box center [698, 409] width 387 height 30
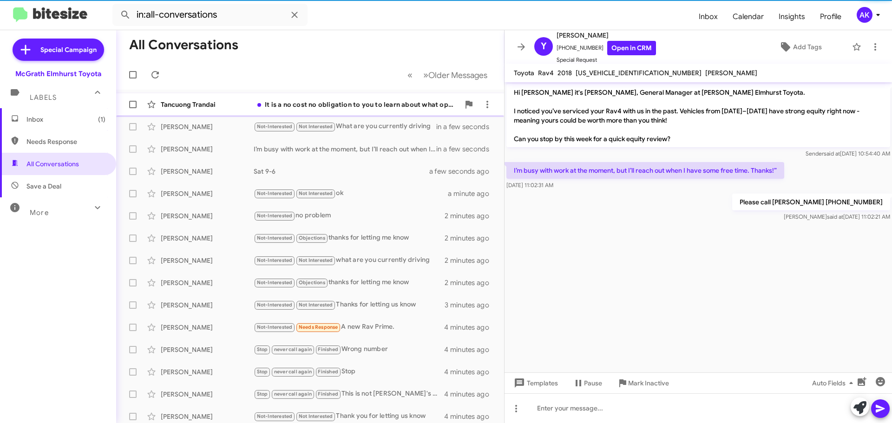
click at [356, 110] on div "Tancuong Trandai It is a no cost no obligation to you to learn about what optio…" at bounding box center [310, 104] width 373 height 19
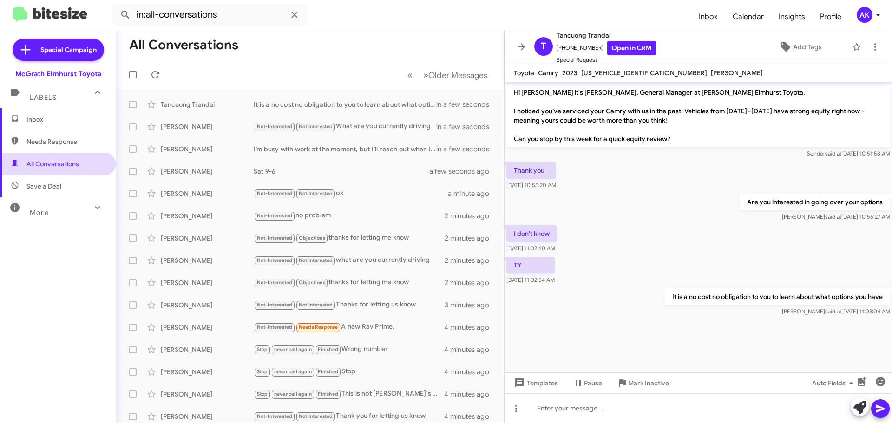
click at [38, 155] on span "All Conversations" at bounding box center [58, 164] width 116 height 22
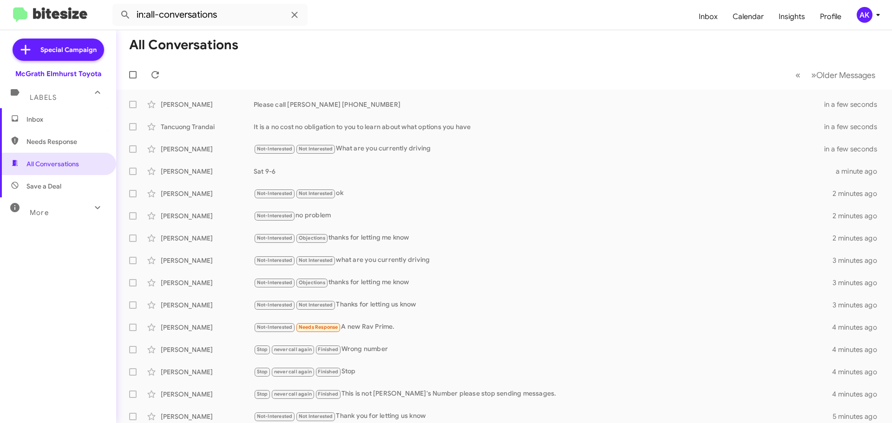
click at [52, 143] on span "Needs Response" at bounding box center [65, 141] width 79 height 9
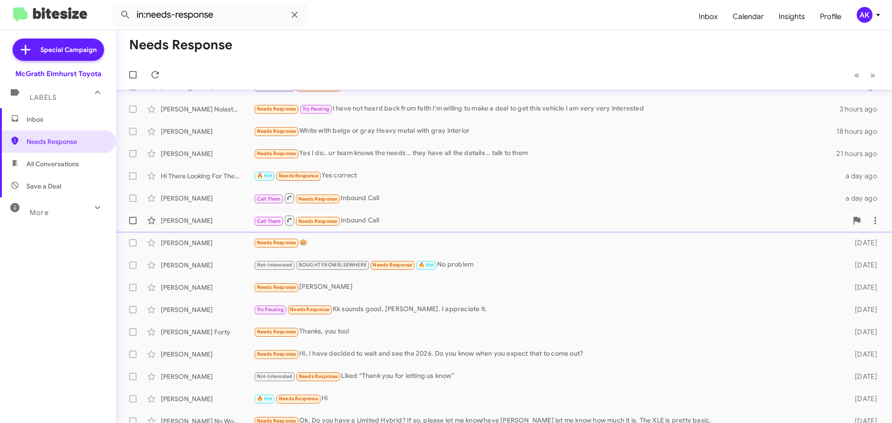
scroll to position [27, 0]
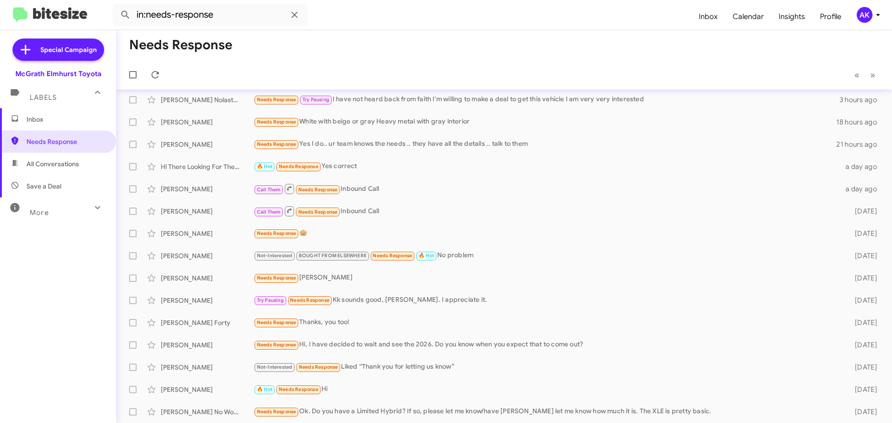
click at [51, 167] on span "All Conversations" at bounding box center [52, 163] width 52 height 9
type input "in:all-conversations"
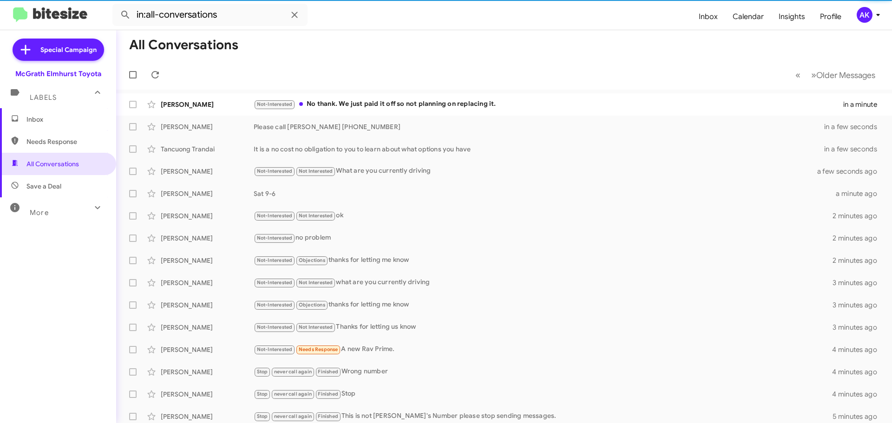
click at [21, 123] on span "Inbox" at bounding box center [58, 119] width 116 height 22
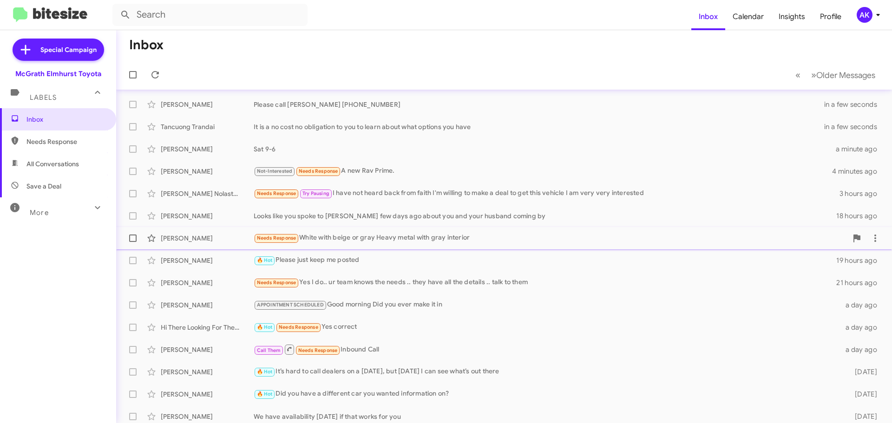
scroll to position [116, 0]
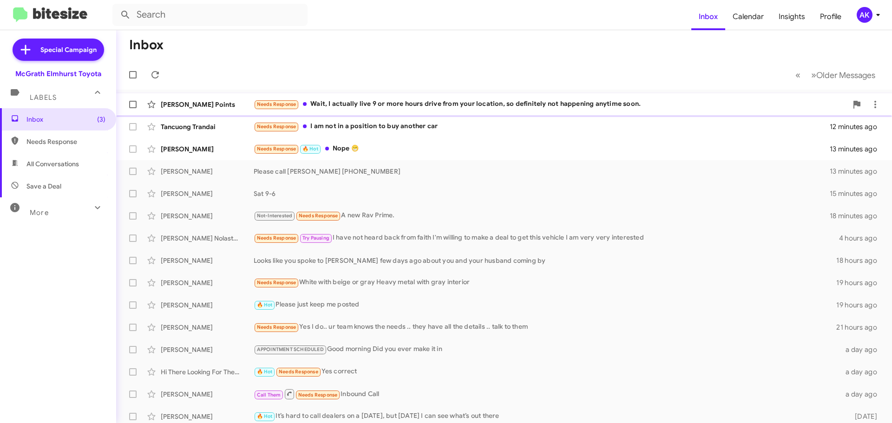
click at [382, 106] on div "Needs Response Wait, I actually live 9 or more hours drive from your location, …" at bounding box center [551, 104] width 594 height 11
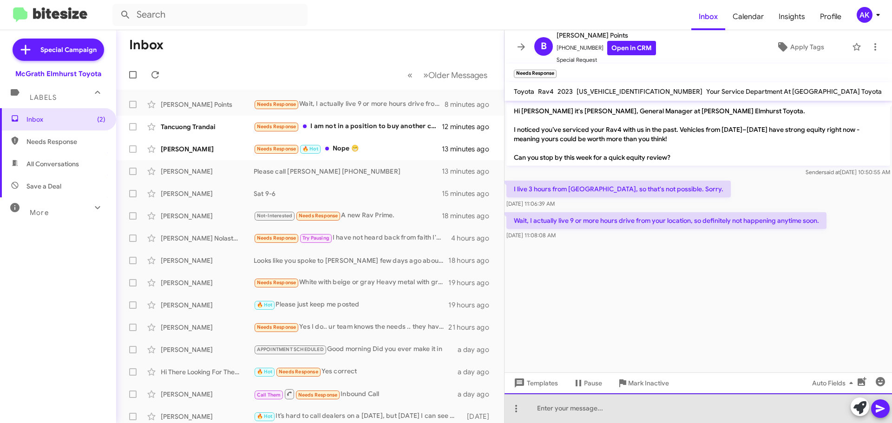
click at [581, 422] on div at bounding box center [698, 409] width 387 height 30
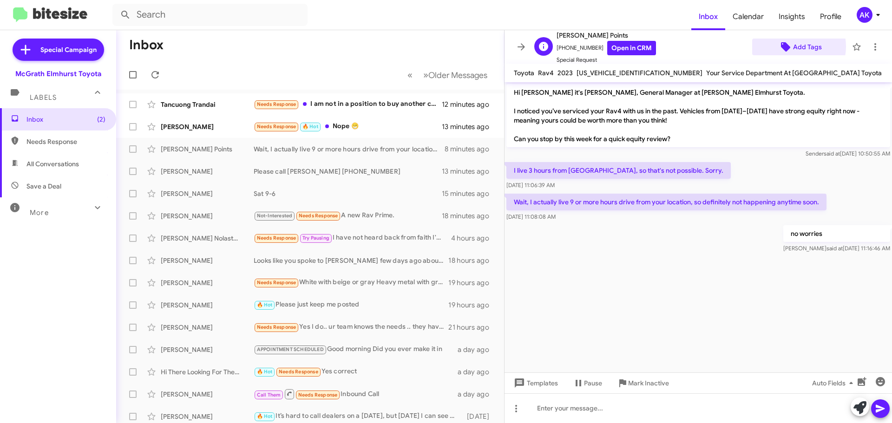
click at [793, 46] on span "Add Tags" at bounding box center [807, 47] width 29 height 17
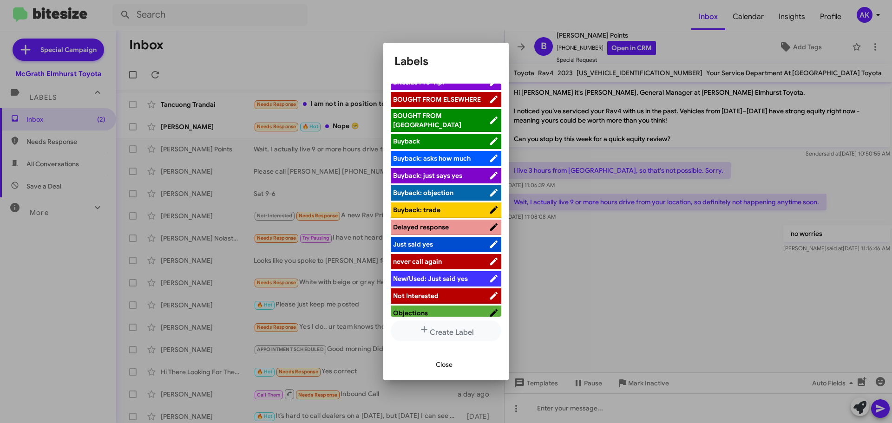
scroll to position [93, 0]
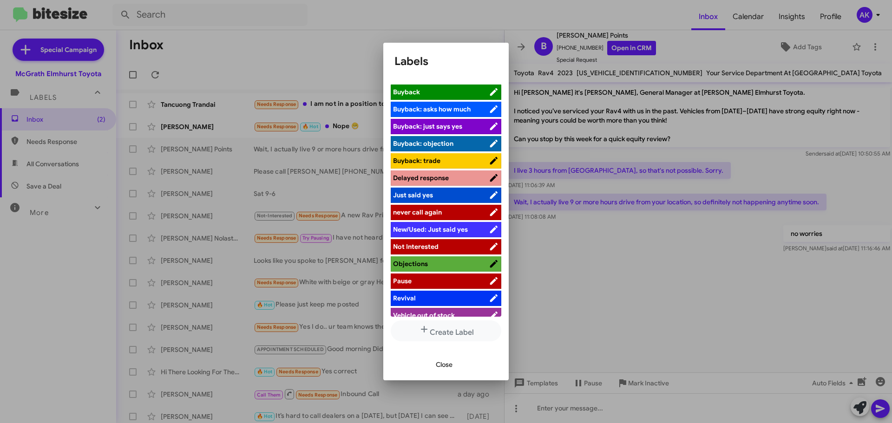
click at [427, 243] on span "Not Interested" at bounding box center [416, 247] width 46 height 8
click at [344, 129] on div at bounding box center [446, 211] width 892 height 423
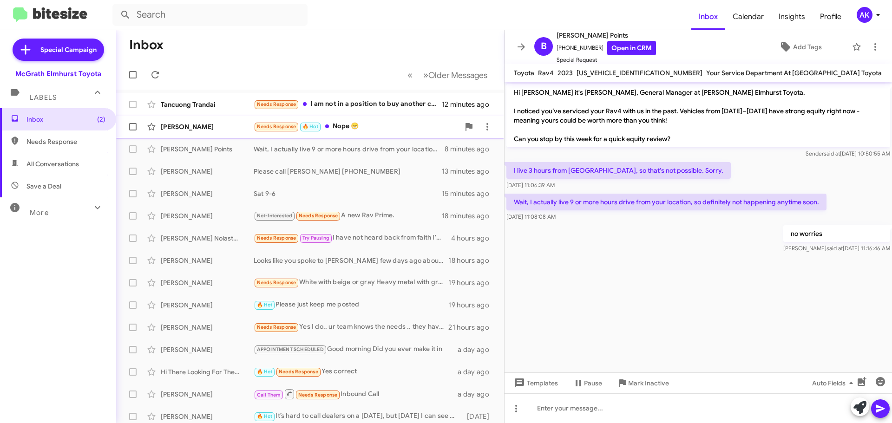
click at [344, 131] on div "Needs Response 🔥 Hot Nope 😁" at bounding box center [357, 126] width 206 height 11
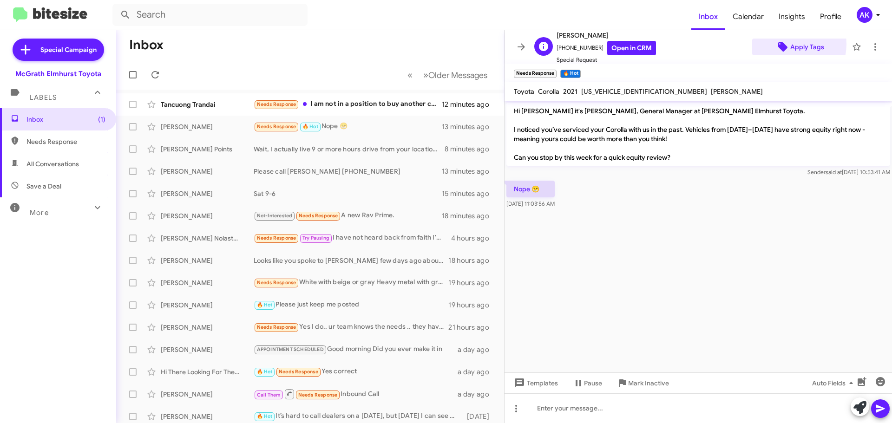
click at [783, 45] on span "Apply Tags" at bounding box center [800, 47] width 80 height 17
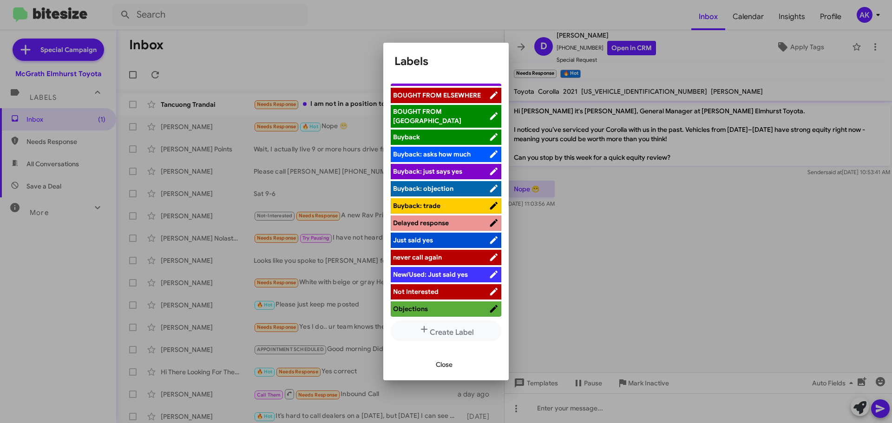
scroll to position [93, 0]
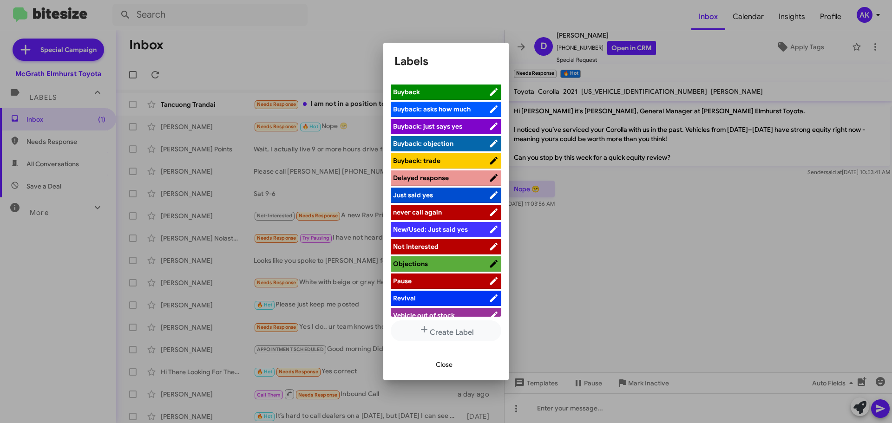
click at [425, 243] on span "Not Interested" at bounding box center [416, 247] width 46 height 8
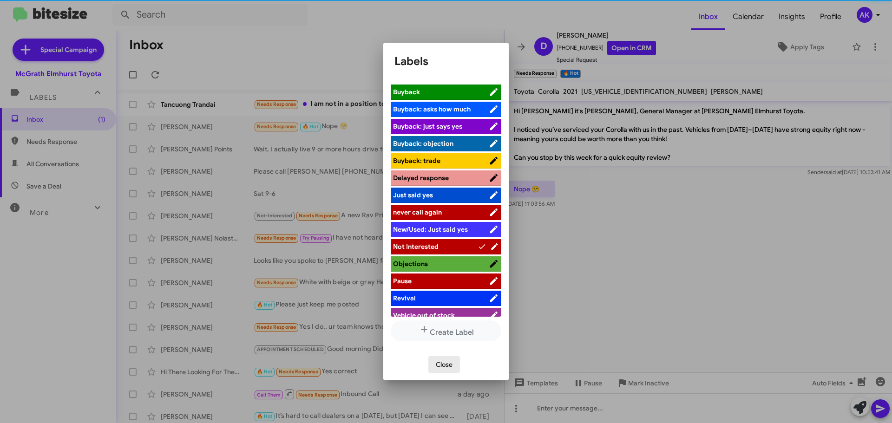
click at [446, 363] on span "Close" at bounding box center [444, 364] width 17 height 17
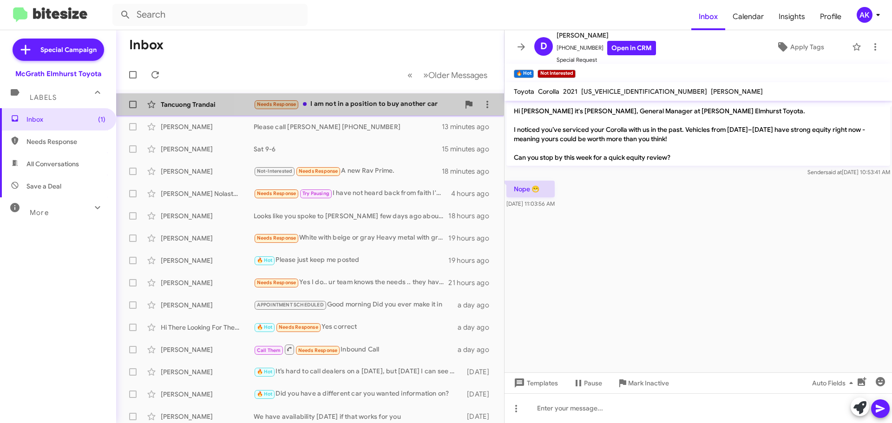
click at [328, 105] on div "Needs Response I am not in a position to buy another car" at bounding box center [357, 104] width 206 height 11
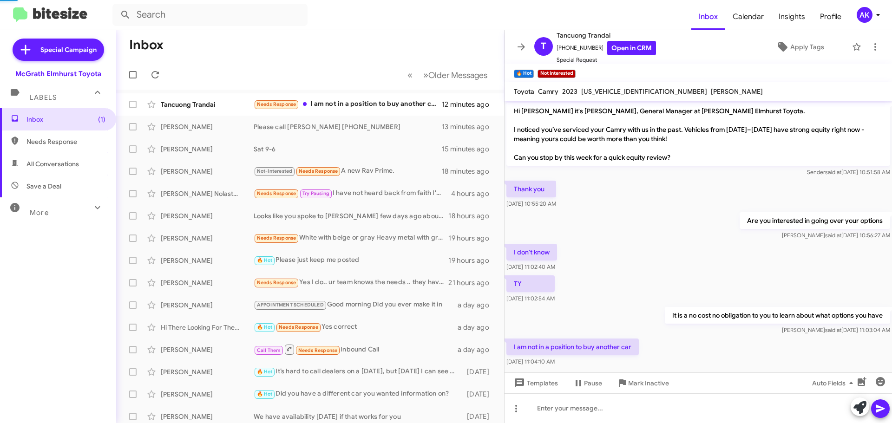
scroll to position [12, 0]
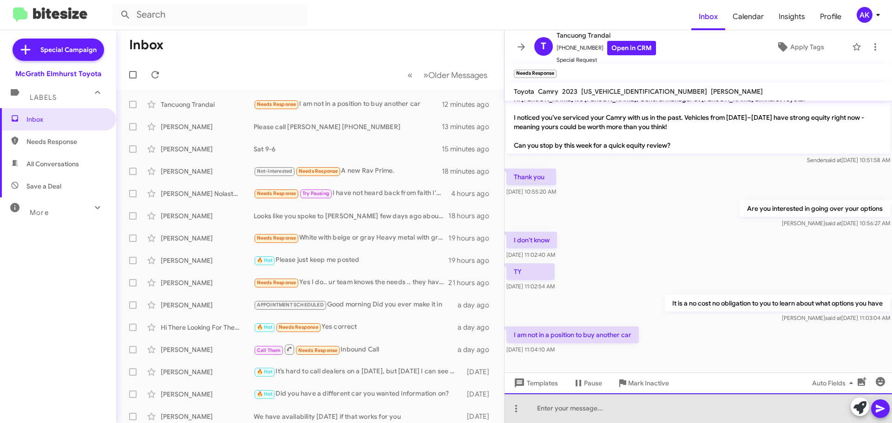
click at [608, 417] on div at bounding box center [698, 409] width 387 height 30
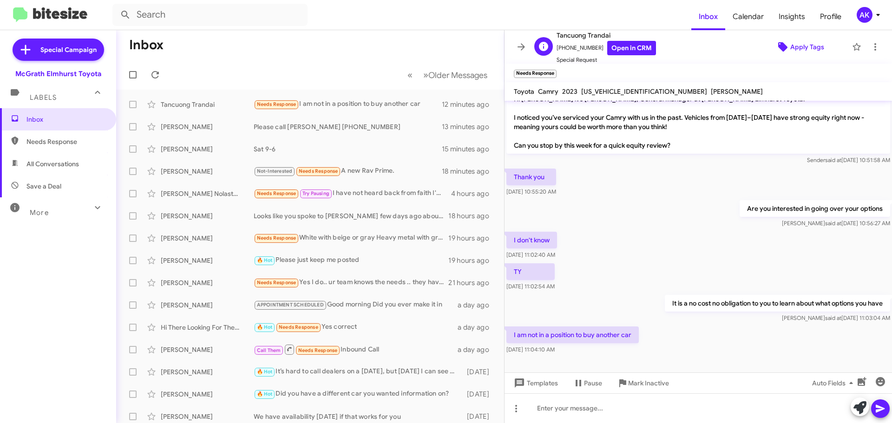
click at [781, 47] on icon at bounding box center [782, 46] width 9 height 9
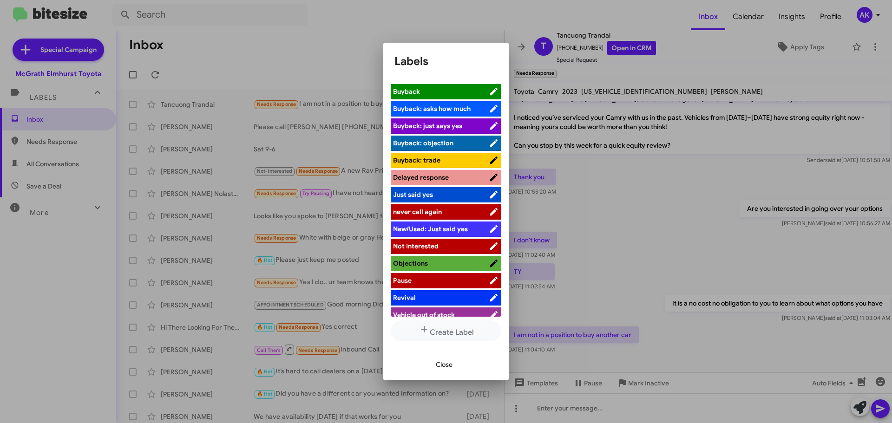
scroll to position [94, 0]
click at [430, 242] on span "Not Interested" at bounding box center [416, 246] width 46 height 8
click at [447, 371] on span "Close" at bounding box center [444, 364] width 17 height 17
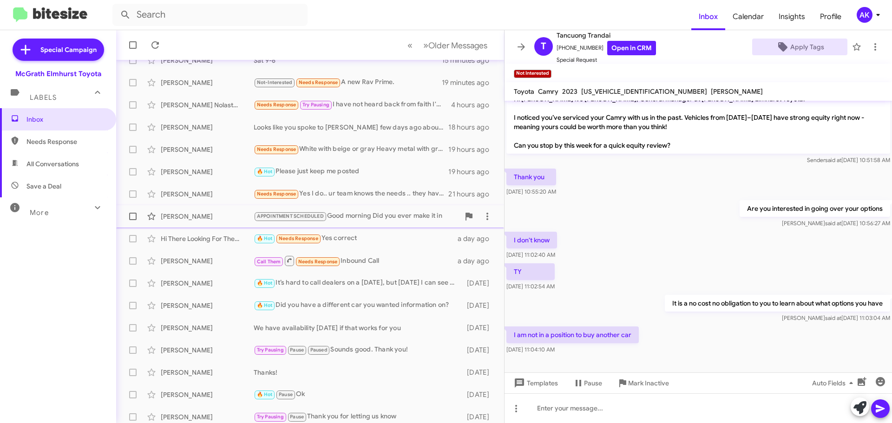
scroll to position [116, 0]
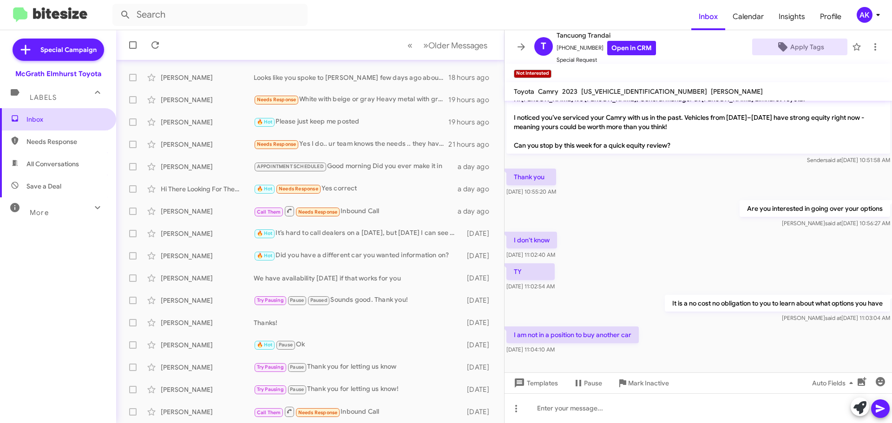
drag, startPoint x: 67, startPoint y: 126, endPoint x: 73, endPoint y: 127, distance: 6.1
click at [67, 126] on span "Inbox" at bounding box center [58, 119] width 116 height 22
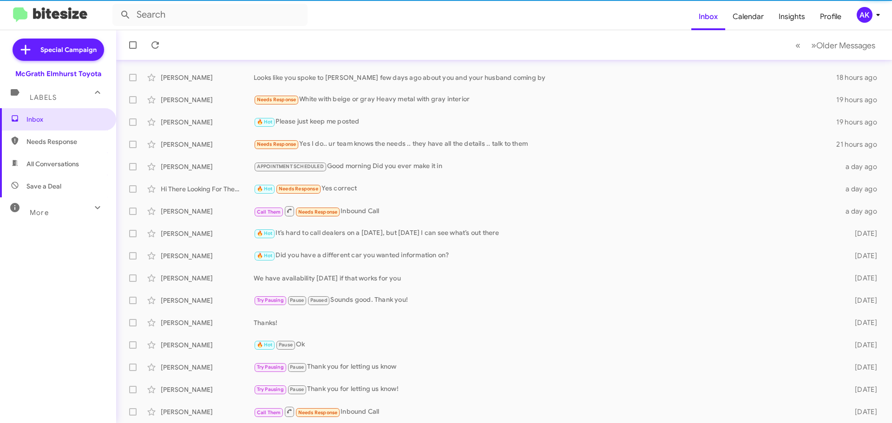
click at [46, 145] on span "Needs Response" at bounding box center [65, 141] width 79 height 9
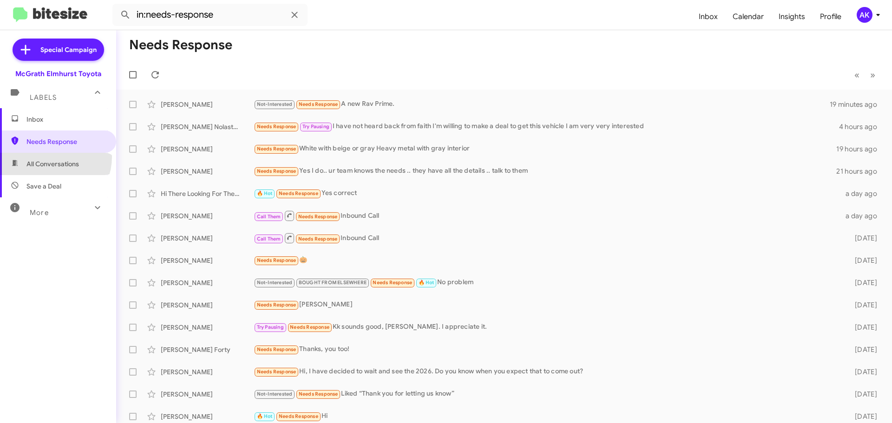
click at [49, 157] on span "All Conversations" at bounding box center [58, 164] width 116 height 22
type input "in:all-conversations"
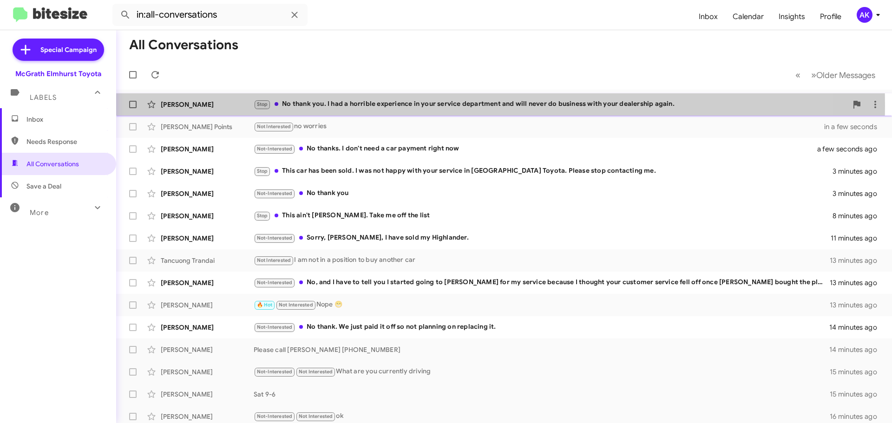
click at [384, 109] on div "Stop No thank you. I had a horrible experience in your service department and w…" at bounding box center [551, 104] width 594 height 11
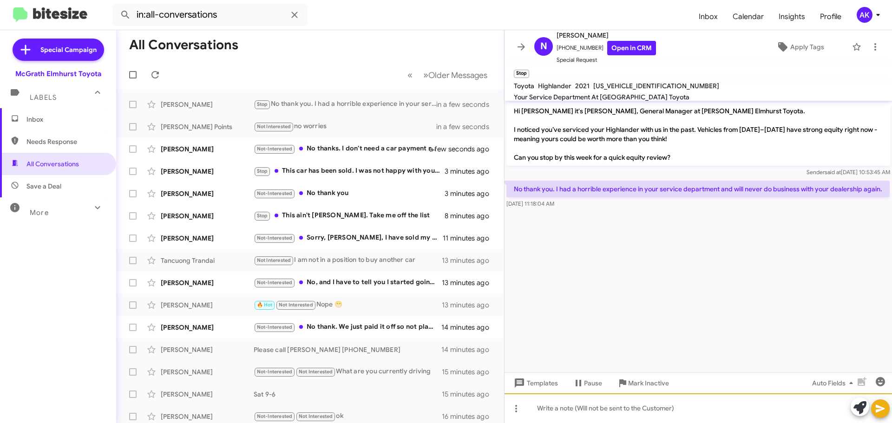
click at [612, 406] on div at bounding box center [698, 409] width 387 height 30
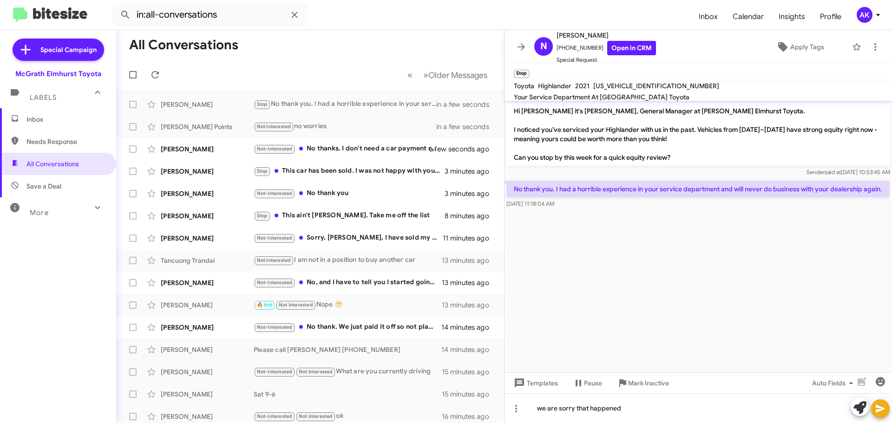
drag, startPoint x: 875, startPoint y: 407, endPoint x: 816, endPoint y: 322, distance: 103.1
click at [874, 407] on button at bounding box center [880, 409] width 19 height 19
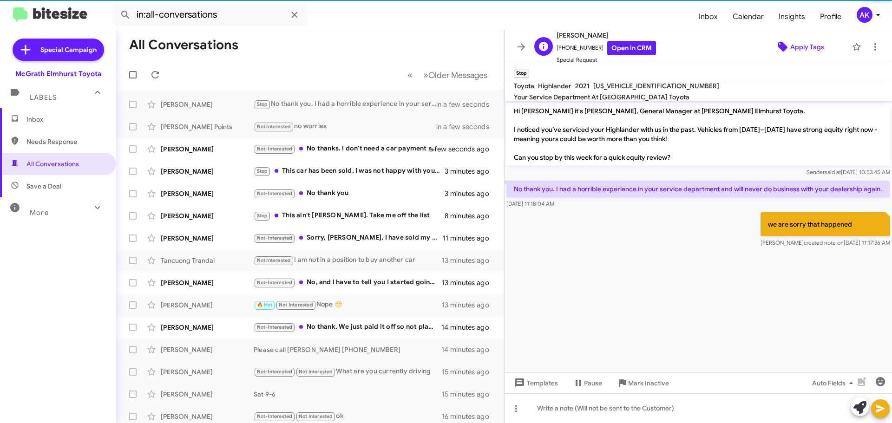
click at [802, 53] on span "Apply Tags" at bounding box center [807, 47] width 34 height 17
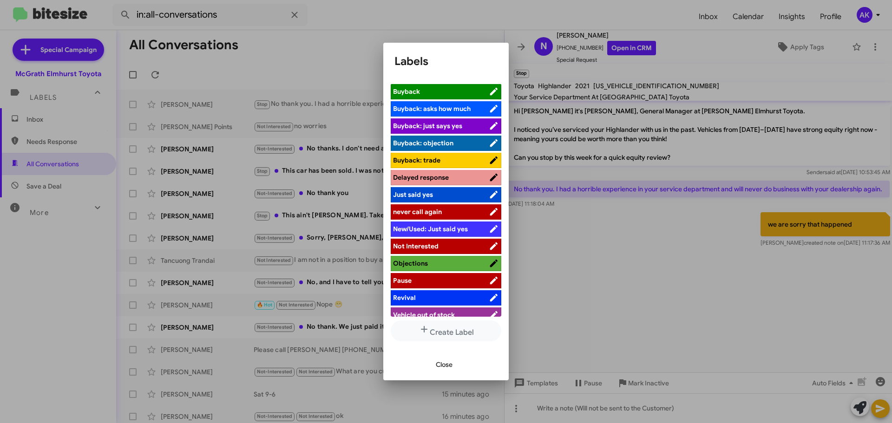
scroll to position [94, 0]
click at [425, 242] on span "Not Interested" at bounding box center [416, 246] width 46 height 8
click at [445, 367] on span "Close" at bounding box center [444, 364] width 17 height 17
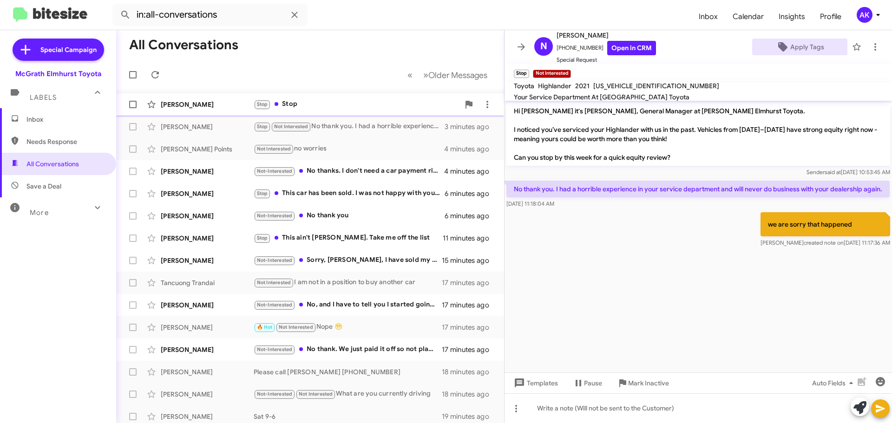
click at [319, 97] on div "[PERSON_NAME] Stop Stop in a minute" at bounding box center [310, 104] width 373 height 19
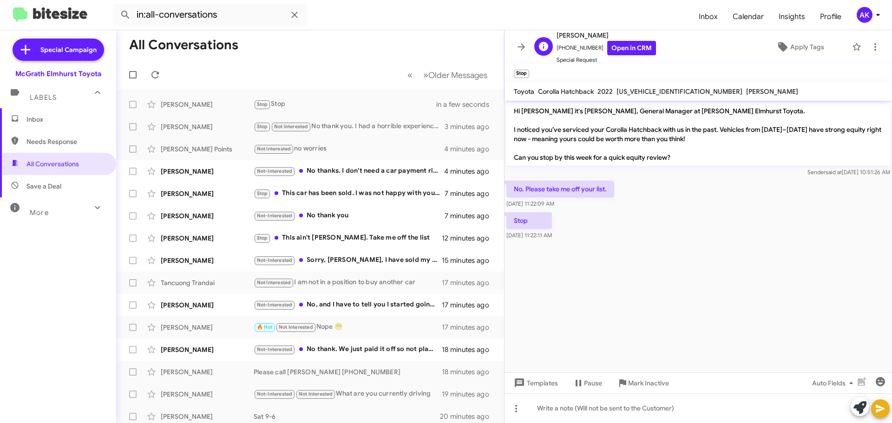
click at [797, 59] on div "H [PERSON_NAME] [PHONE_NUMBER] Open in CRM Special Request Apply Tags" at bounding box center [689, 47] width 317 height 35
drag, startPoint x: 793, startPoint y: 55, endPoint x: 793, endPoint y: 44, distance: 11.2
click at [793, 55] on div "H [PERSON_NAME] [PHONE_NUMBER] Open in CRM Special Request Apply Tags" at bounding box center [689, 47] width 317 height 35
click at [729, 23] on span "Calendar" at bounding box center [748, 16] width 46 height 27
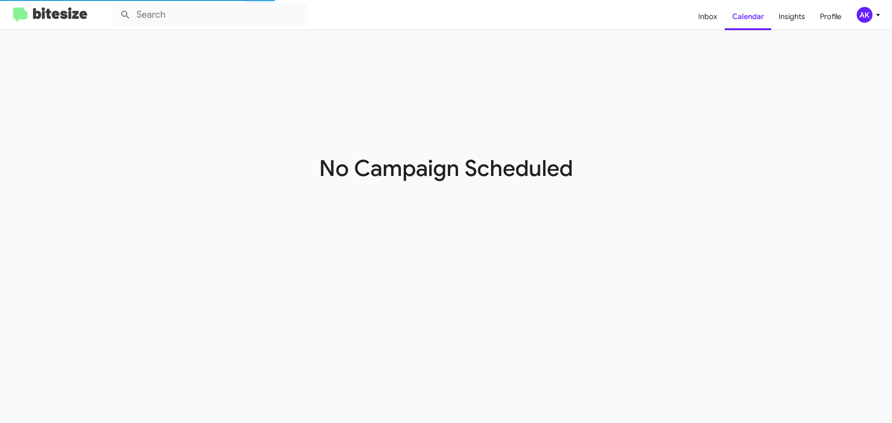
click at [64, 20] on img at bounding box center [50, 14] width 74 height 15
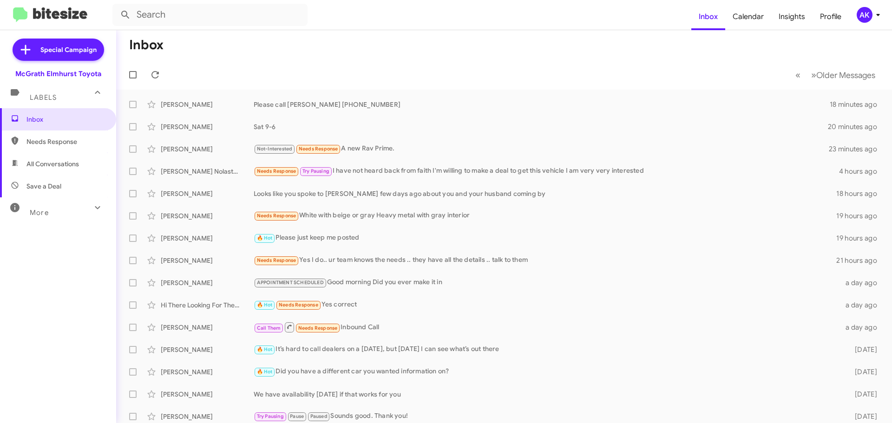
click at [65, 150] on span "Needs Response" at bounding box center [58, 142] width 116 height 22
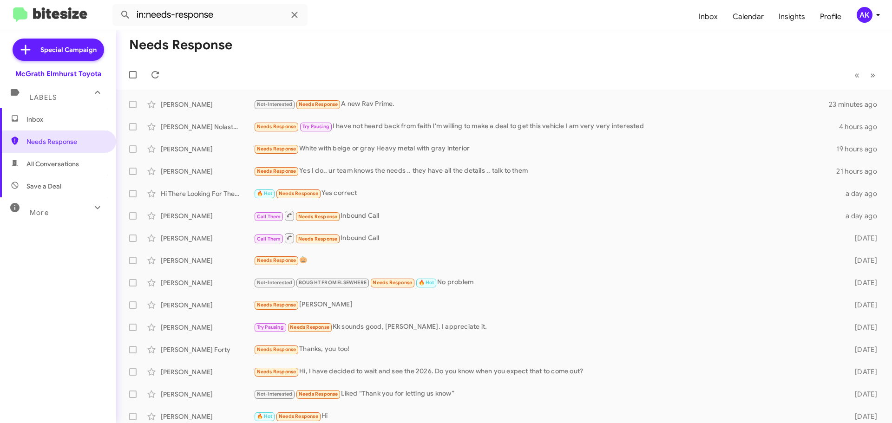
click at [66, 160] on span "All Conversations" at bounding box center [52, 163] width 52 height 9
type input "in:all-conversations"
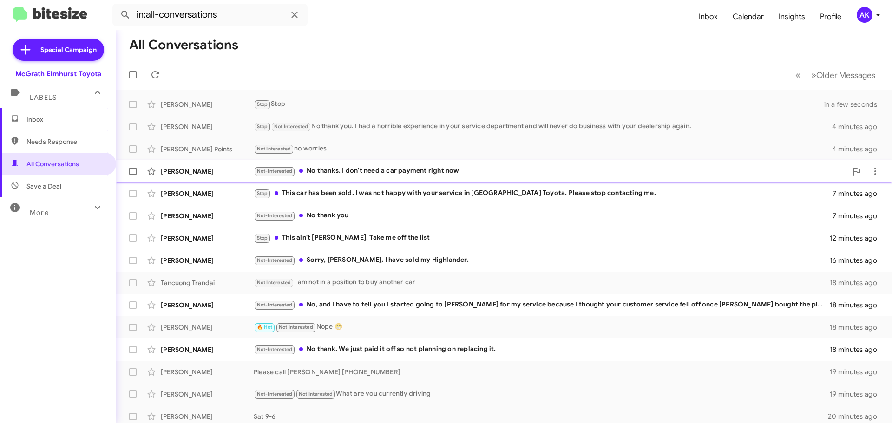
click at [355, 165] on div "[PERSON_NAME] Not-Interested No thanks. I don't need a car payment right now 5 …" at bounding box center [504, 171] width 761 height 19
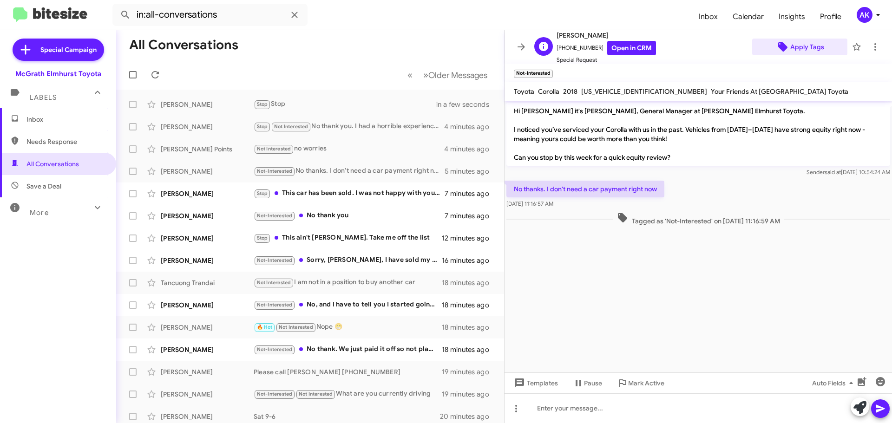
click at [795, 39] on span "Apply Tags" at bounding box center [807, 47] width 34 height 17
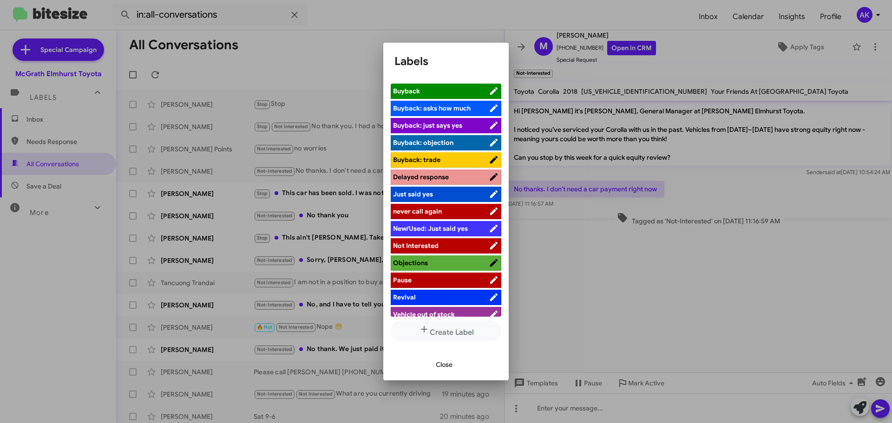
click at [425, 242] on span "Not Interested" at bounding box center [416, 246] width 46 height 8
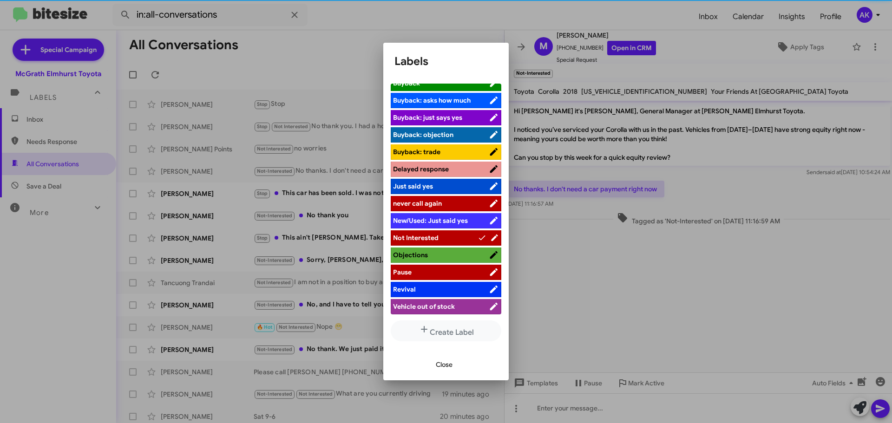
scroll to position [94, 0]
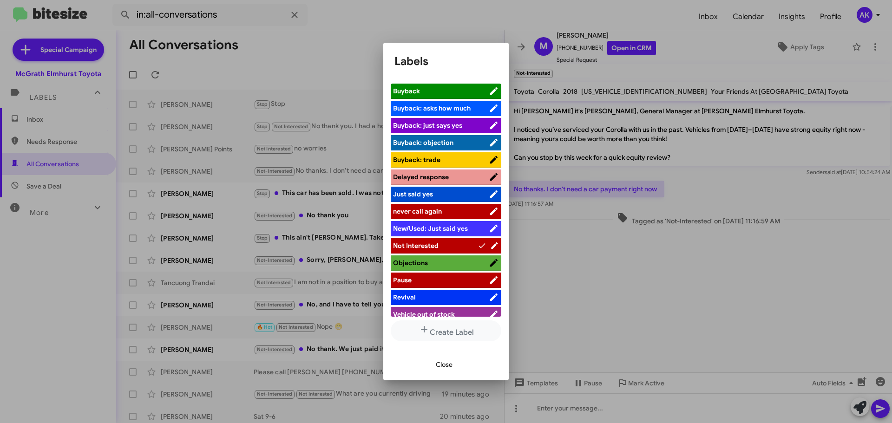
drag, startPoint x: 443, startPoint y: 359, endPoint x: 435, endPoint y: 349, distance: 12.6
click at [442, 360] on span "Close" at bounding box center [444, 364] width 17 height 17
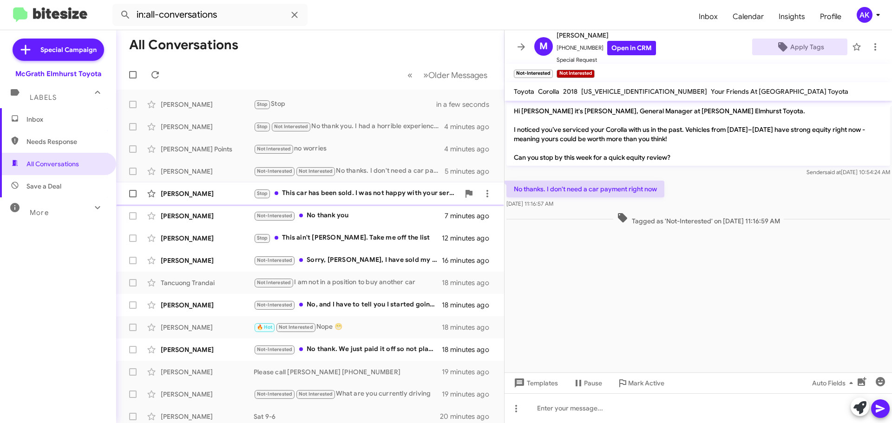
click at [328, 195] on div "Stop This car has been sold. I was not happy with your service in [GEOGRAPHIC_D…" at bounding box center [357, 193] width 206 height 11
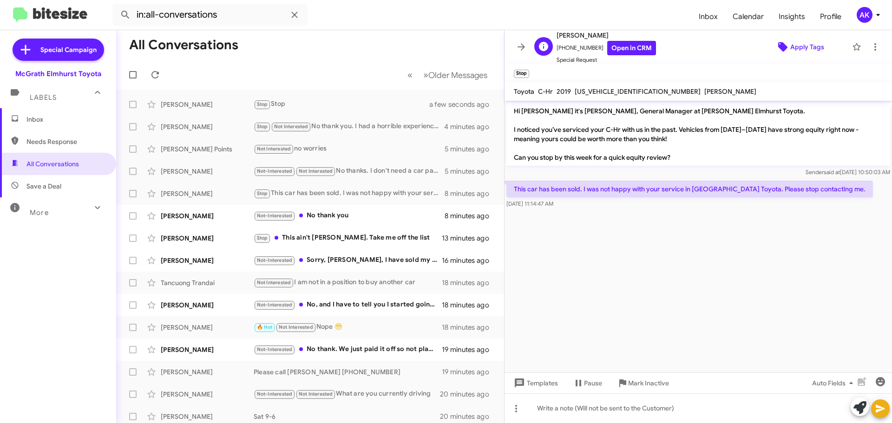
click at [795, 49] on span "Apply Tags" at bounding box center [807, 47] width 34 height 17
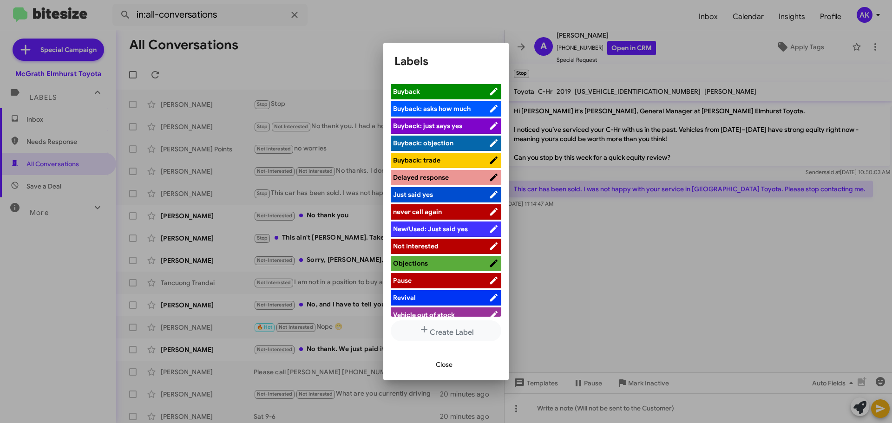
scroll to position [94, 0]
click at [425, 242] on span "Not Interested" at bounding box center [416, 246] width 46 height 8
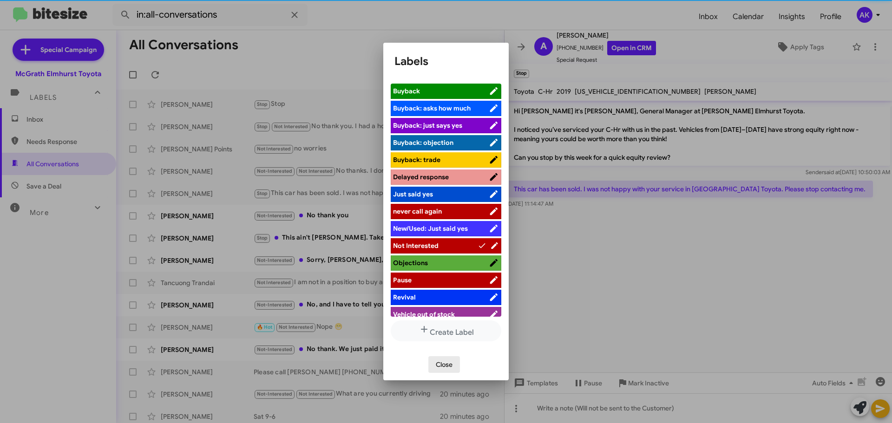
click at [436, 363] on span "Close" at bounding box center [444, 364] width 17 height 17
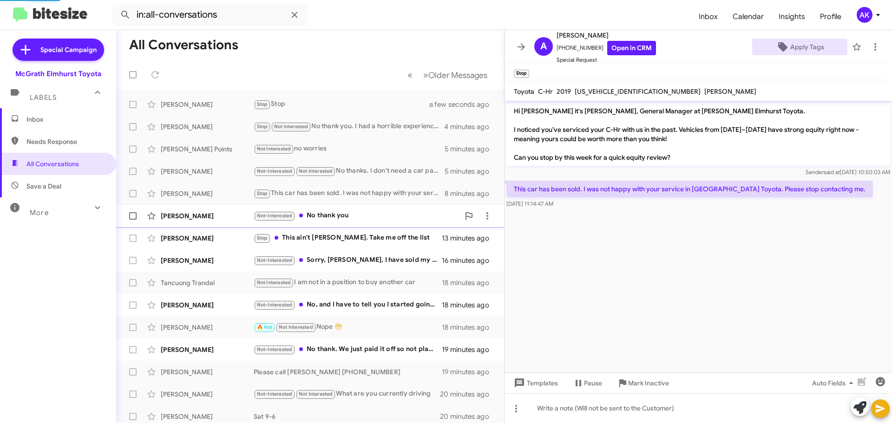
click at [342, 217] on div "Not-Interested No thank you" at bounding box center [357, 215] width 206 height 11
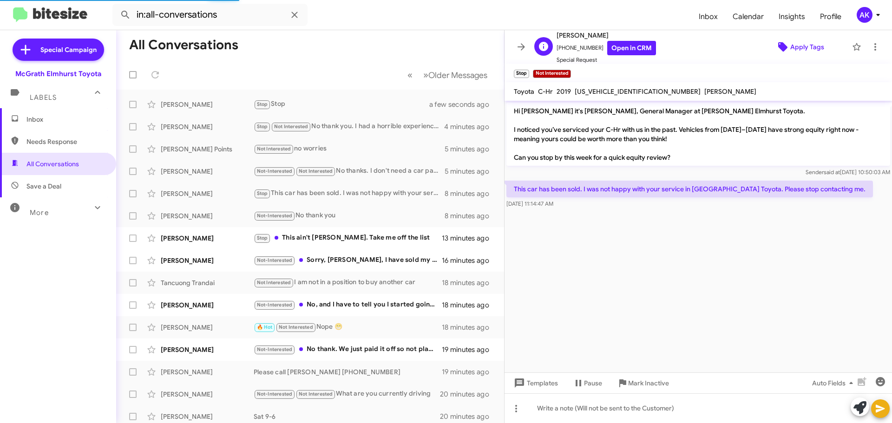
click at [803, 46] on span "Apply Tags" at bounding box center [807, 47] width 34 height 17
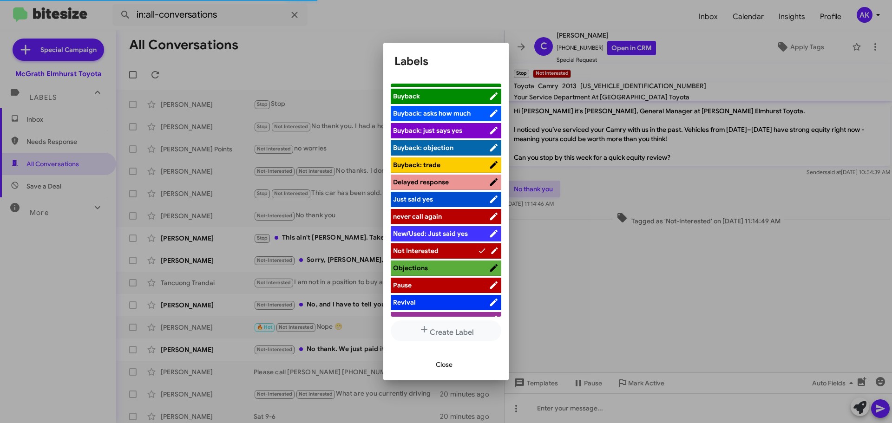
scroll to position [94, 0]
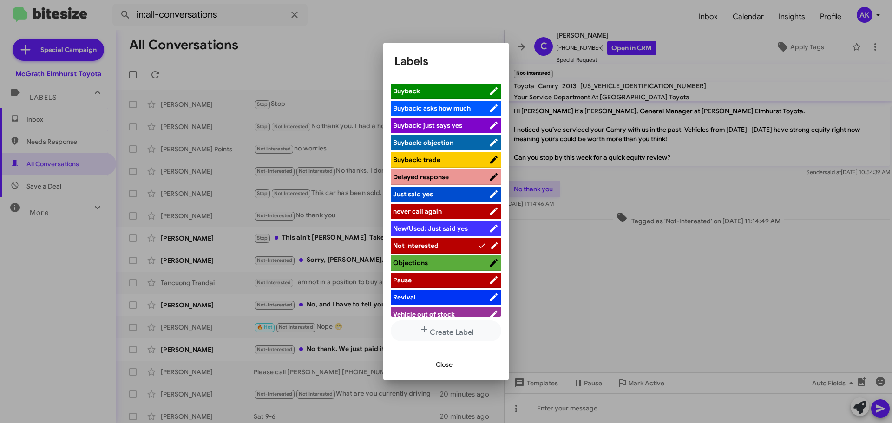
click at [426, 259] on span "Objections" at bounding box center [410, 263] width 35 height 8
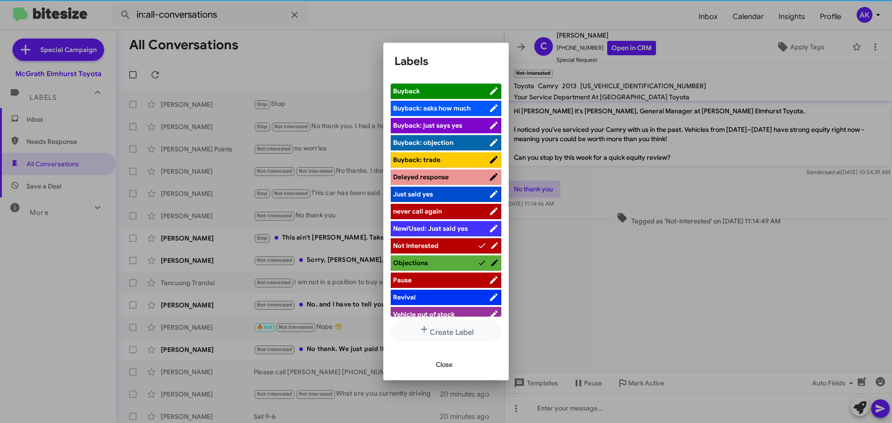
click at [445, 359] on span "Close" at bounding box center [444, 364] width 17 height 17
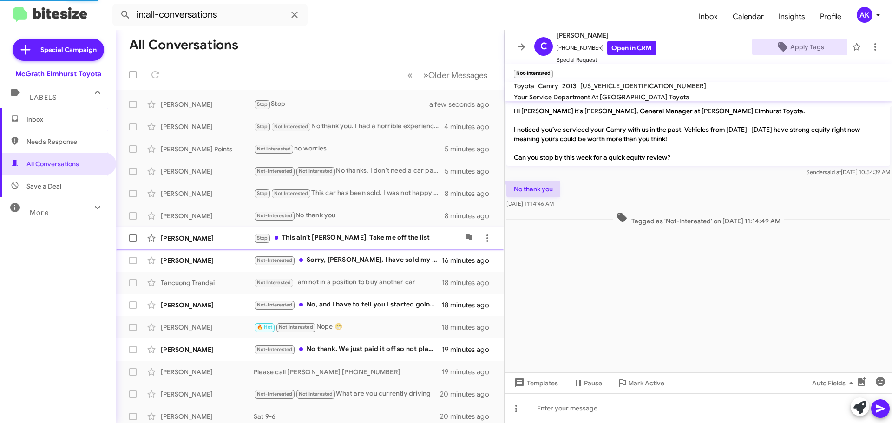
click at [369, 243] on div "Stop This ain't [PERSON_NAME]. Take me off the list" at bounding box center [357, 238] width 206 height 11
click at [797, 46] on span "Apply Tags" at bounding box center [807, 47] width 34 height 17
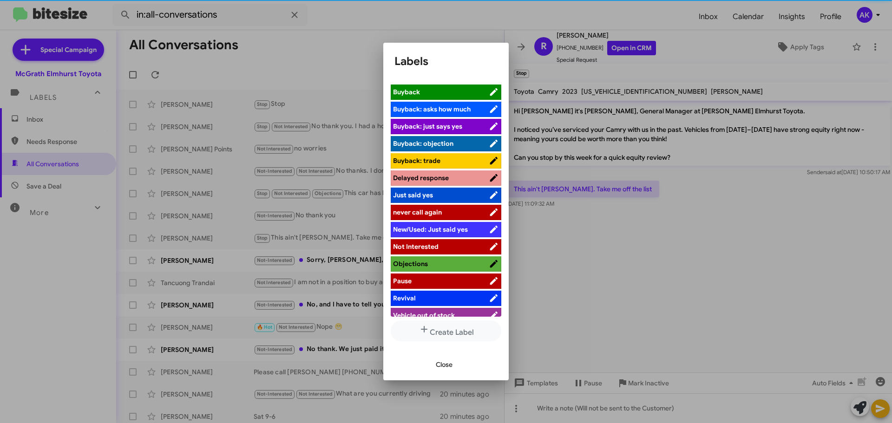
scroll to position [94, 0]
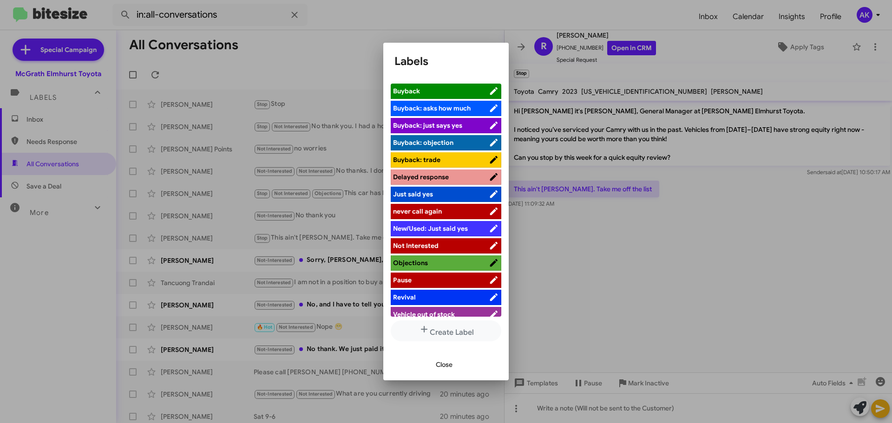
click at [440, 241] on span "Not Interested" at bounding box center [441, 245] width 96 height 9
click at [440, 364] on span "Close" at bounding box center [444, 364] width 17 height 17
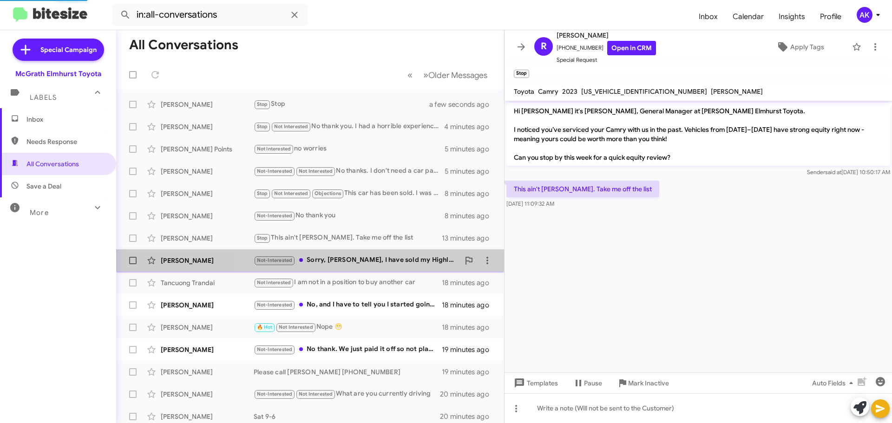
click at [382, 264] on div "Not-Interested Sorry, [PERSON_NAME], I have sold my Highlander." at bounding box center [357, 260] width 206 height 11
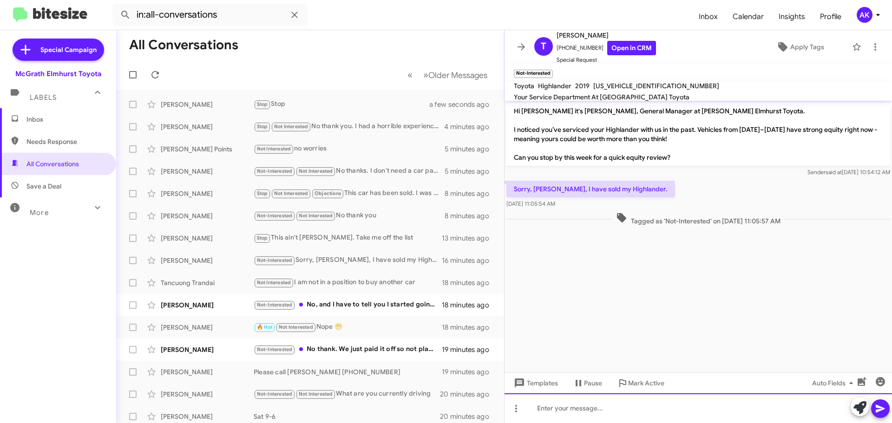
click at [549, 404] on div at bounding box center [698, 409] width 387 height 30
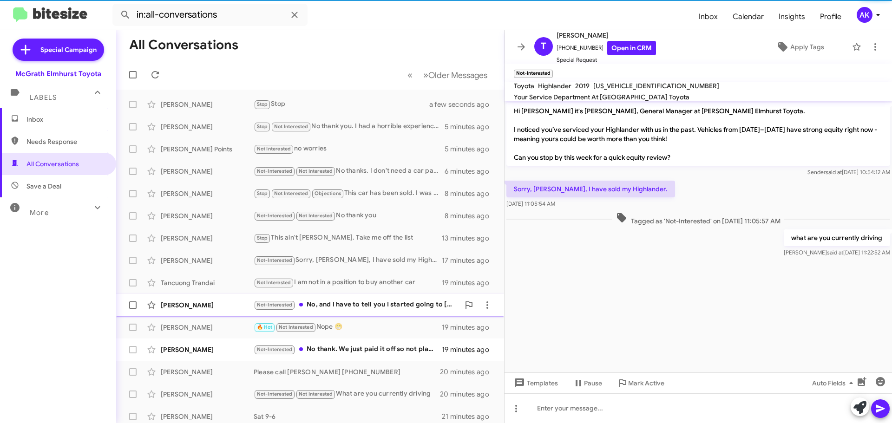
click at [332, 309] on div "Not-Interested No, and I have to tell you I started going to [PERSON_NAME] for …" at bounding box center [357, 305] width 206 height 11
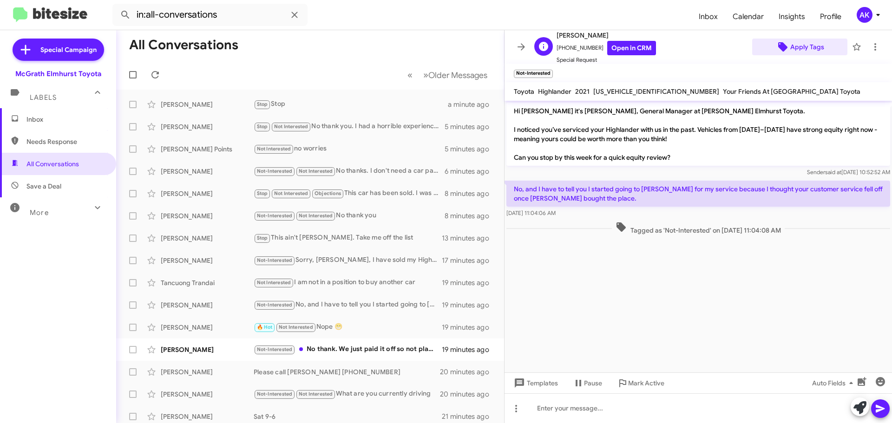
click at [798, 48] on span "Apply Tags" at bounding box center [807, 47] width 34 height 17
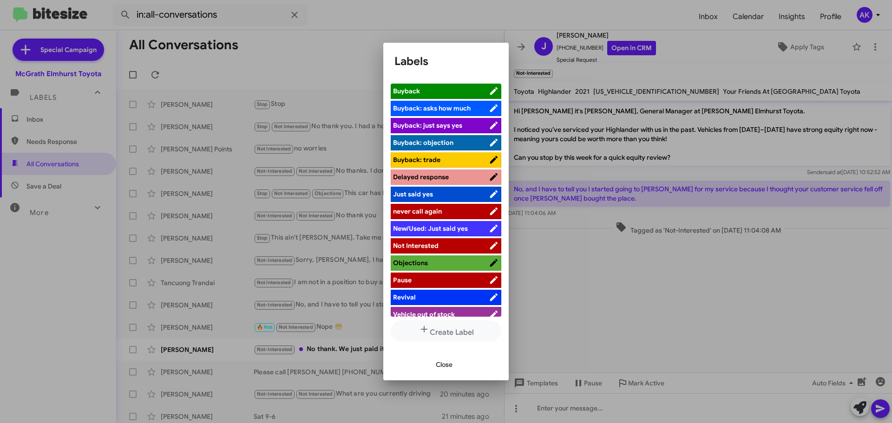
click at [437, 242] on span "Not Interested" at bounding box center [416, 246] width 46 height 8
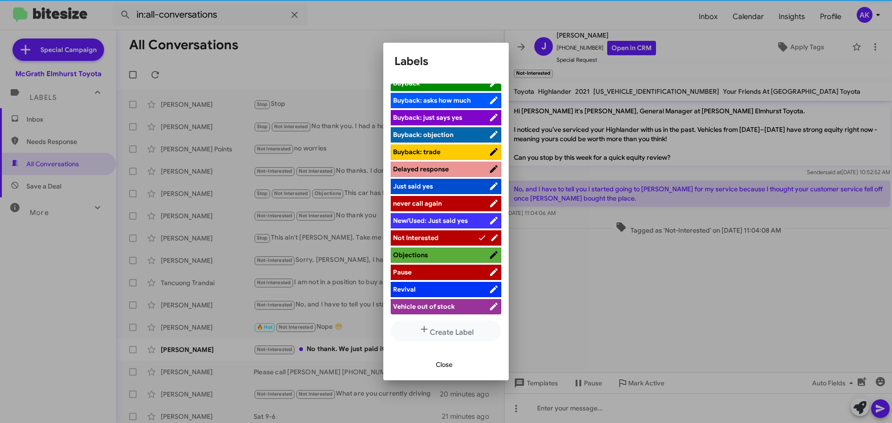
scroll to position [94, 0]
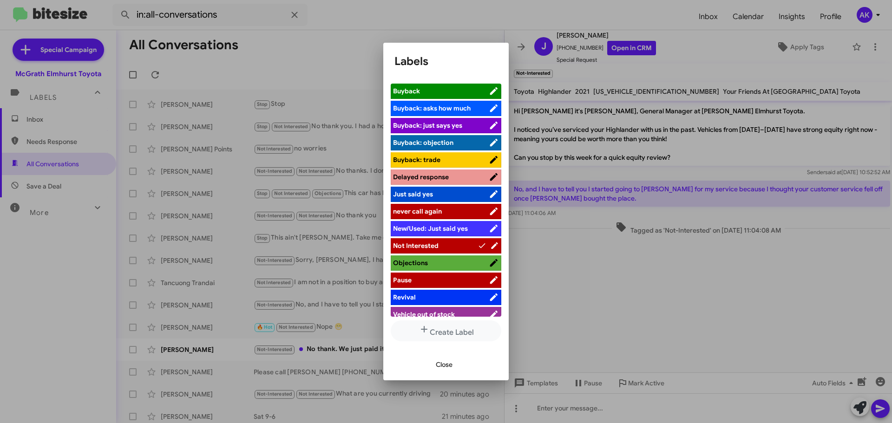
click at [444, 363] on span "Close" at bounding box center [444, 364] width 17 height 17
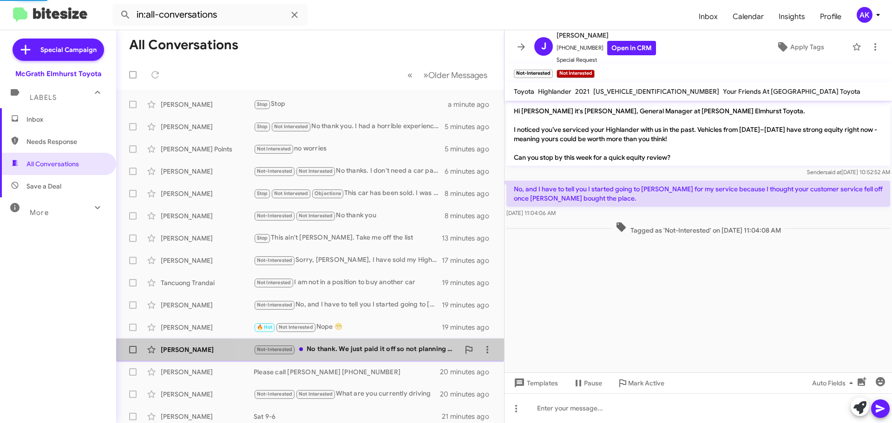
click at [356, 353] on div "Not-Interested No thank. We just paid it off so not planning on replacing it." at bounding box center [357, 349] width 206 height 11
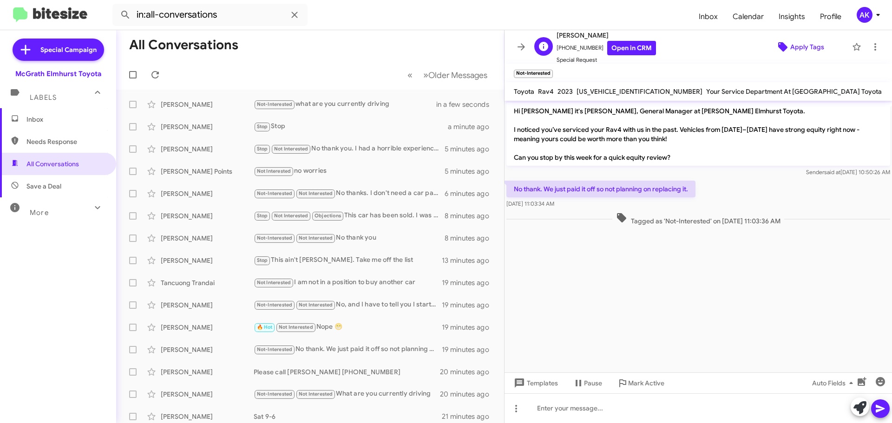
click at [782, 47] on icon at bounding box center [782, 46] width 11 height 11
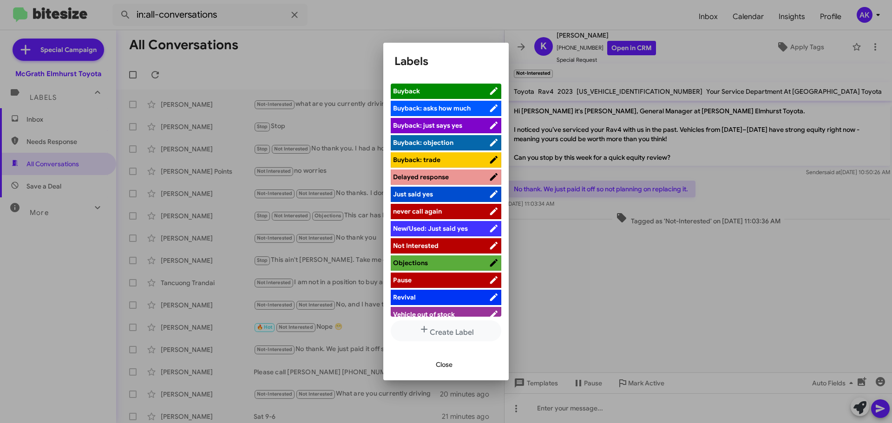
click at [430, 258] on span "Objections" at bounding box center [441, 262] width 96 height 9
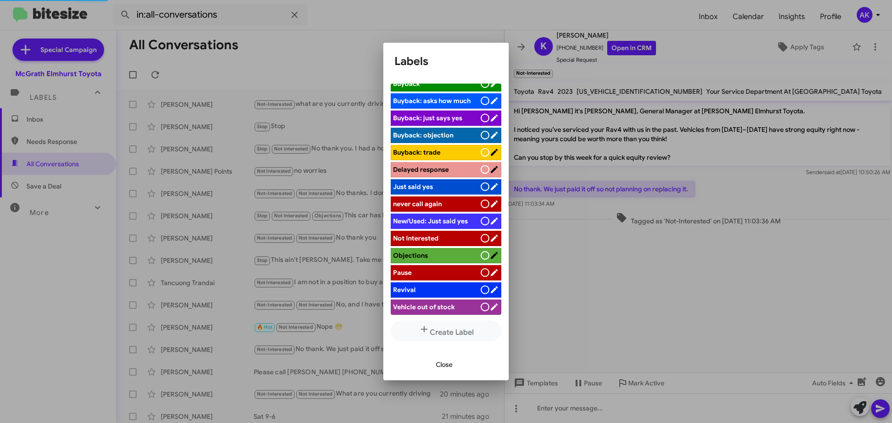
click at [440, 365] on span "Close" at bounding box center [444, 364] width 17 height 17
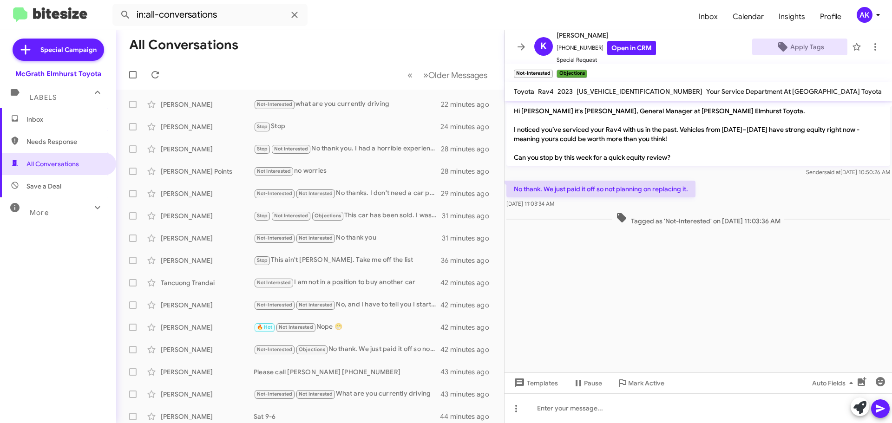
click at [70, 145] on span "Needs Response" at bounding box center [65, 141] width 79 height 9
type input "in:needs-response"
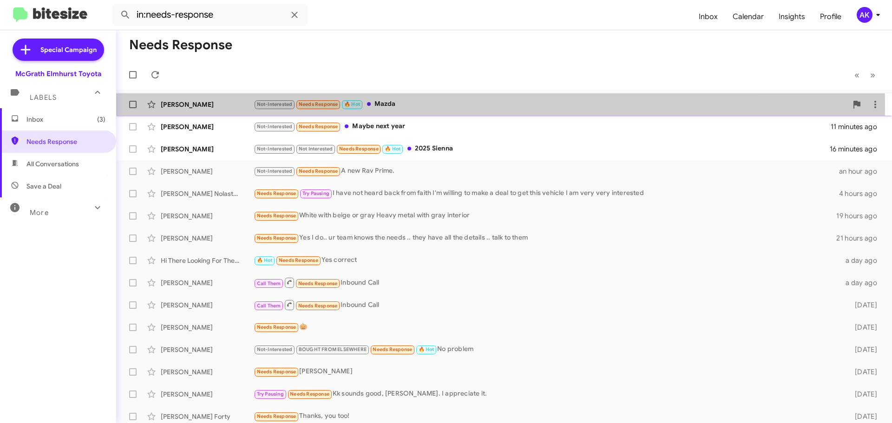
click at [408, 105] on div "Not-Interested Needs Response 🔥 Hot Mazda" at bounding box center [551, 104] width 594 height 11
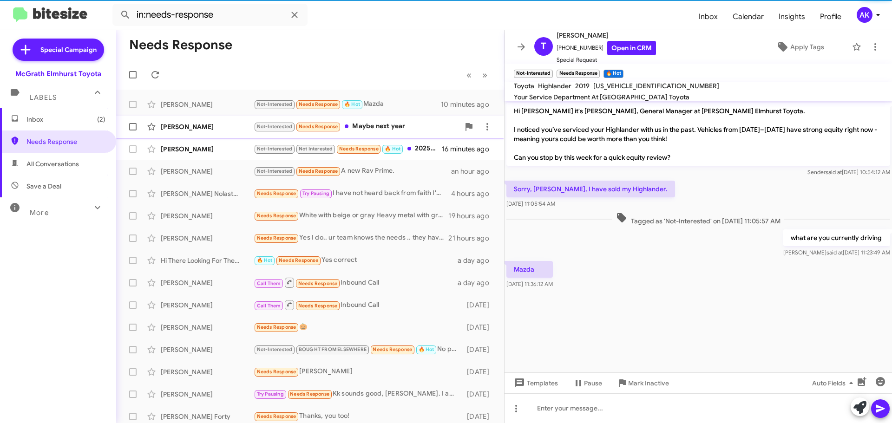
click at [387, 124] on div "Not-Interested Needs Response Maybe next year" at bounding box center [357, 126] width 206 height 11
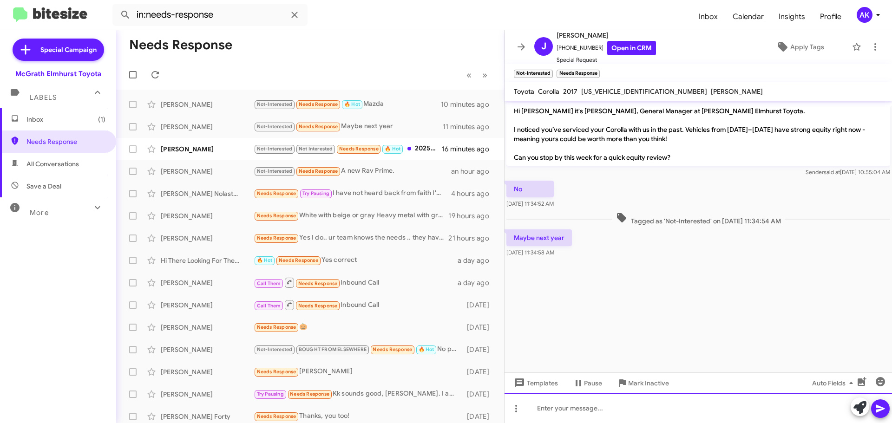
click at [605, 409] on div at bounding box center [698, 409] width 387 height 30
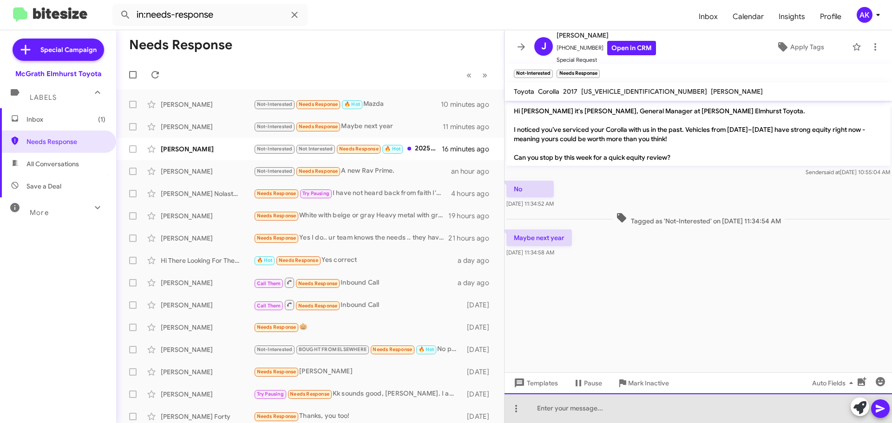
click at [577, 406] on div at bounding box center [698, 409] width 387 height 30
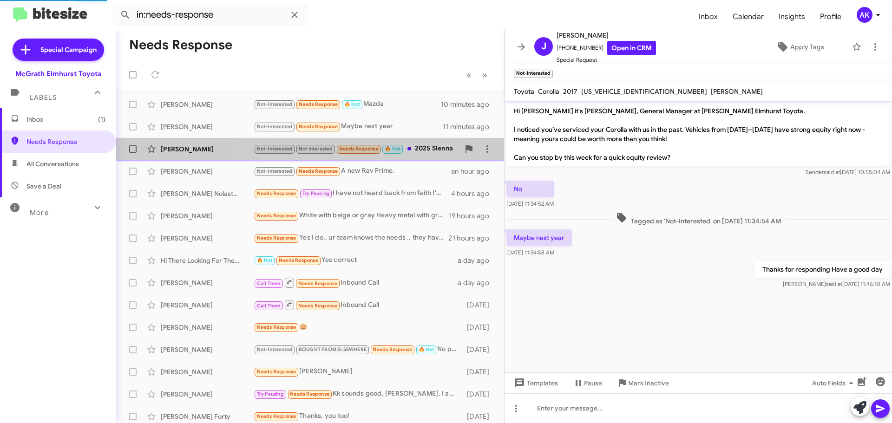
click at [320, 150] on span "Not Interested" at bounding box center [316, 149] width 34 height 6
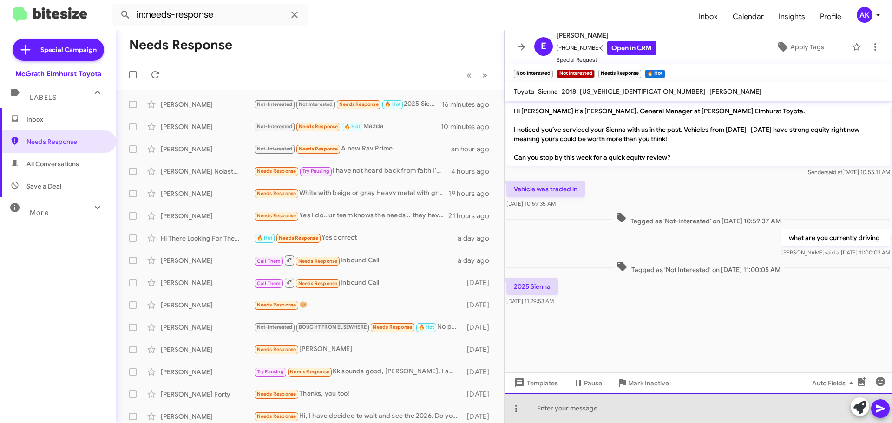
click at [635, 405] on div at bounding box center [698, 409] width 387 height 30
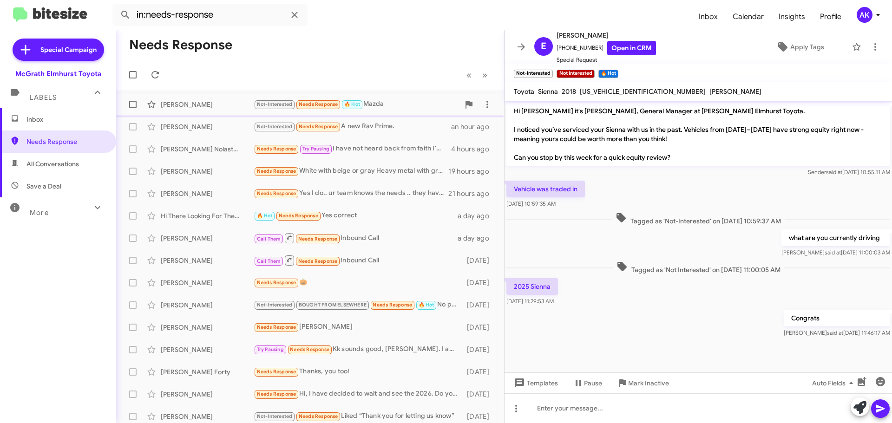
click at [374, 104] on div "Not-Interested Needs Response 🔥 Hot Mazda" at bounding box center [357, 104] width 206 height 11
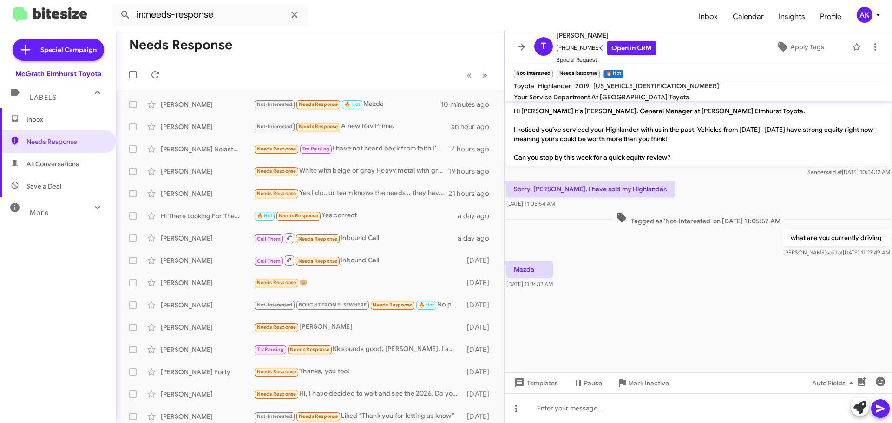
click at [55, 117] on span "Inbox" at bounding box center [65, 119] width 79 height 9
